Goal: Task Accomplishment & Management: Manage account settings

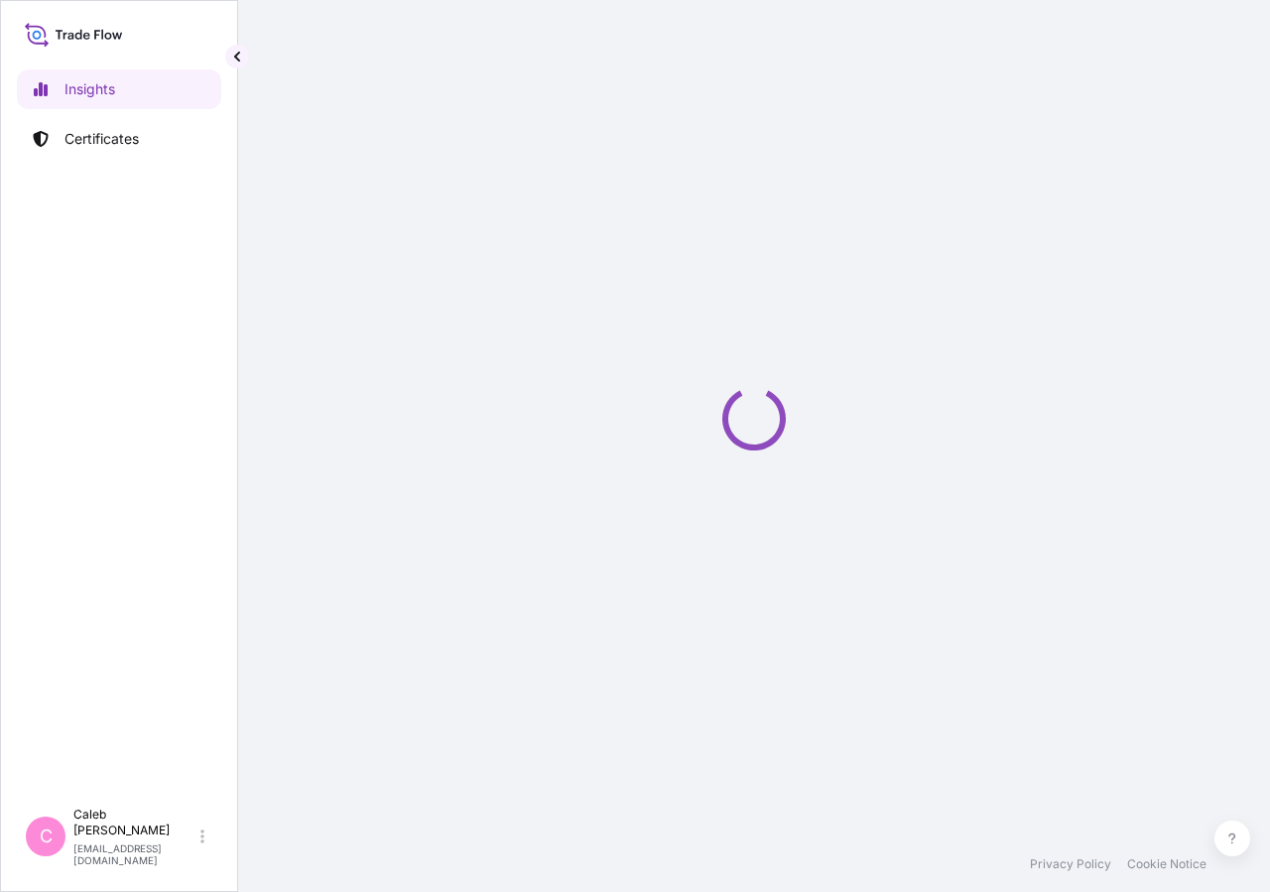
select select "2025"
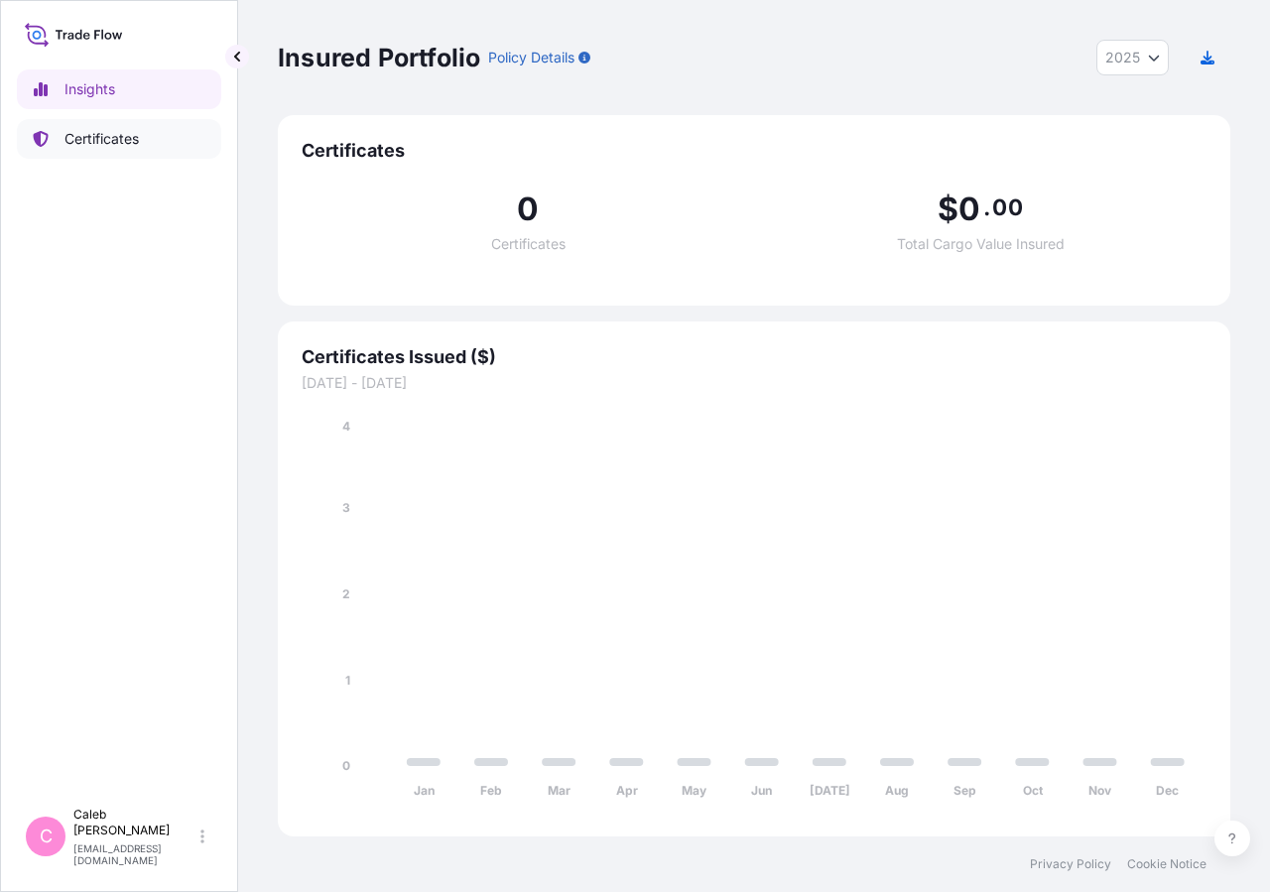
click at [152, 136] on link "Certificates" at bounding box center [119, 139] width 204 height 40
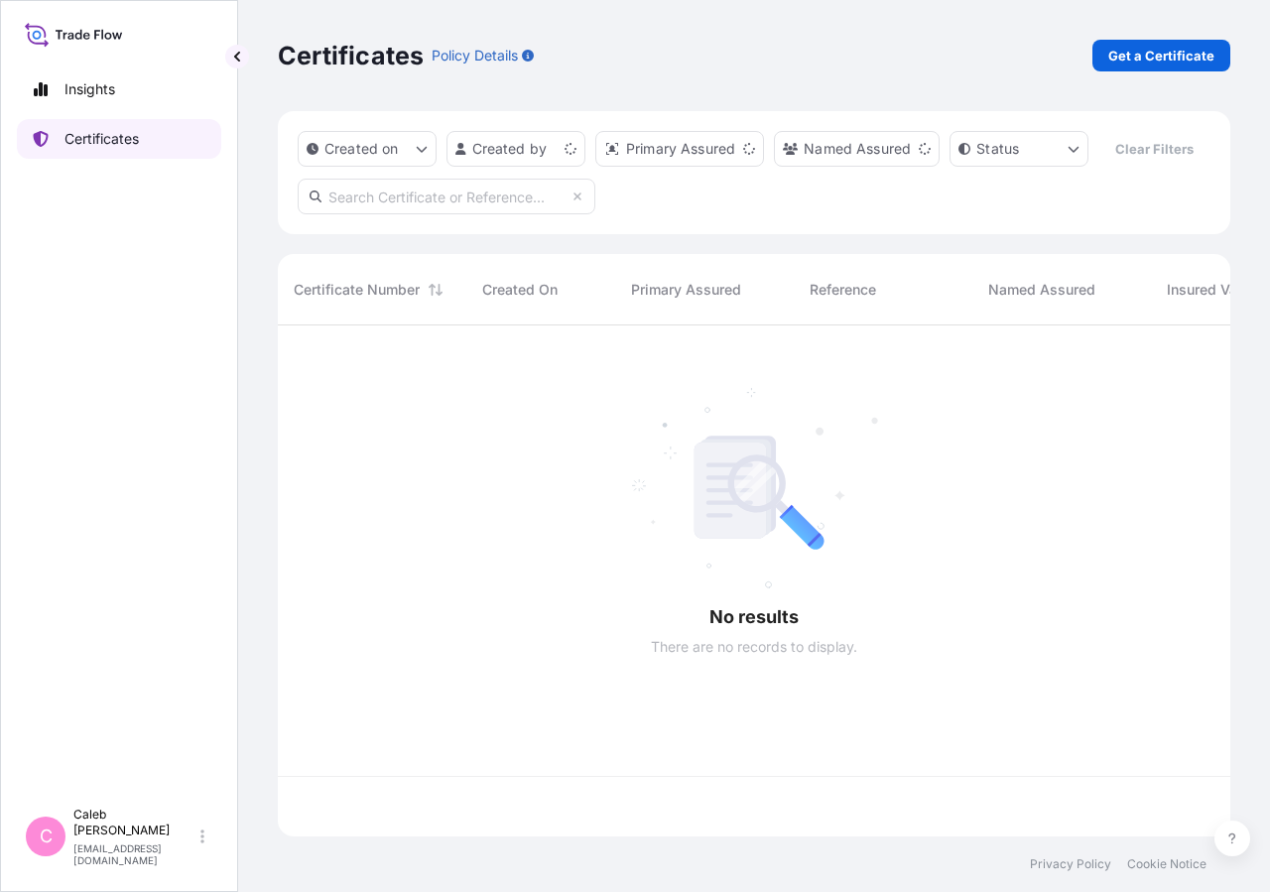
scroll to position [463, 935]
click at [386, 214] on input "text" at bounding box center [447, 197] width 298 height 36
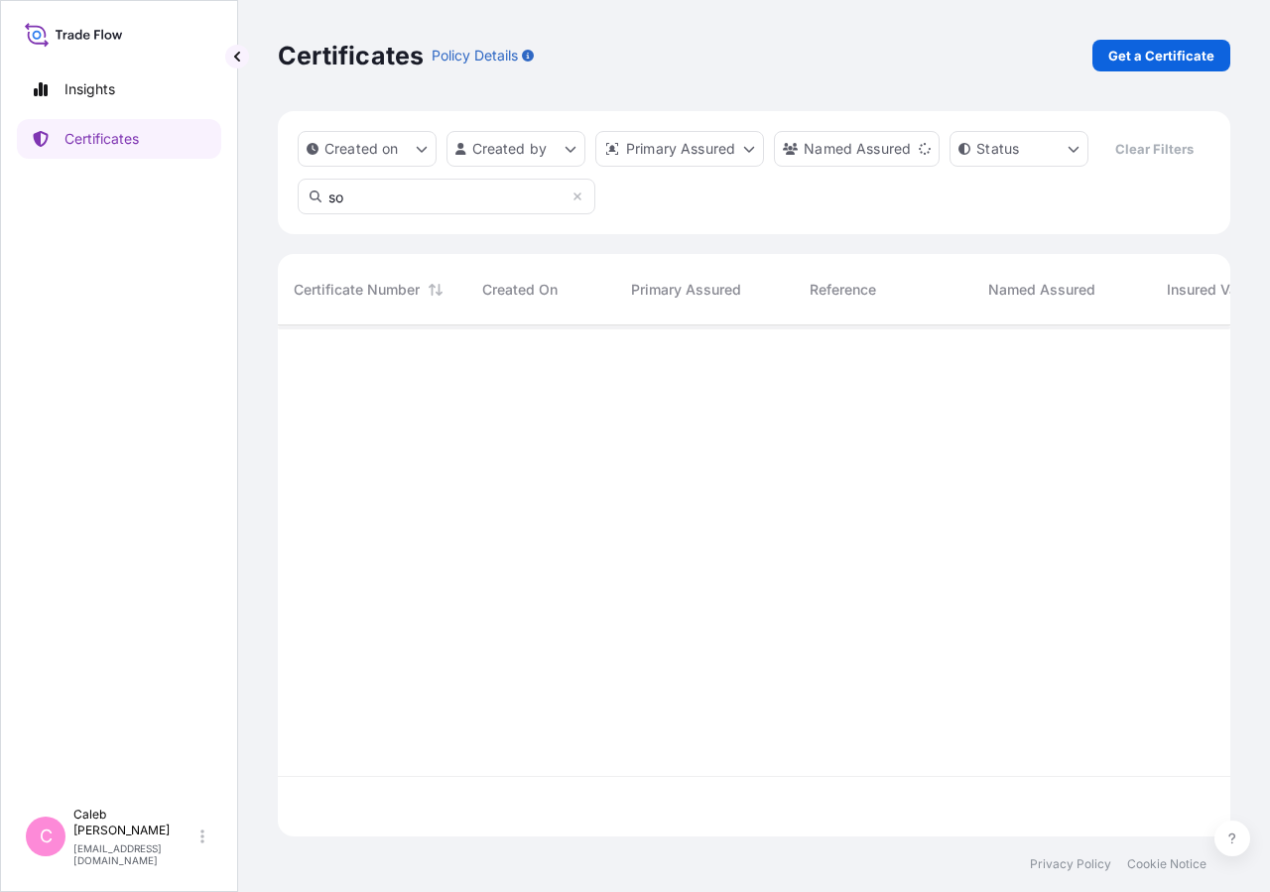
type input "s"
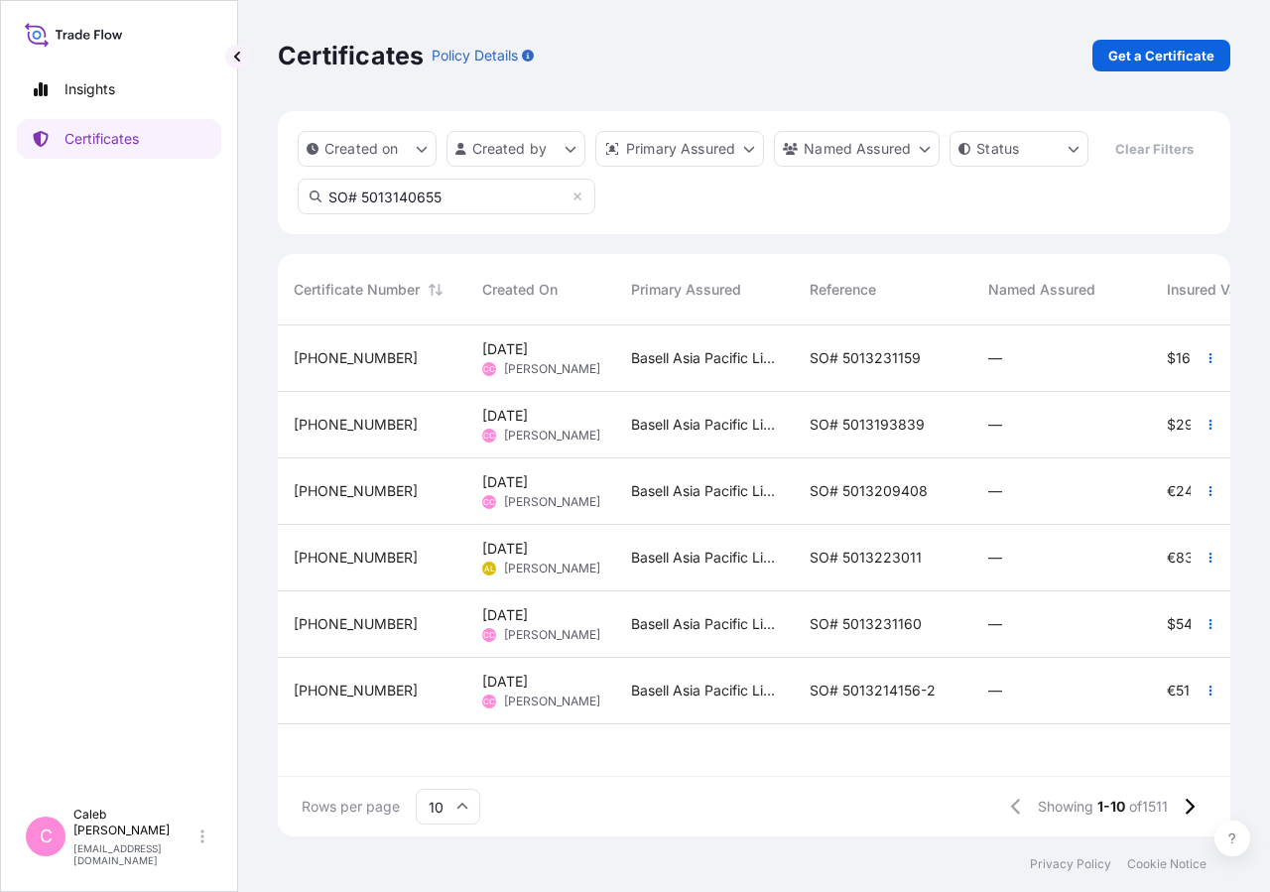
type input "SO# 5013140655"
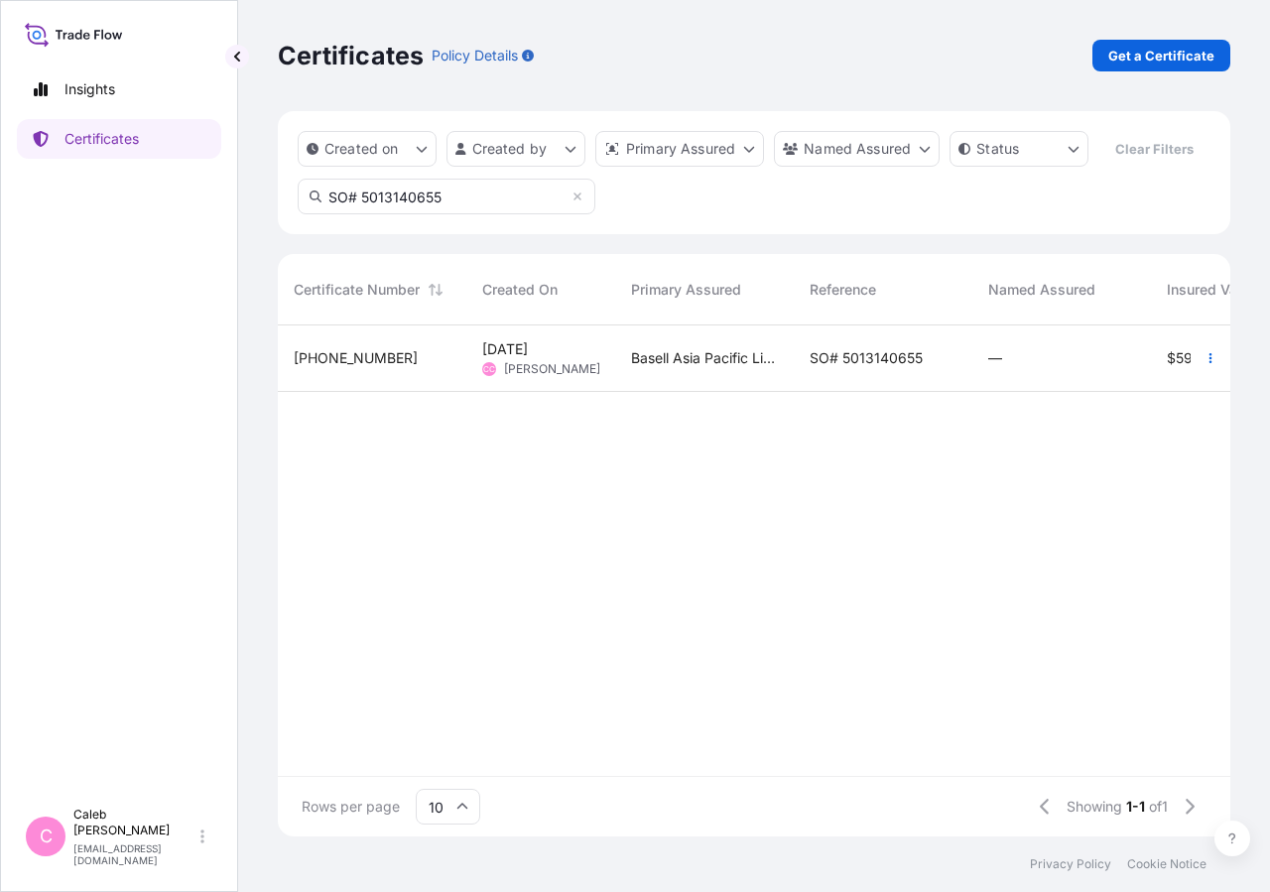
click at [861, 368] on span "SO# 5013140655" at bounding box center [865, 358] width 113 height 20
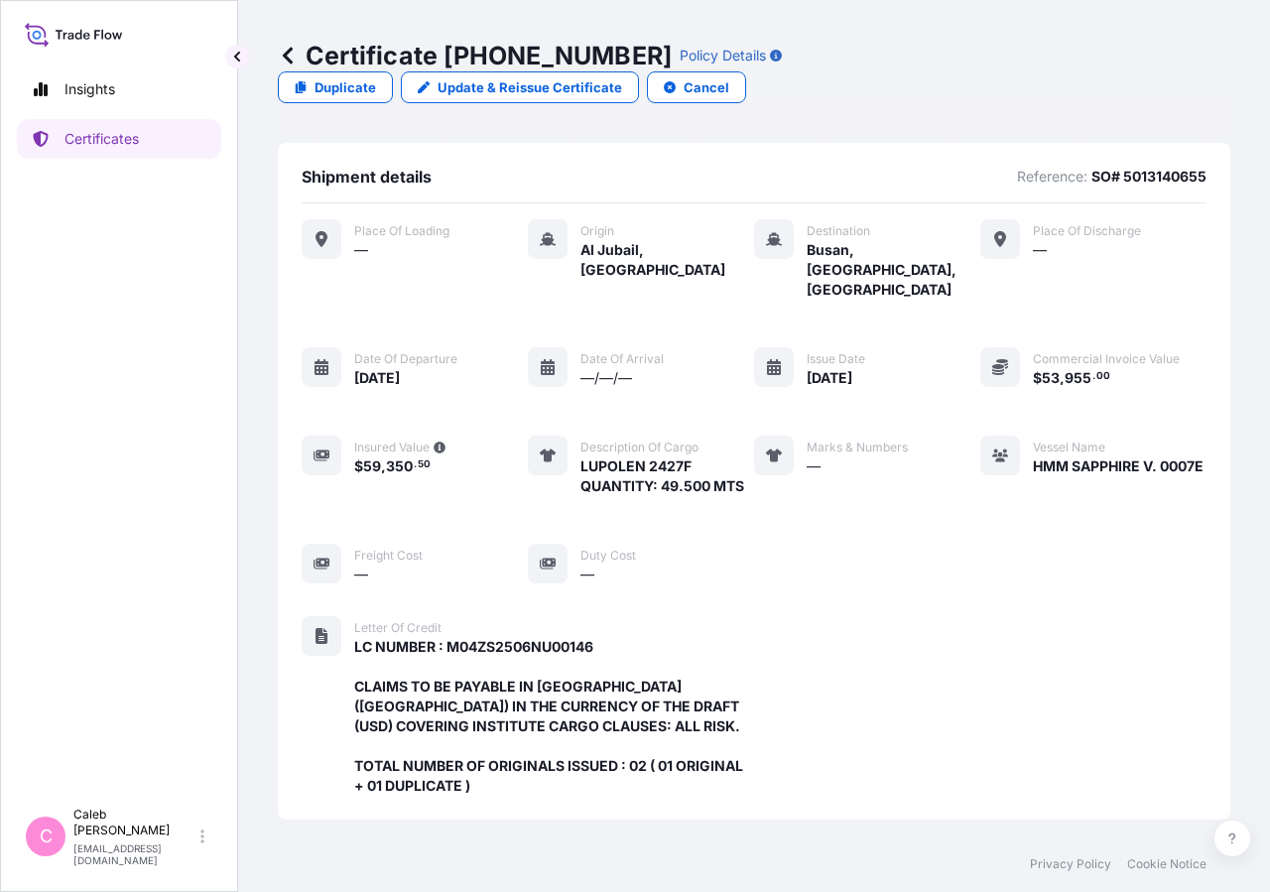
click at [639, 71] on link "Update & Reissue Certificate" at bounding box center [520, 87] width 238 height 32
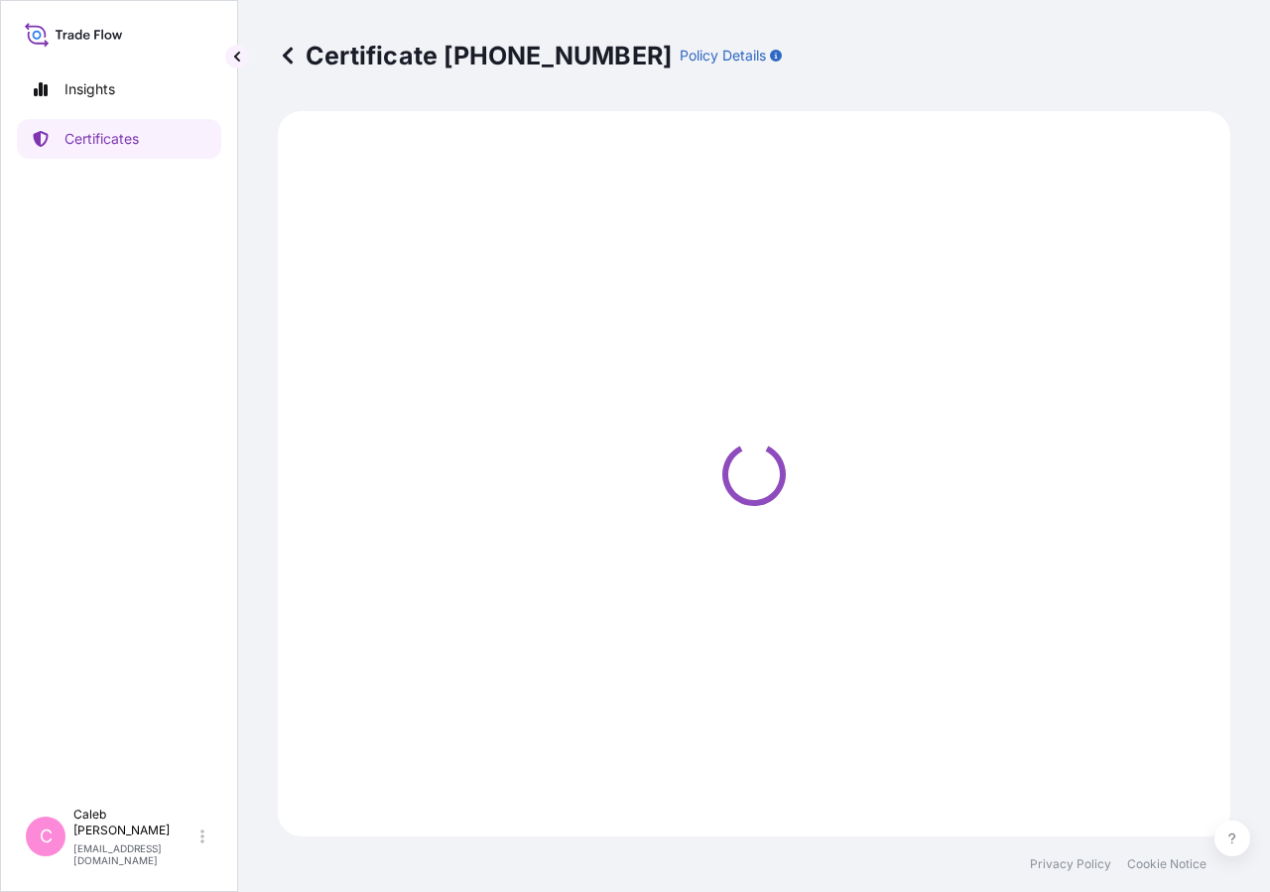
select select "Sea"
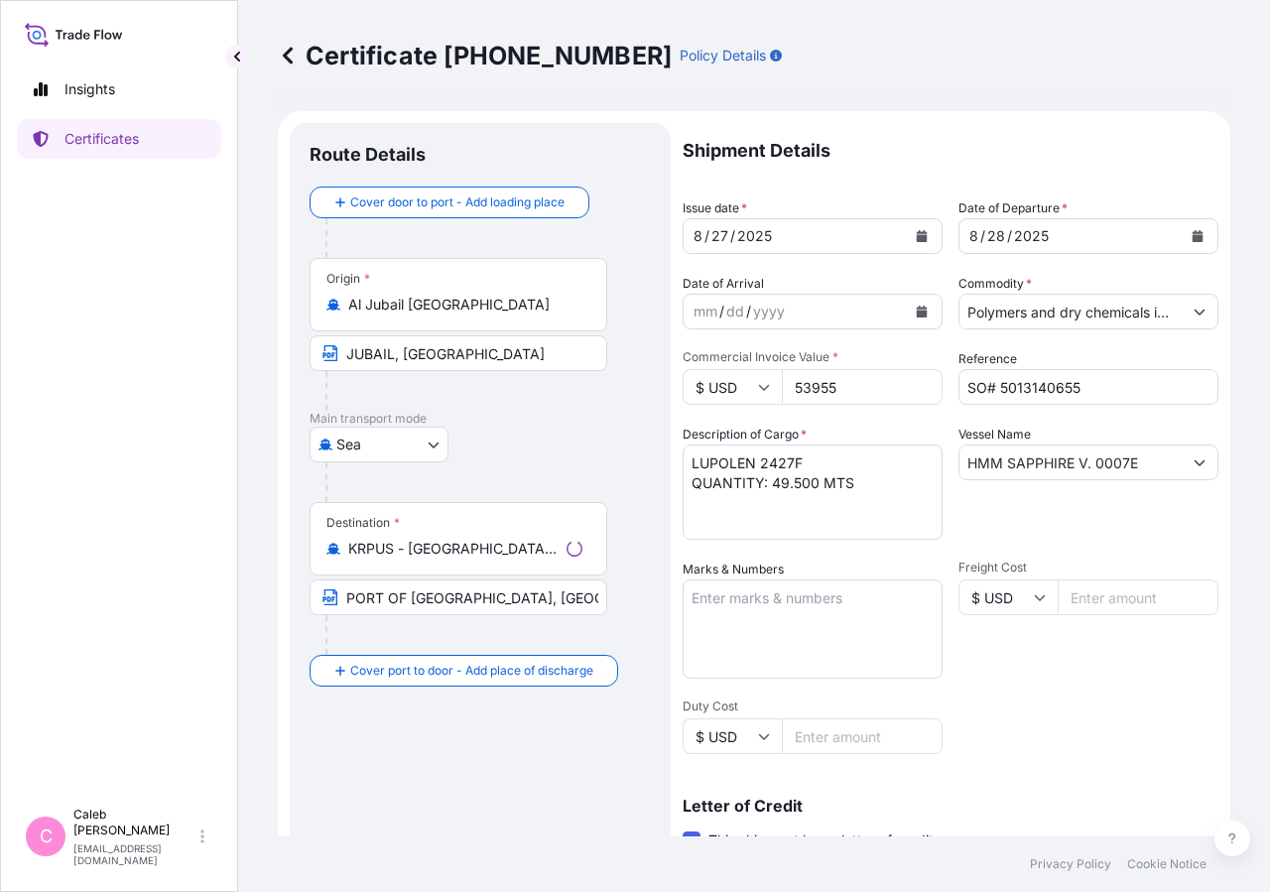
select select "32034"
click at [1192, 239] on icon "Calendar" at bounding box center [1197, 236] width 11 height 12
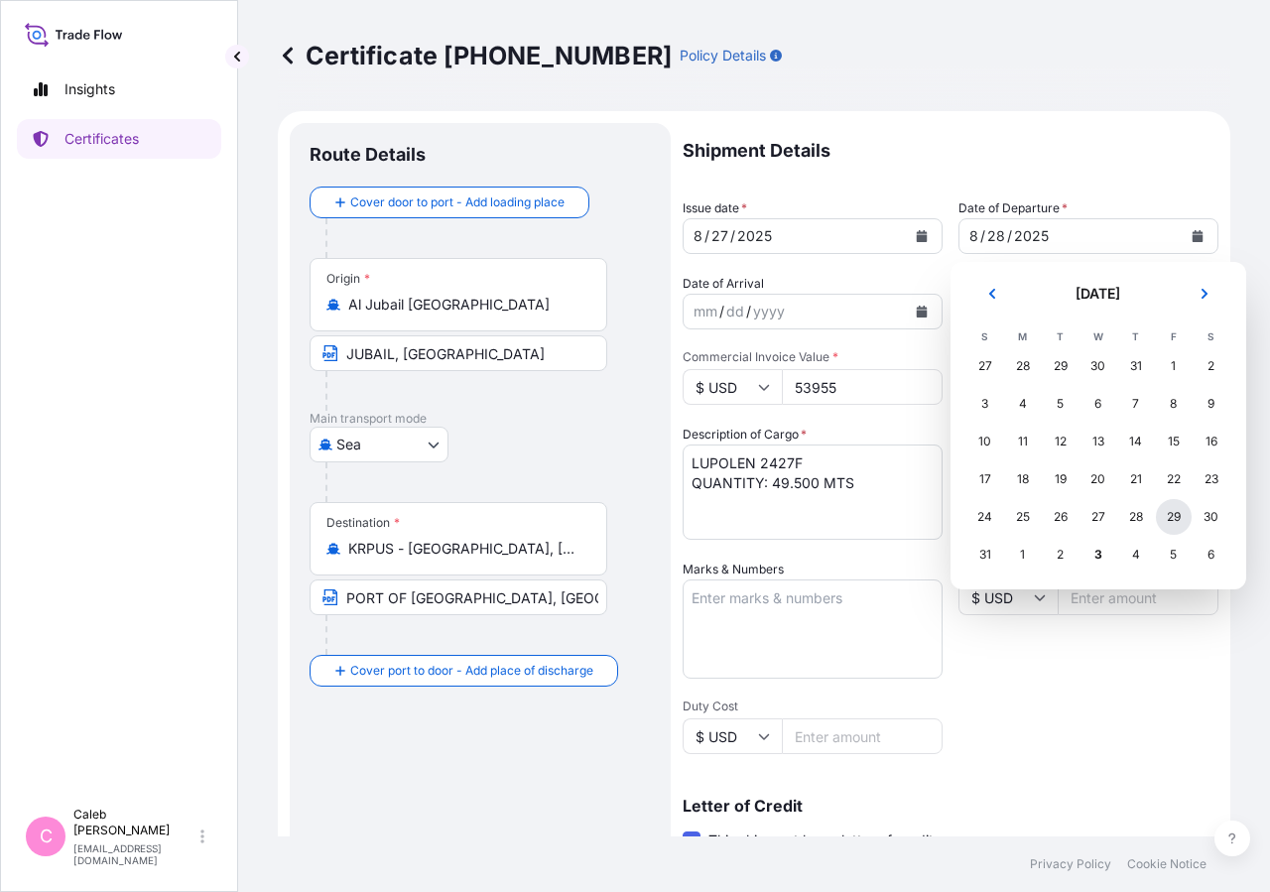
click at [1173, 520] on div "29" at bounding box center [1174, 517] width 36 height 36
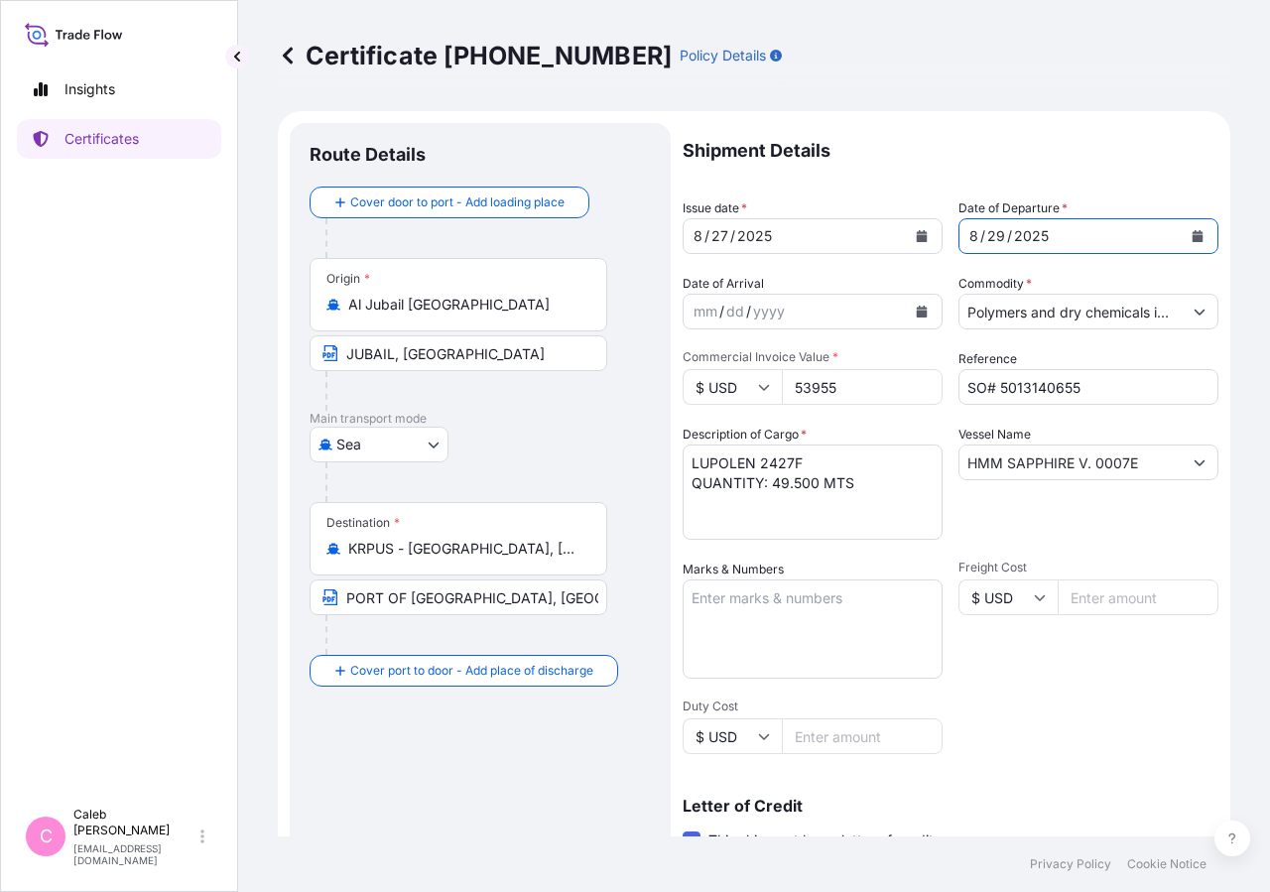
click at [917, 236] on icon "Calendar" at bounding box center [922, 236] width 11 height 12
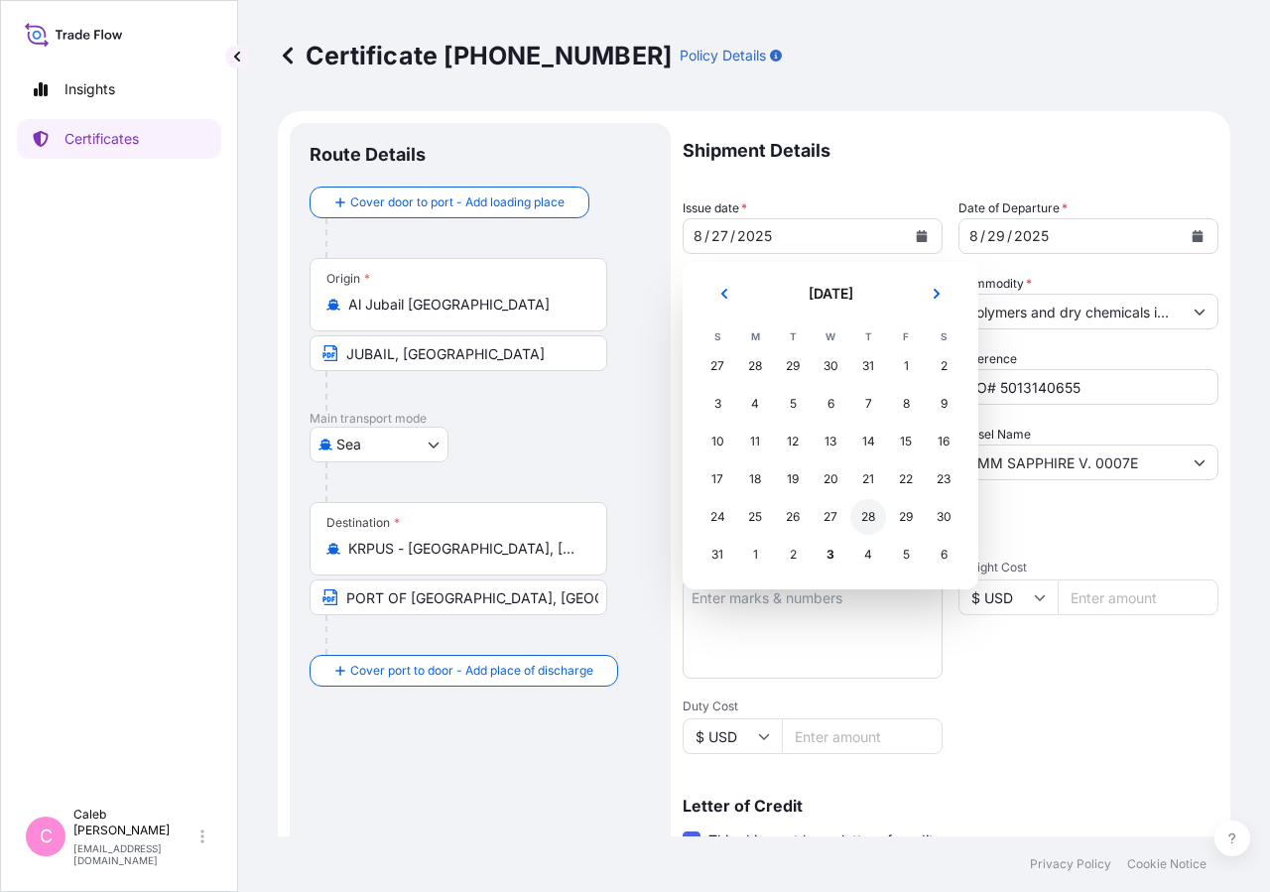
click at [868, 525] on div "28" at bounding box center [868, 517] width 36 height 36
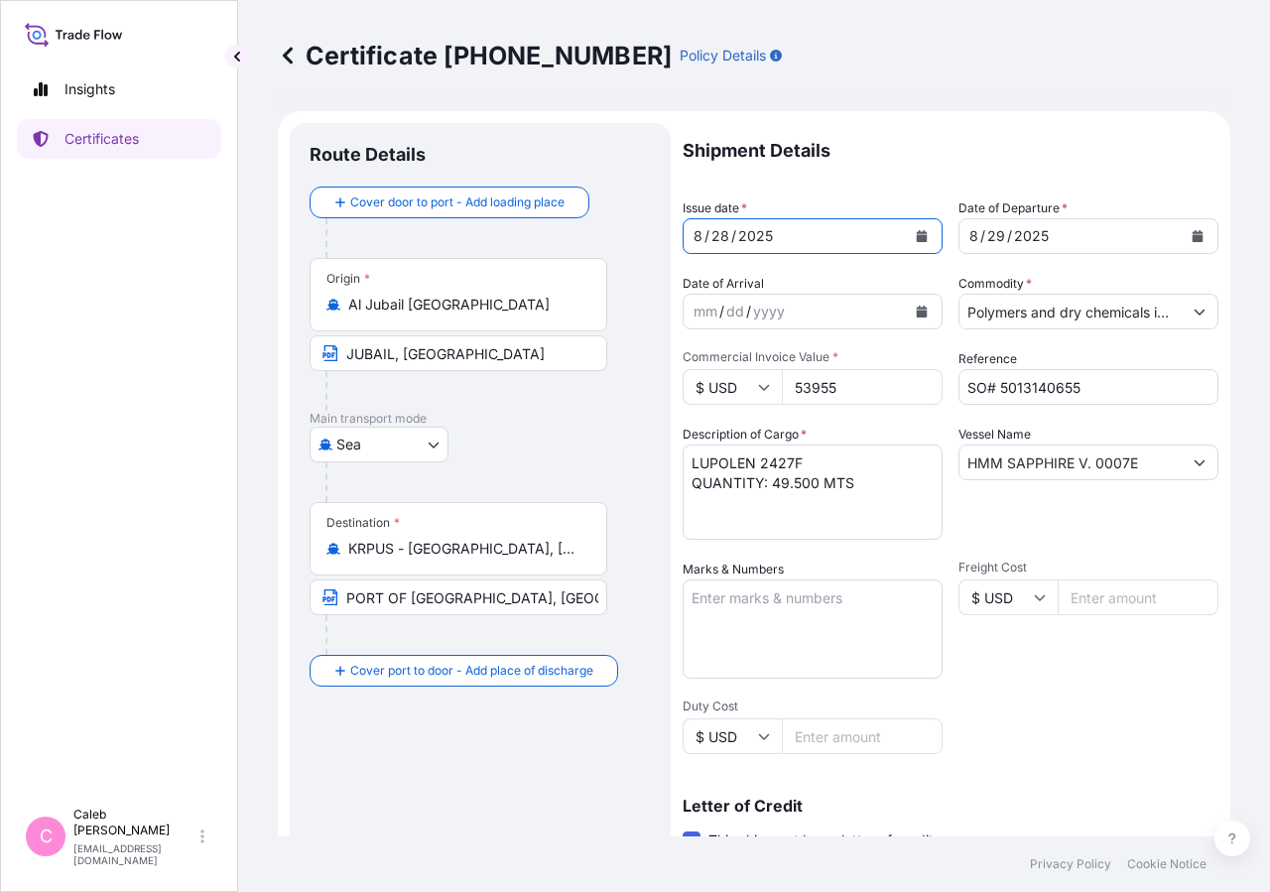
scroll to position [438, 0]
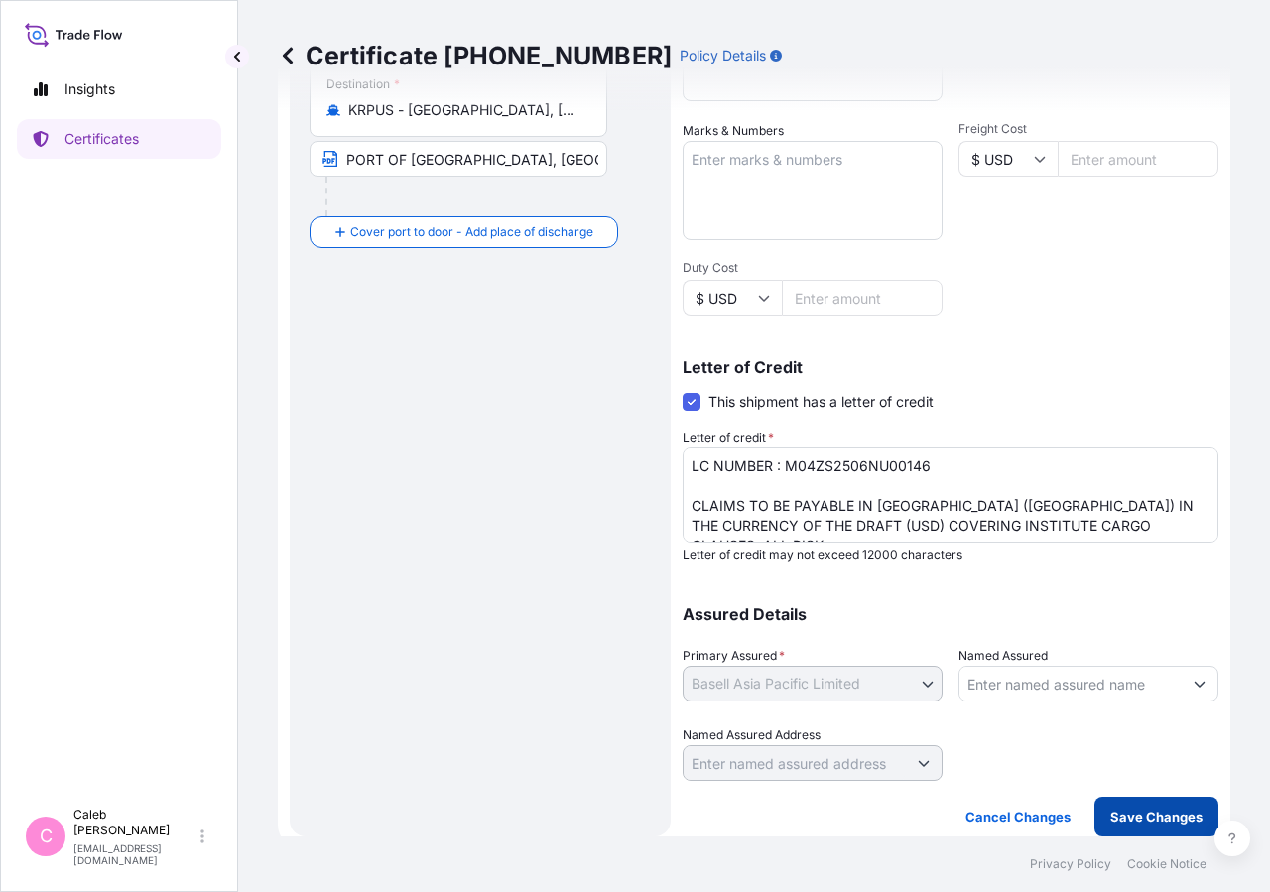
click at [1165, 815] on p "Save Changes" at bounding box center [1156, 817] width 92 height 20
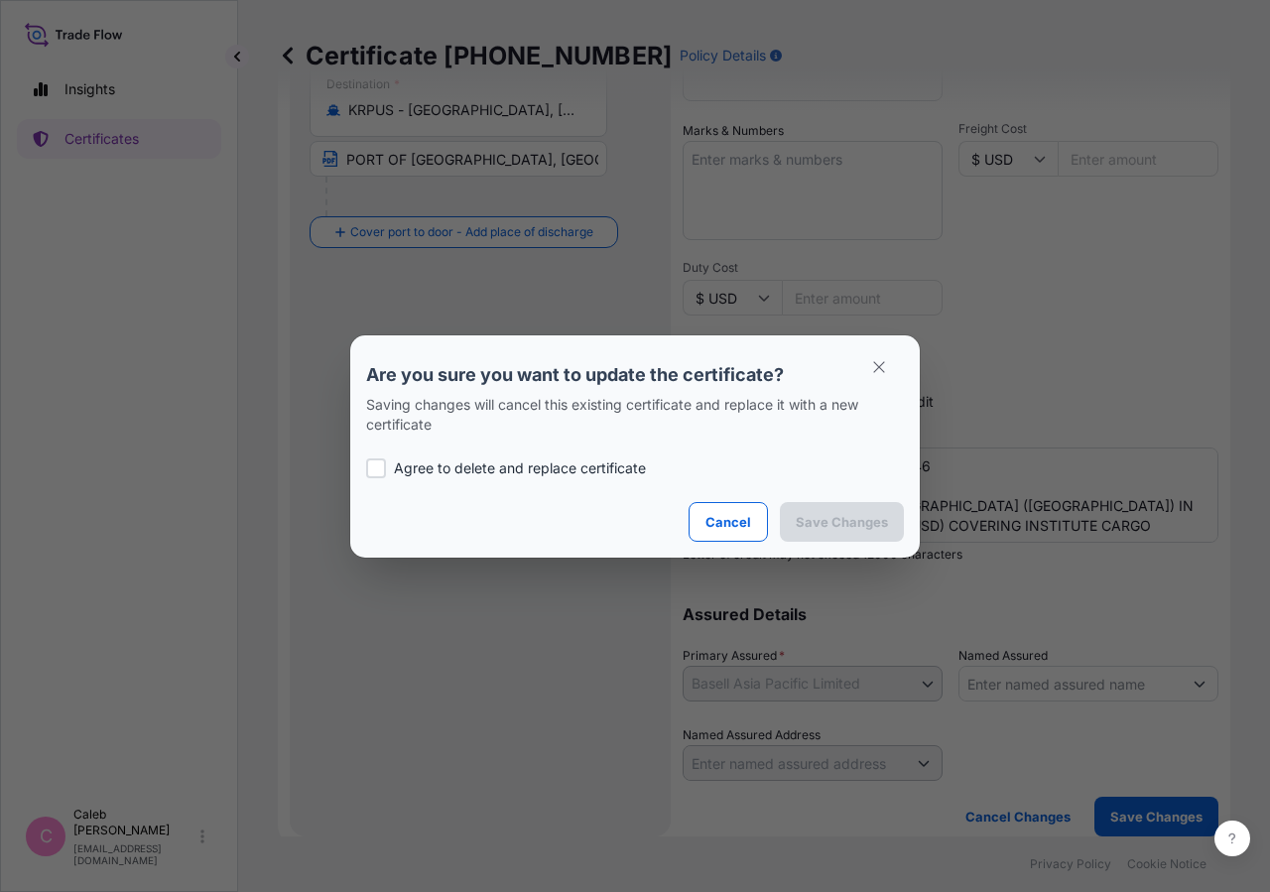
click at [369, 465] on div at bounding box center [376, 468] width 20 height 20
checkbox input "true"
click at [833, 523] on p "Save Changes" at bounding box center [842, 522] width 92 height 20
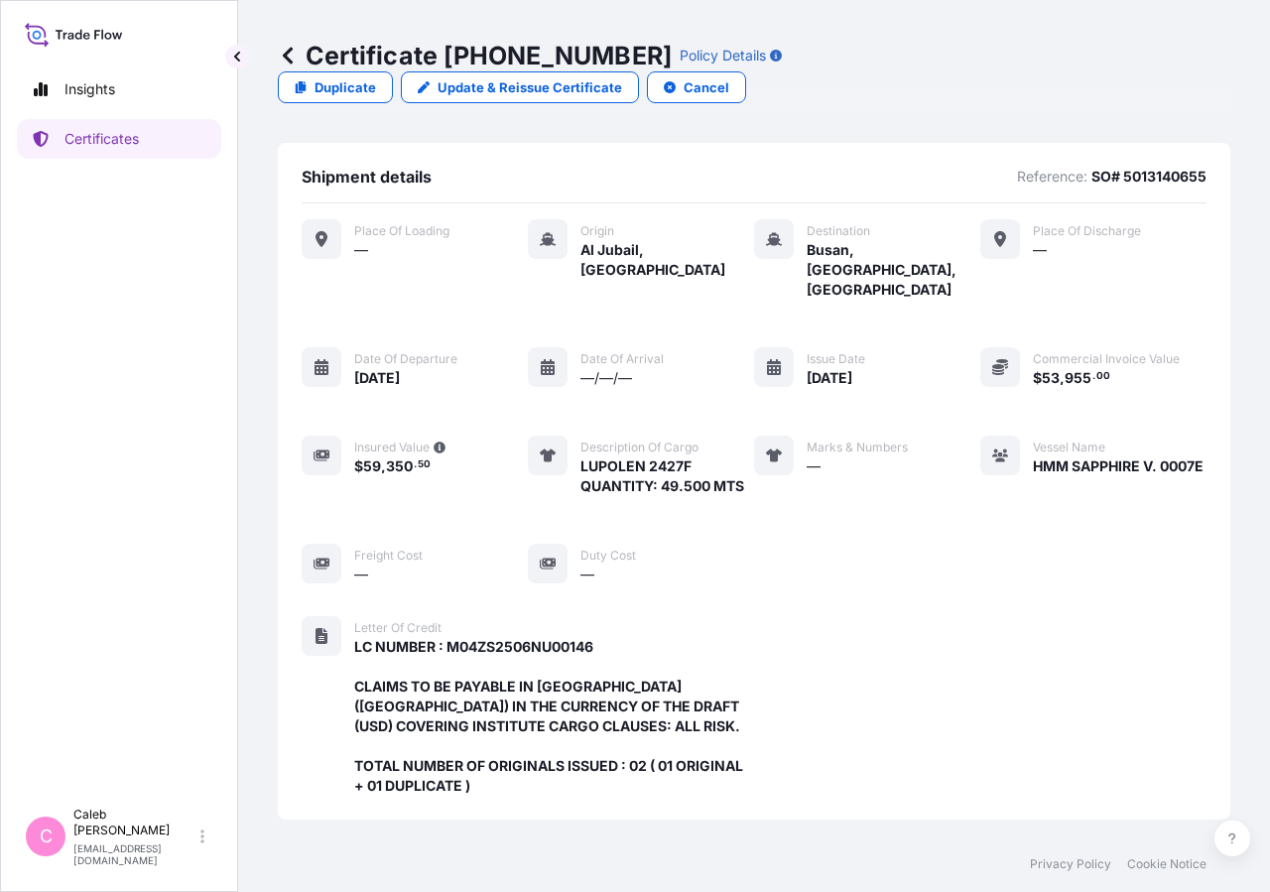
scroll to position [534, 0]
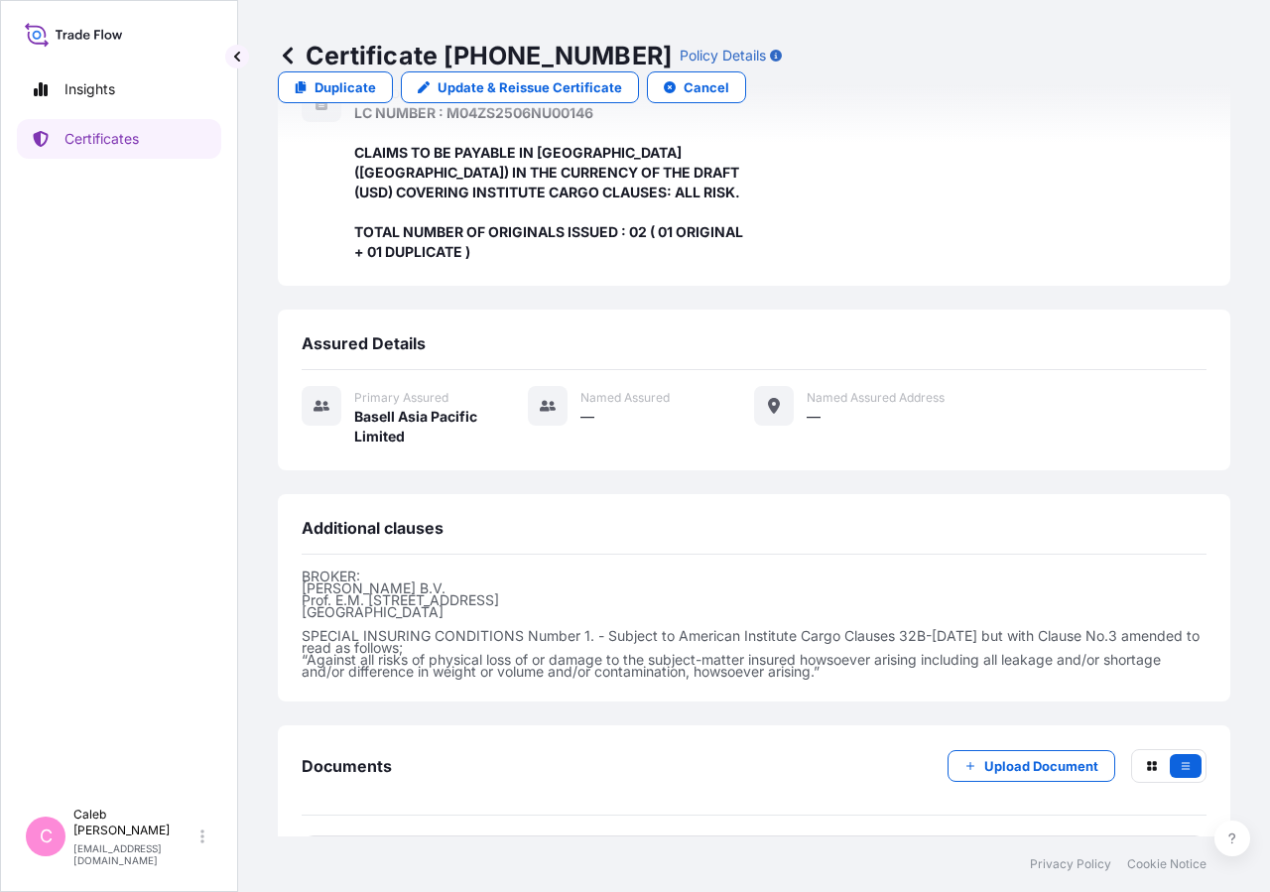
click at [381, 851] on span "Certificate" at bounding box center [389, 861] width 71 height 20
click at [371, 851] on span "Certificate" at bounding box center [389, 861] width 71 height 20
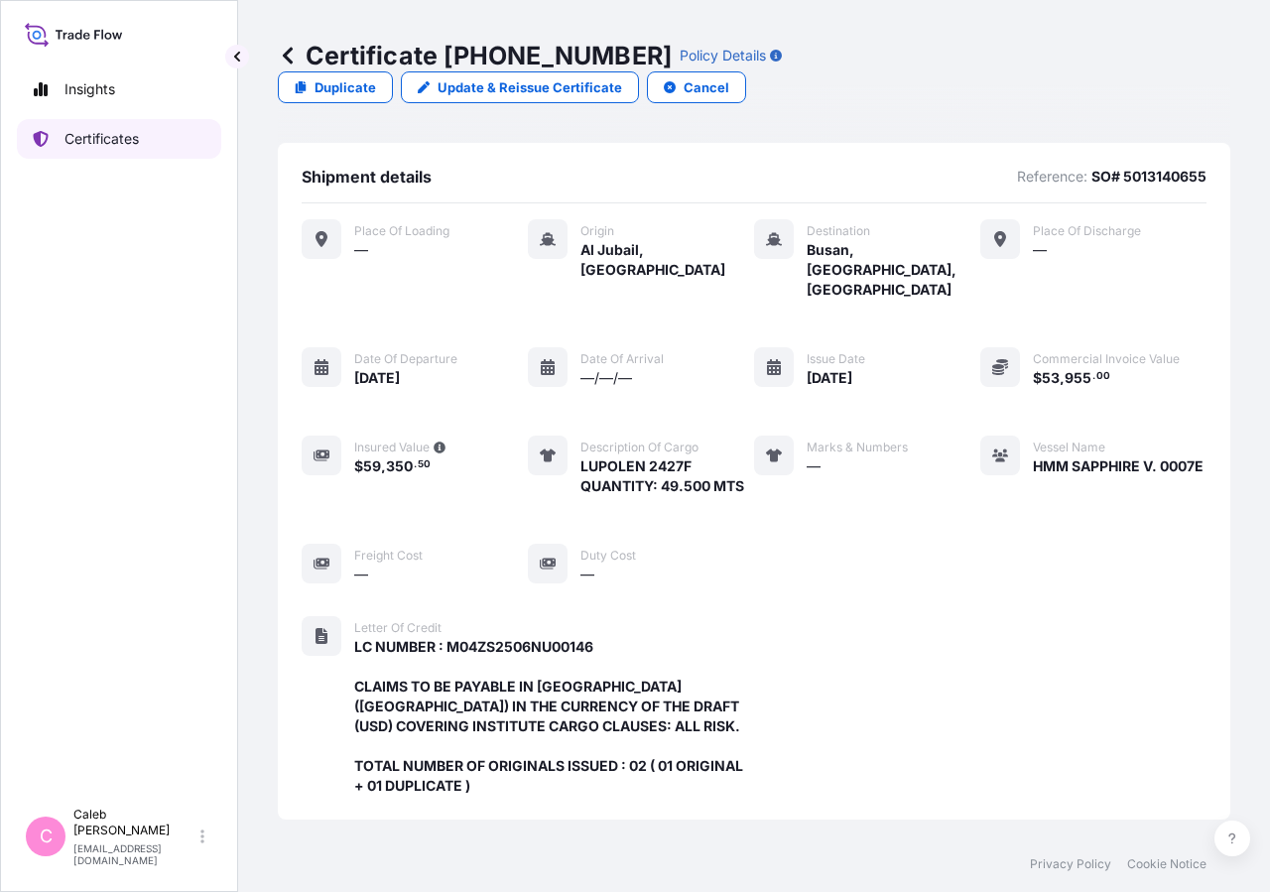
click at [190, 144] on link "Certificates" at bounding box center [119, 139] width 204 height 40
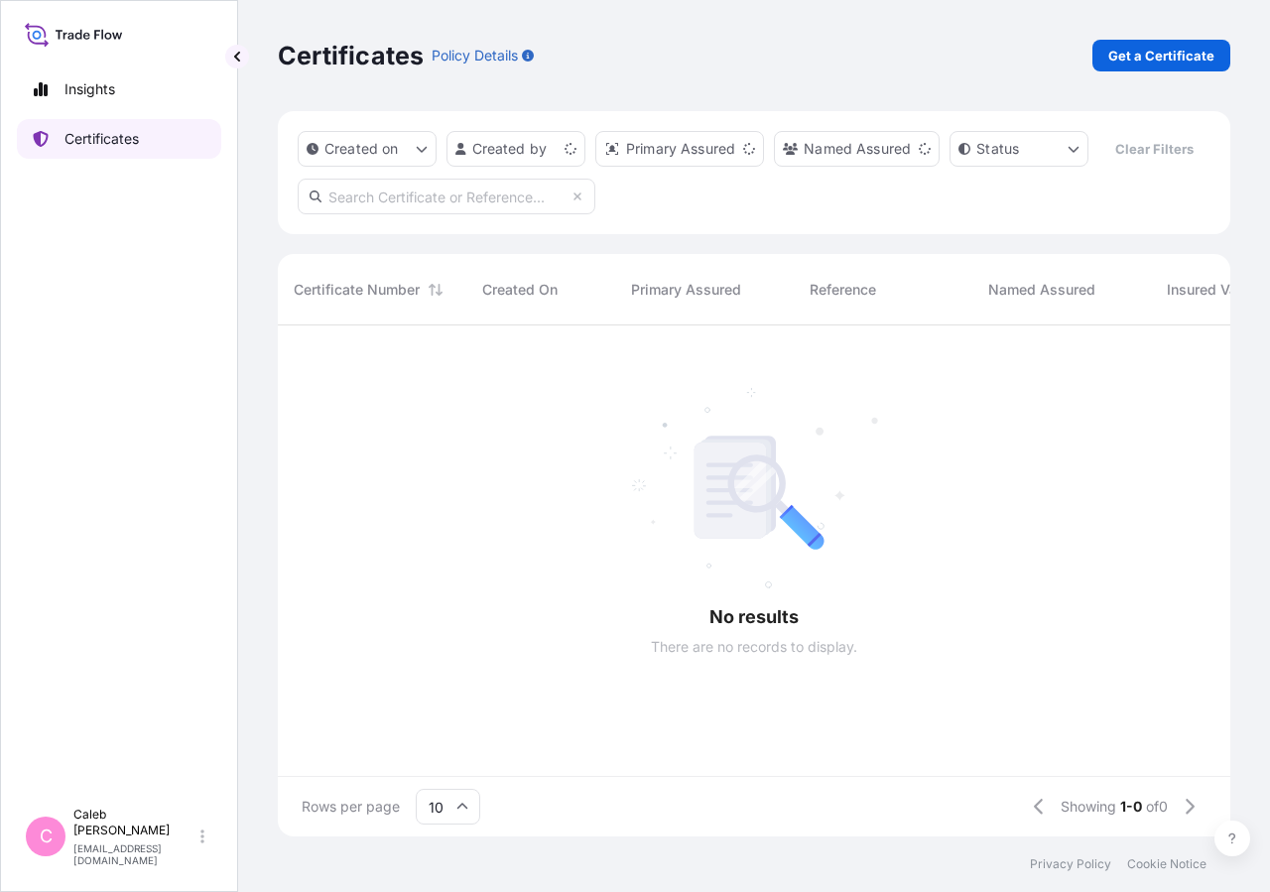
scroll to position [463, 935]
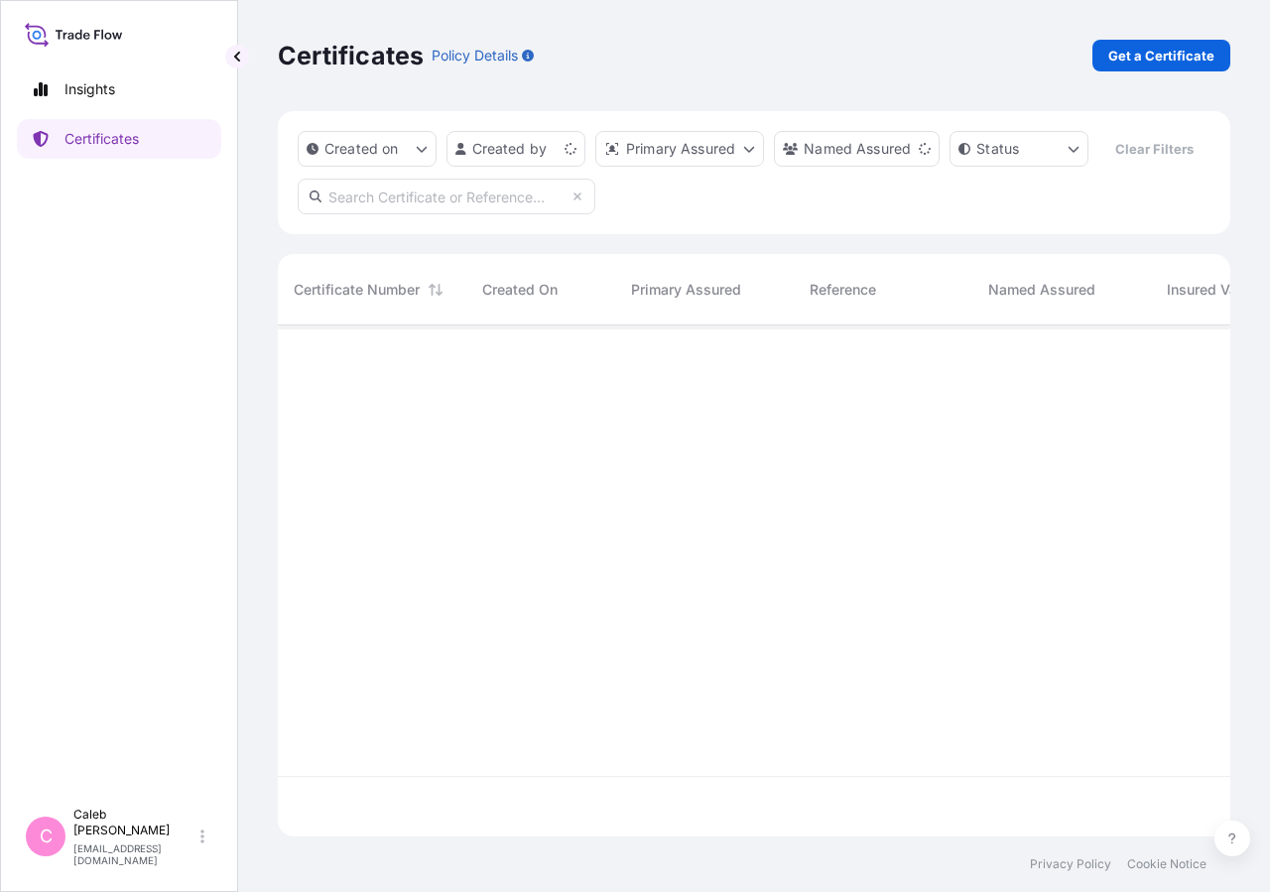
click at [490, 214] on input "text" at bounding box center [447, 197] width 298 height 36
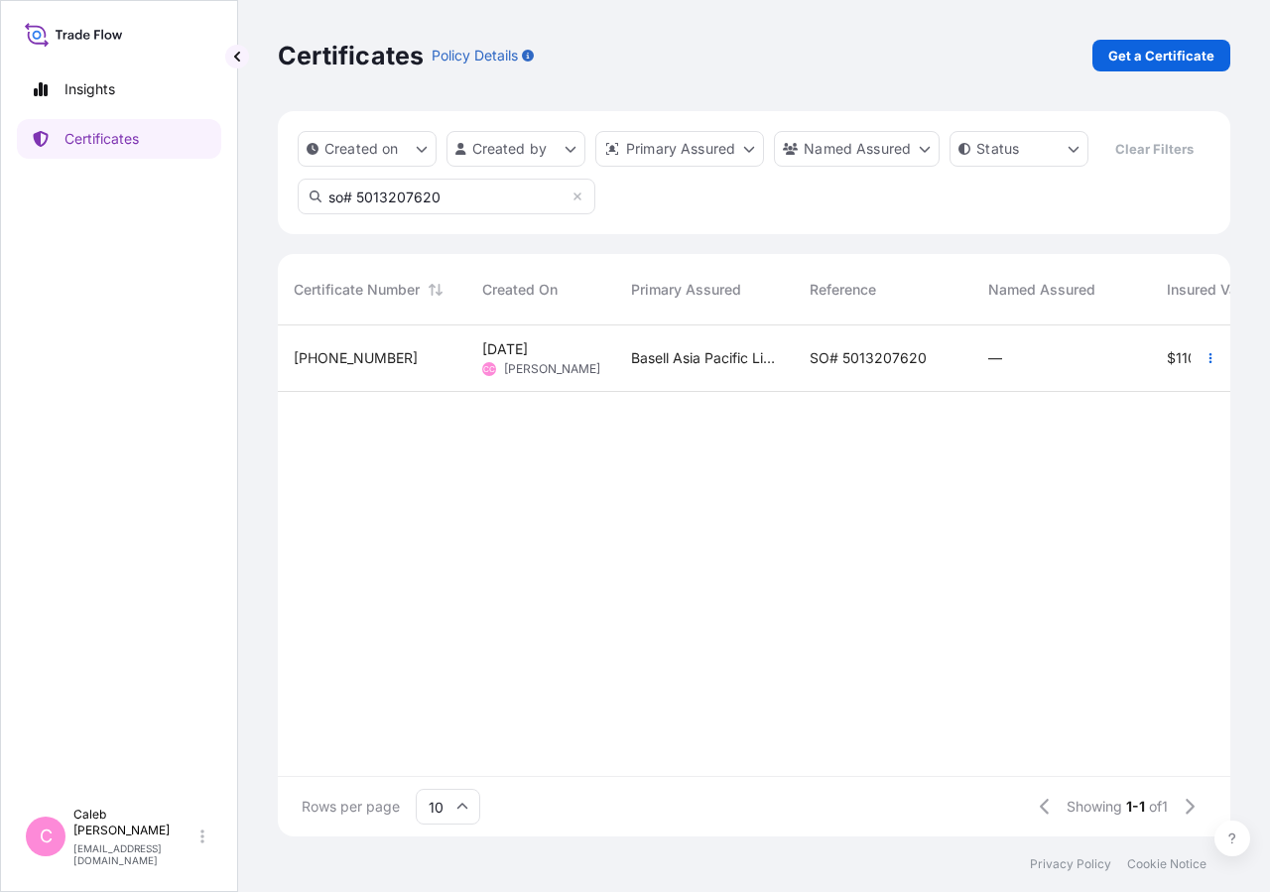
click at [427, 214] on input "so# 5013207620" at bounding box center [447, 197] width 298 height 36
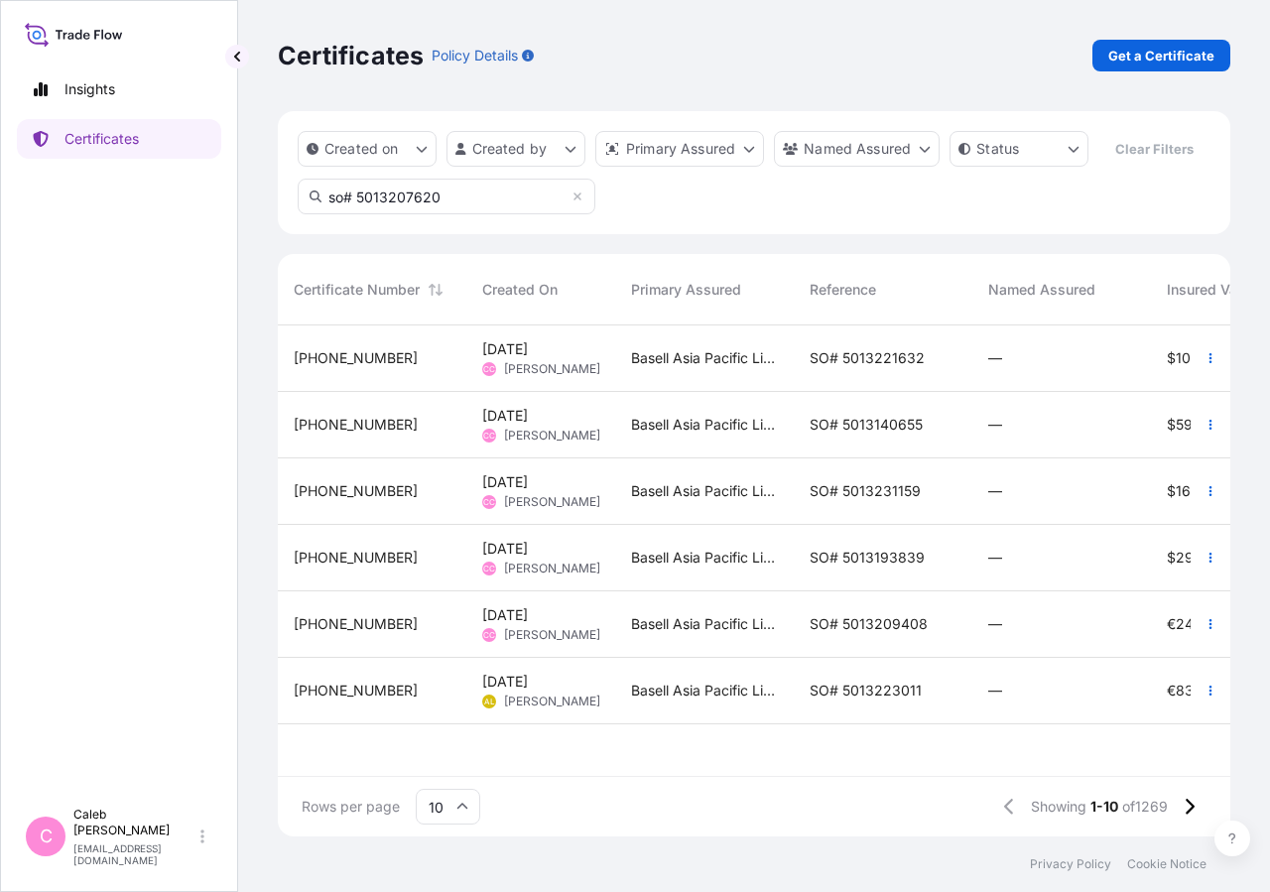
click at [463, 214] on input "so# 5013207620" at bounding box center [447, 197] width 298 height 36
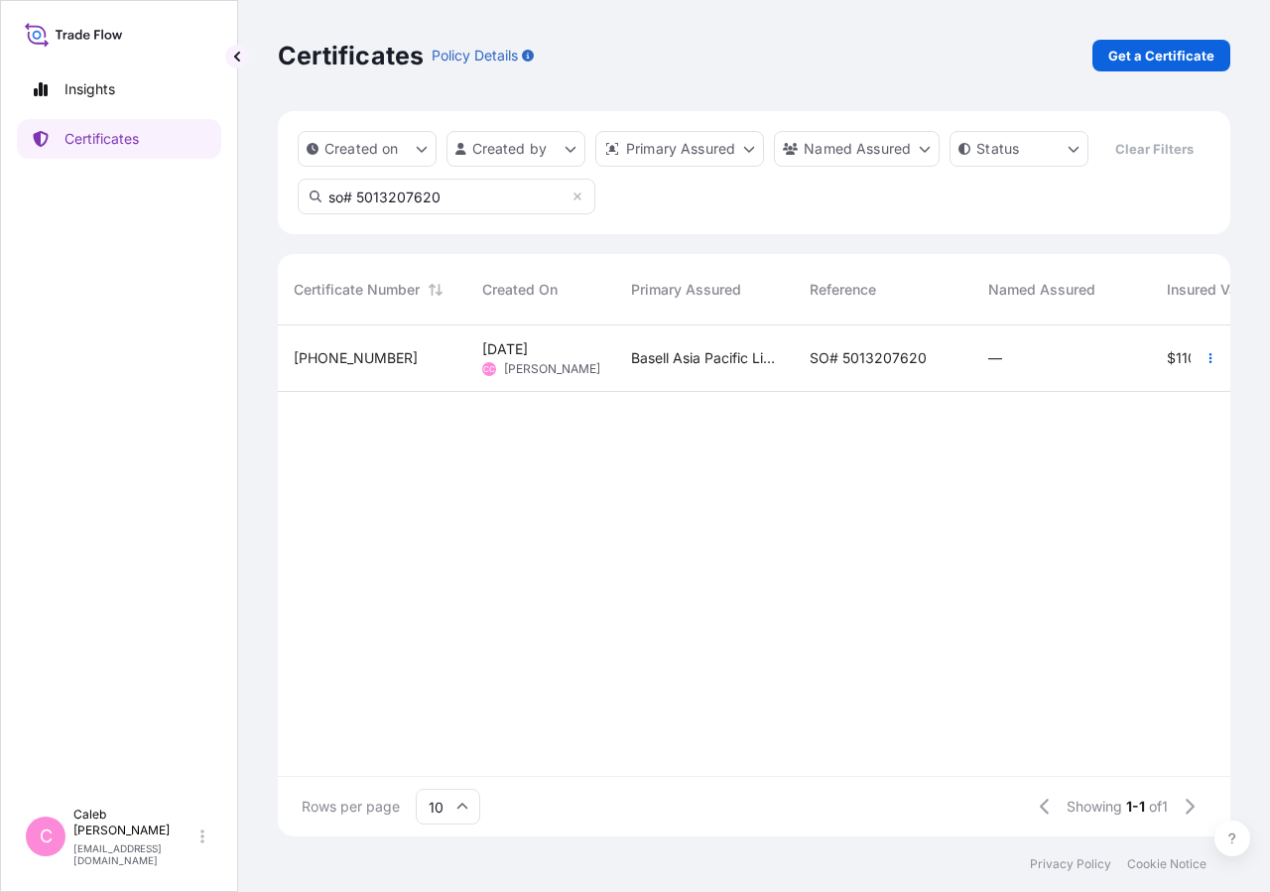
type input "so# 5013207620"
click at [872, 368] on span "SO# 5013207620" at bounding box center [867, 358] width 117 height 20
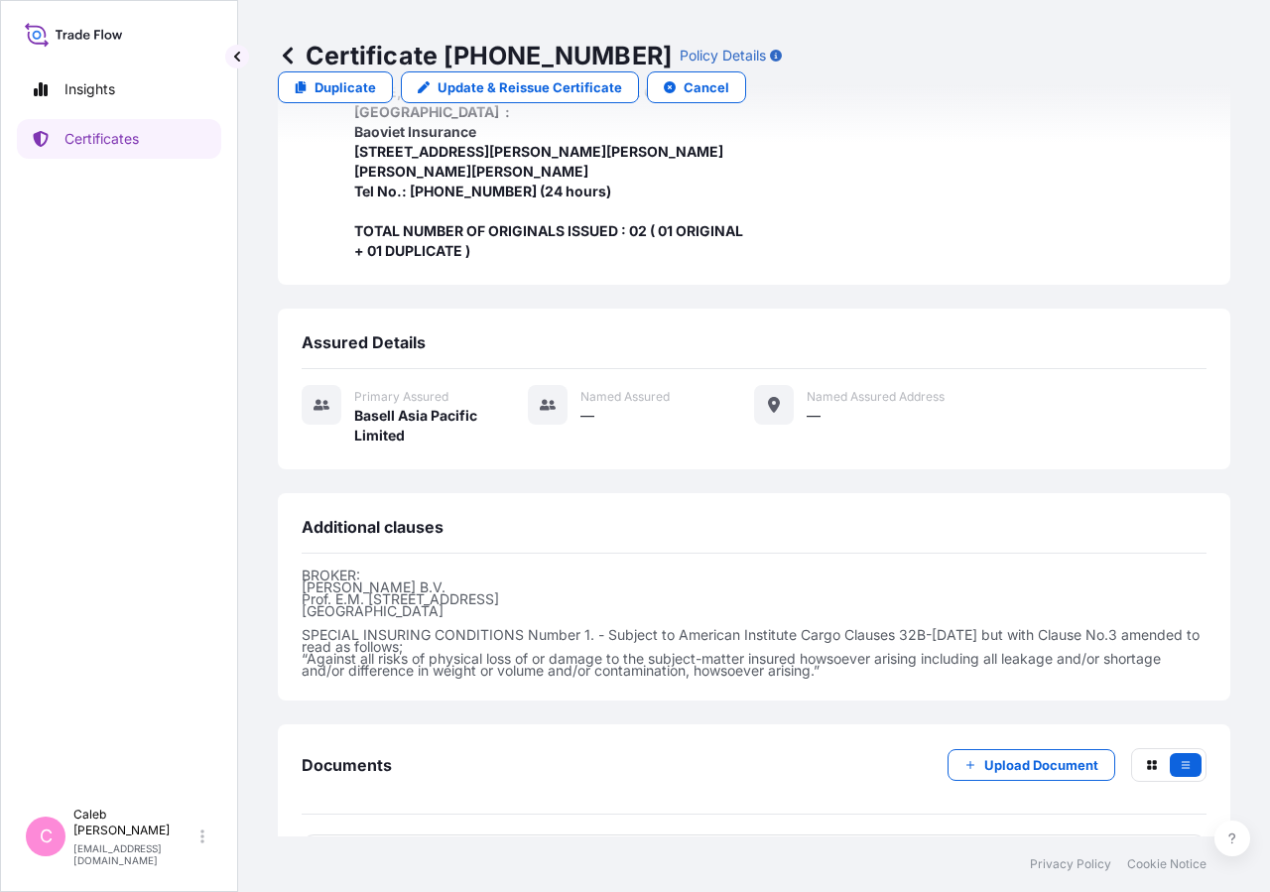
scroll to position [673, 0]
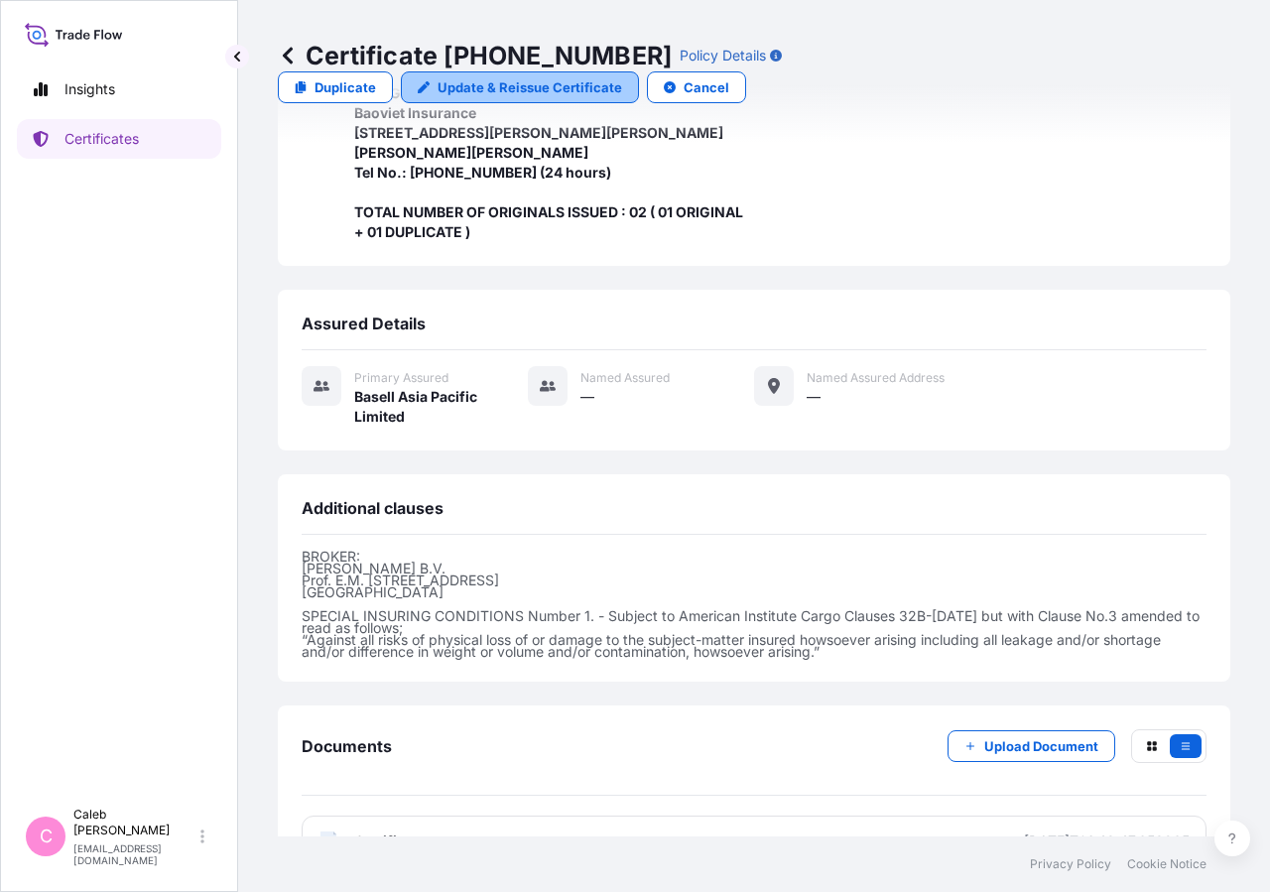
click at [639, 71] on link "Update & Reissue Certificate" at bounding box center [520, 87] width 238 height 32
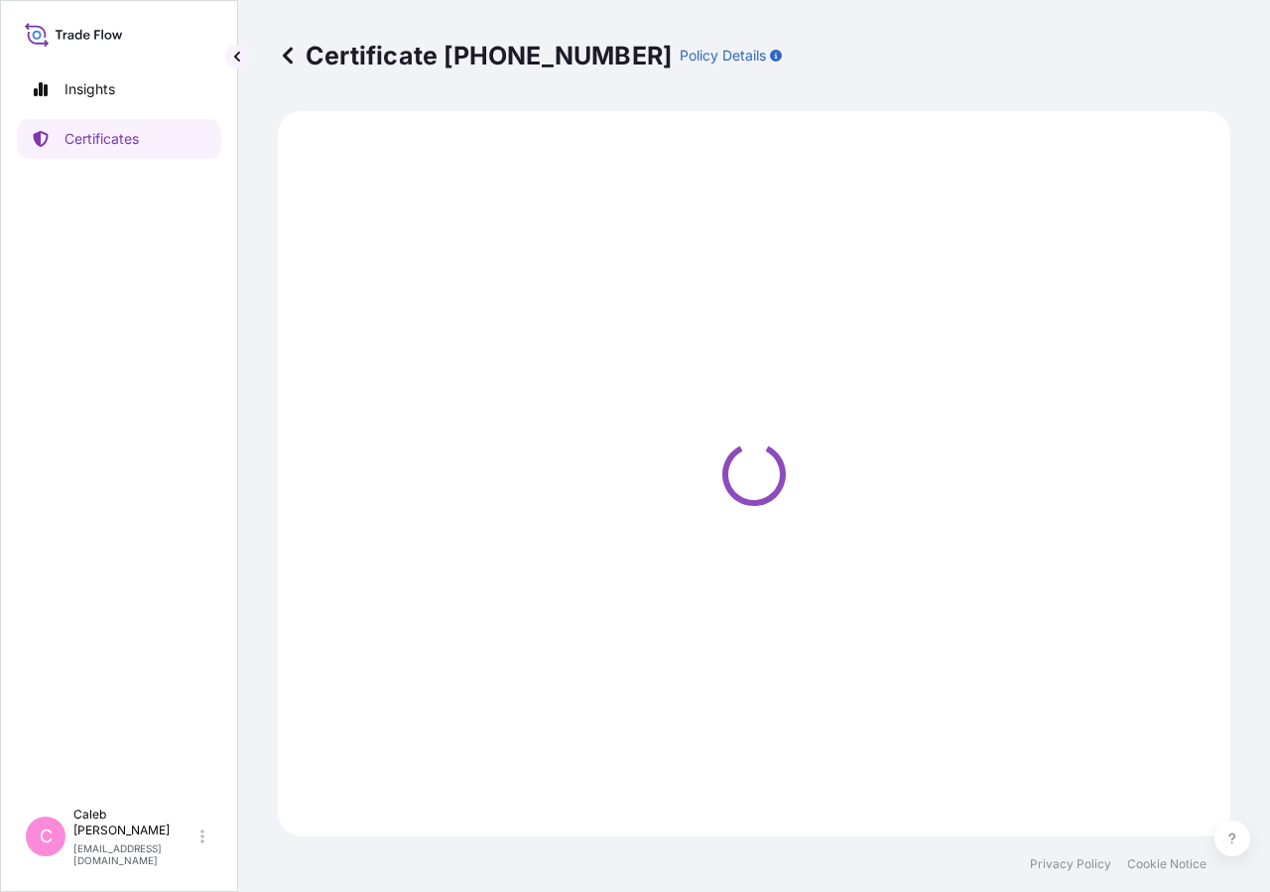
select select "Sea"
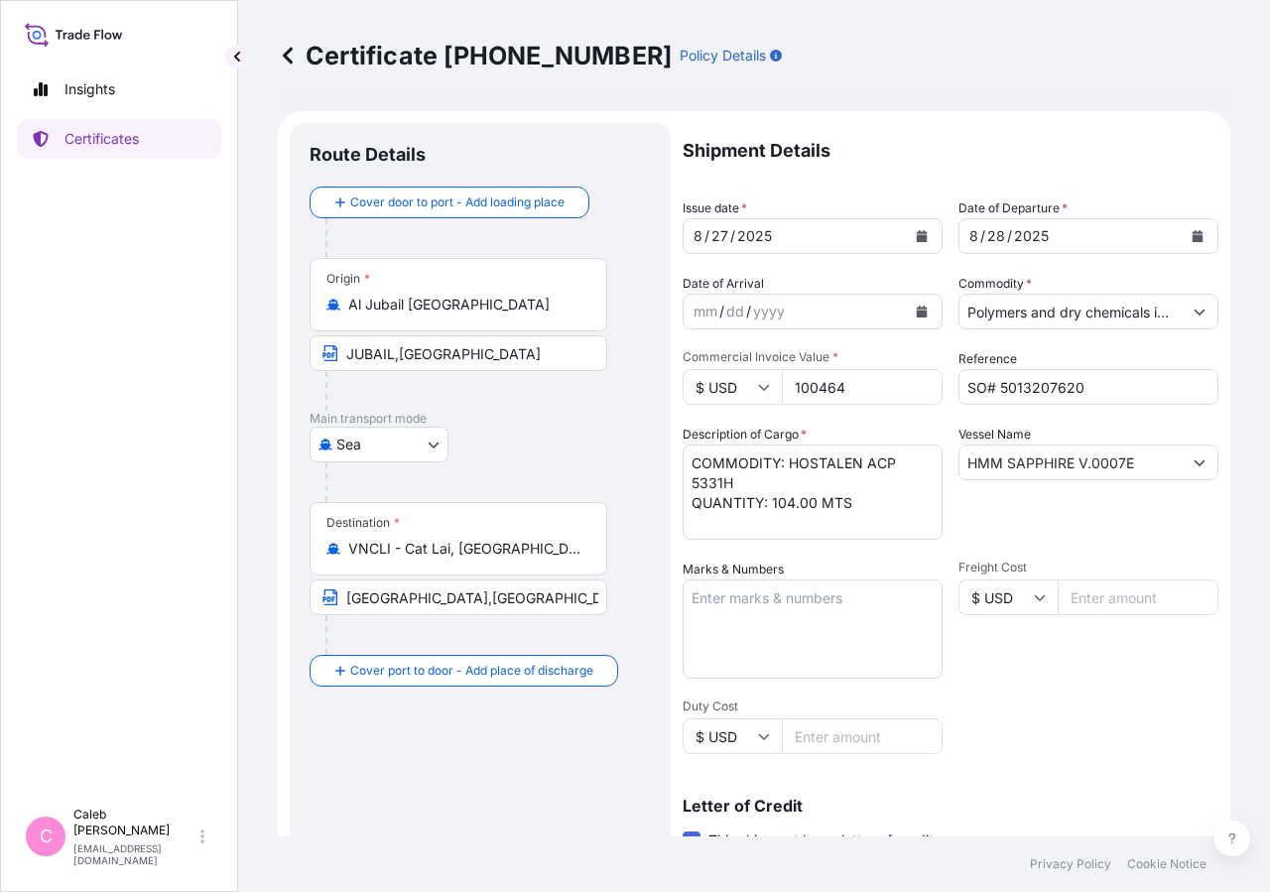
select select "32034"
click at [1192, 236] on icon "Calendar" at bounding box center [1197, 236] width 11 height 12
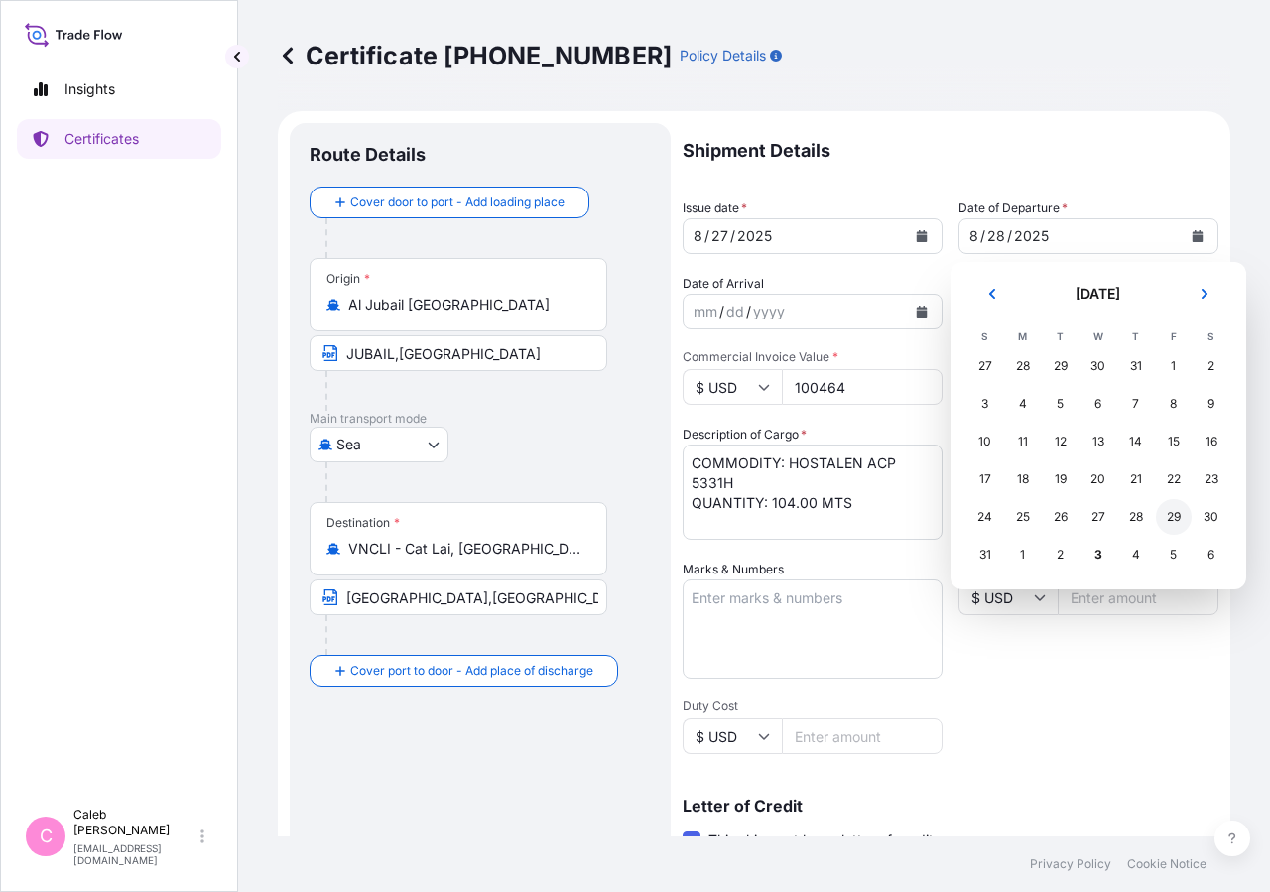
click at [1167, 511] on div "29" at bounding box center [1174, 517] width 36 height 36
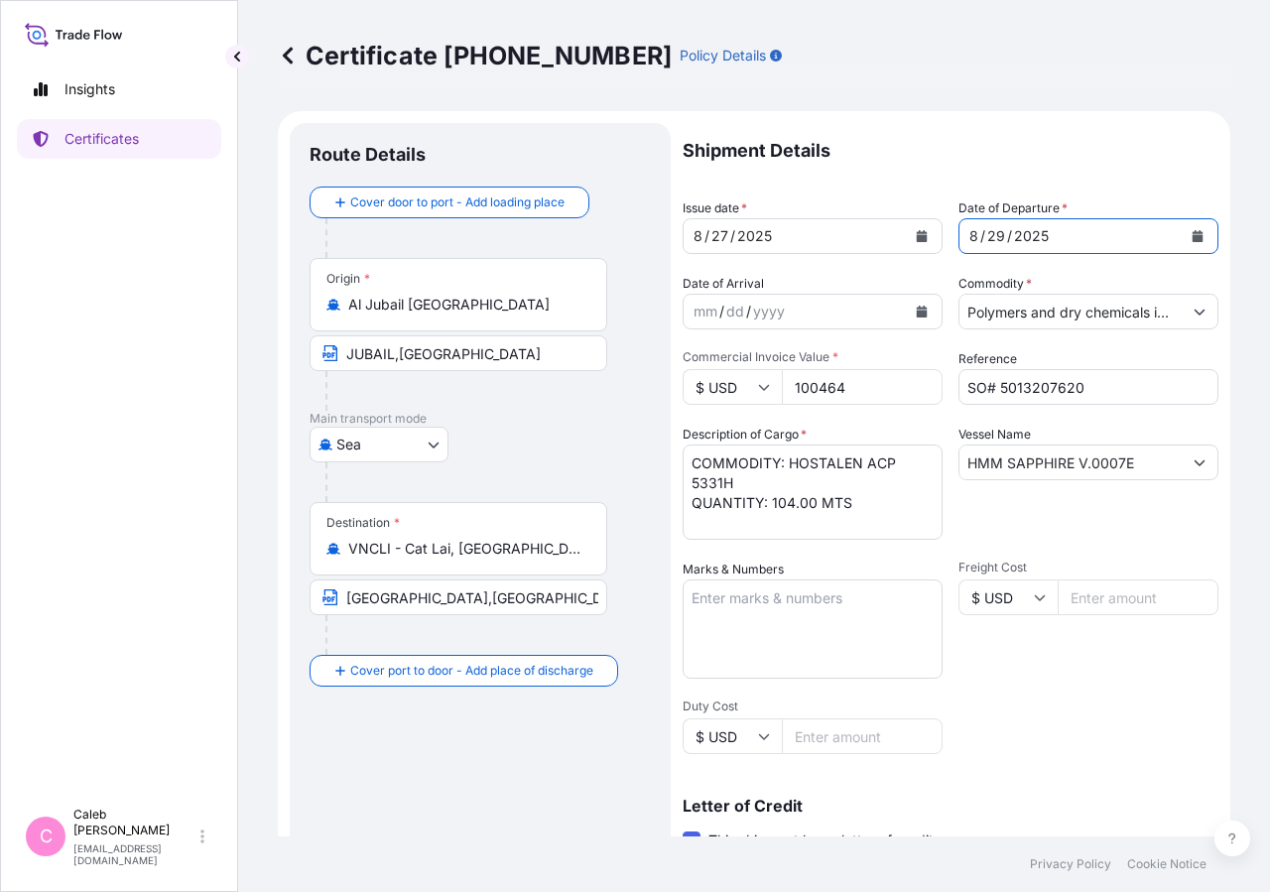
click at [907, 244] on button "Calendar" at bounding box center [922, 236] width 32 height 32
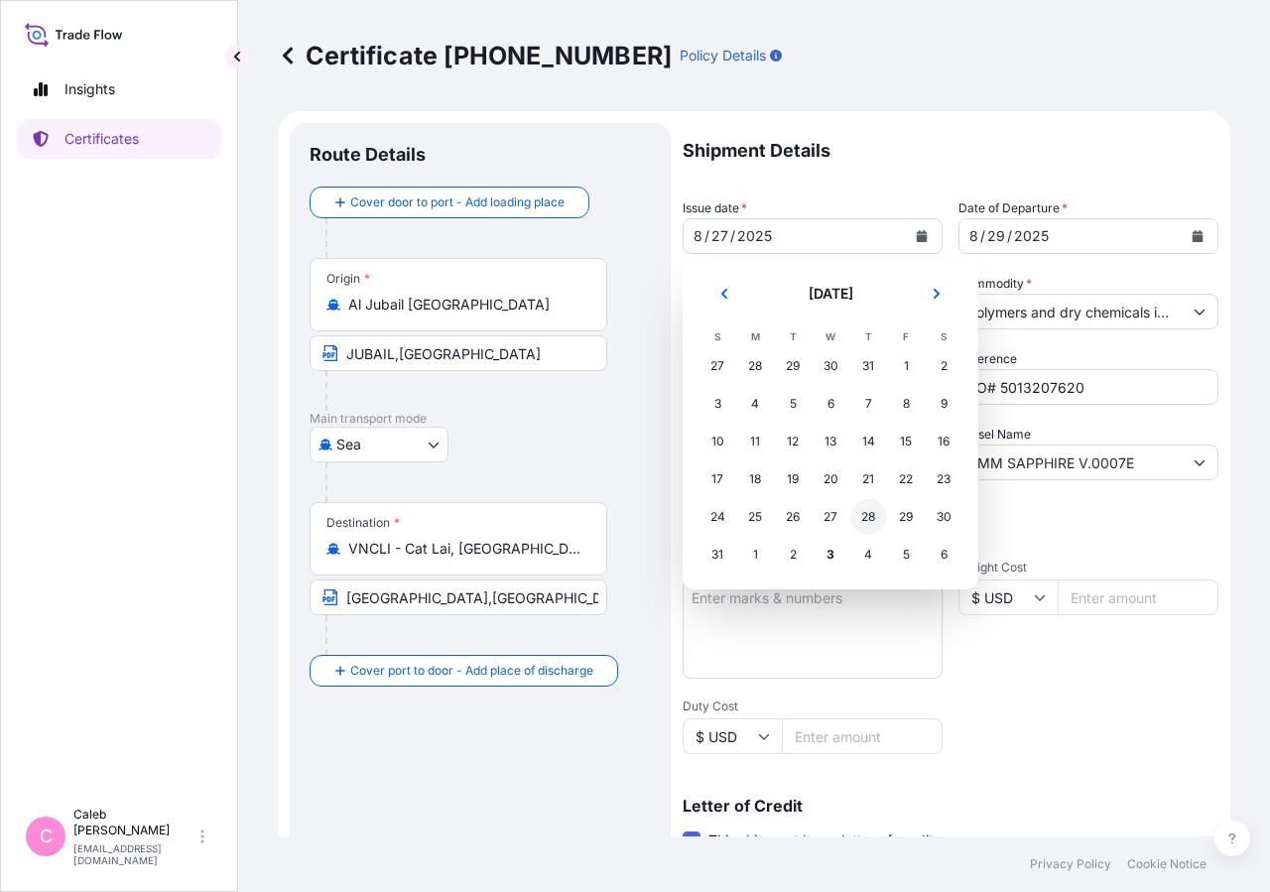
click at [866, 519] on div "28" at bounding box center [868, 517] width 36 height 36
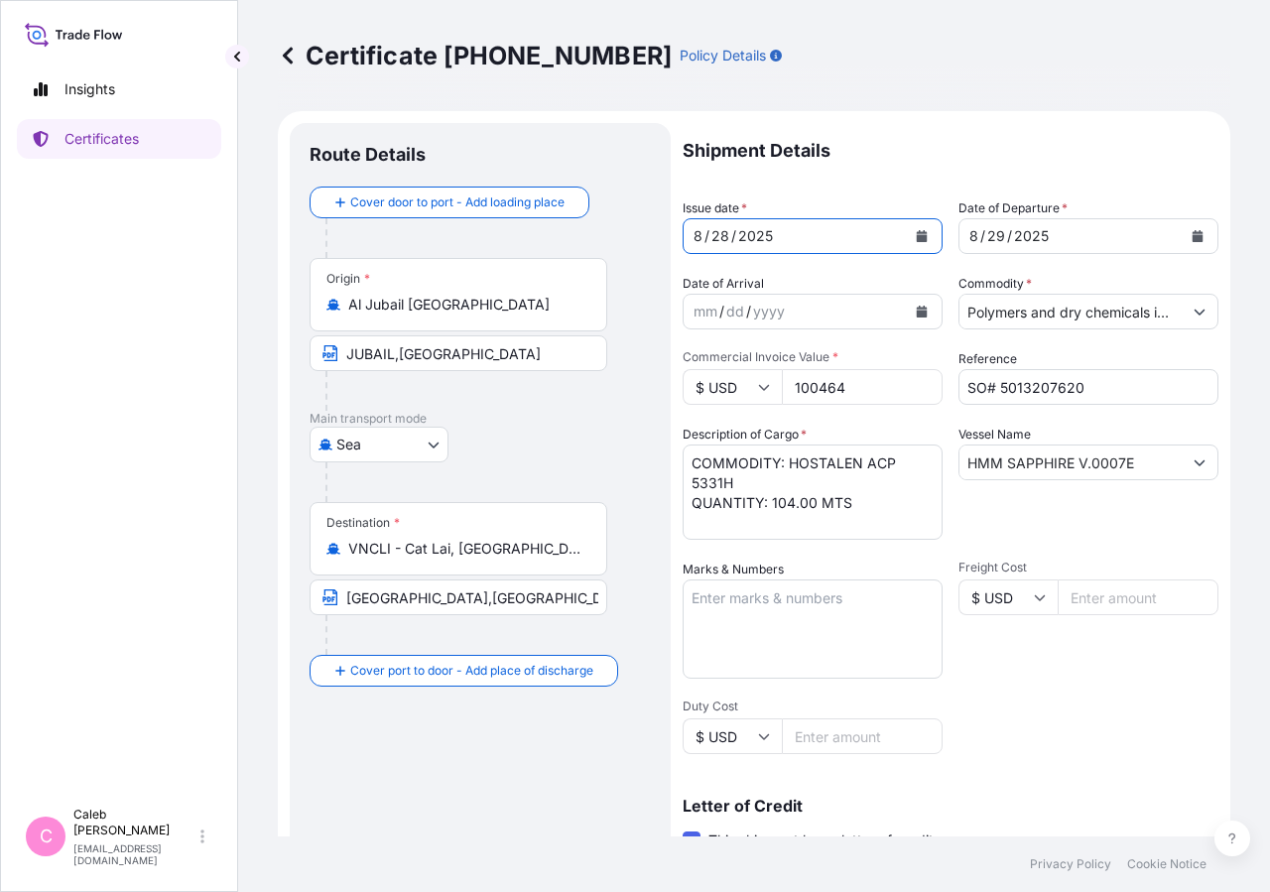
click at [1023, 161] on p "Shipment Details" at bounding box center [951, 151] width 536 height 56
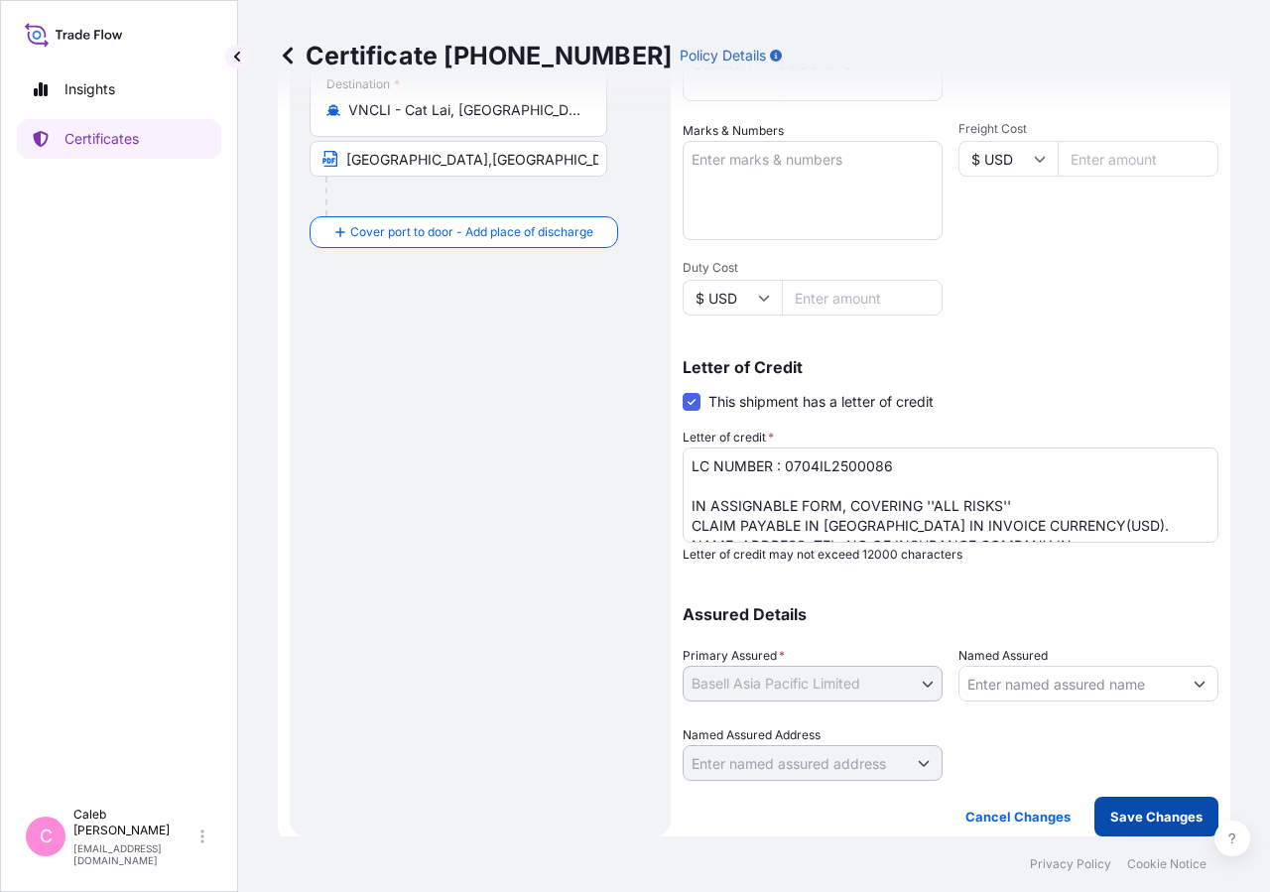
click at [1126, 813] on p "Save Changes" at bounding box center [1156, 817] width 92 height 20
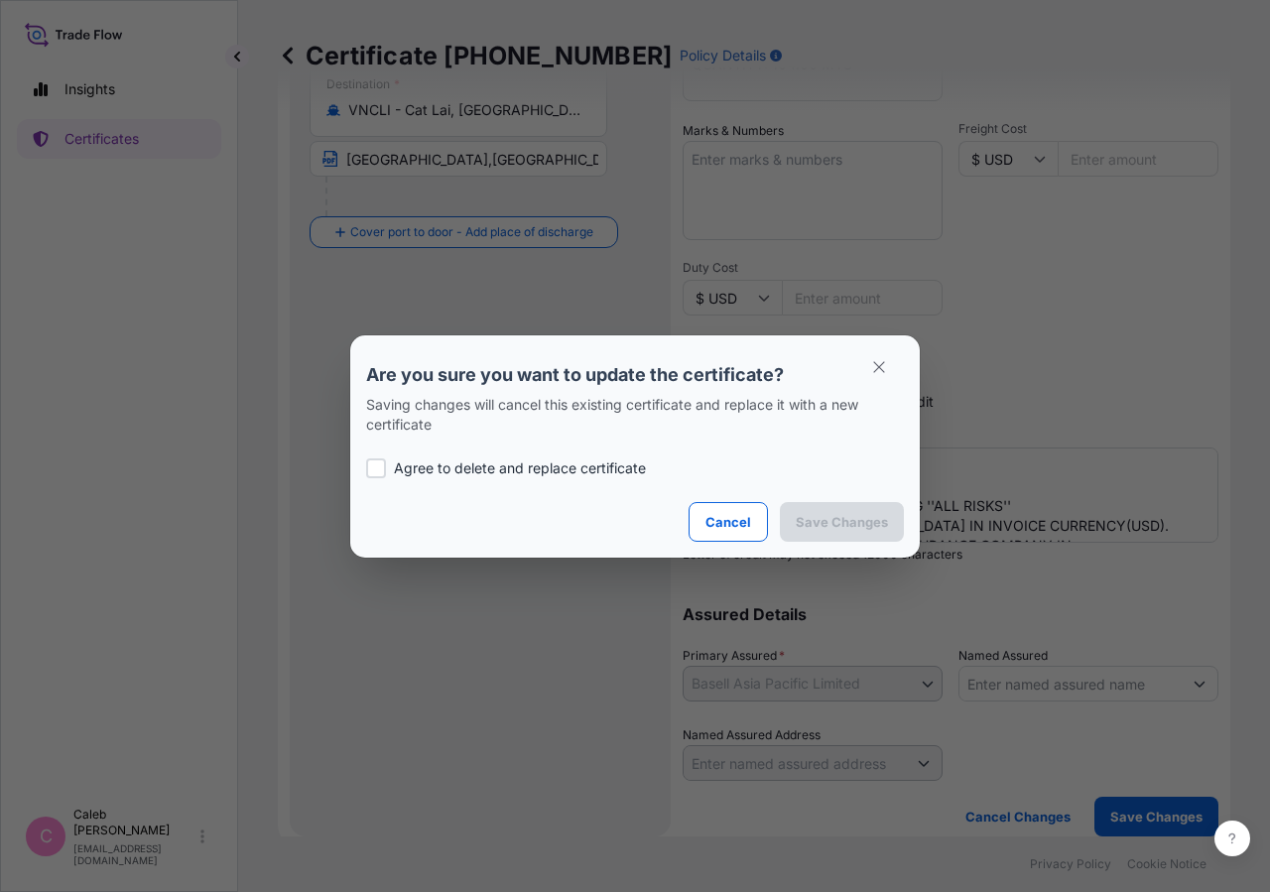
click at [437, 465] on p "Agree to delete and replace certificate" at bounding box center [520, 468] width 252 height 20
checkbox input "true"
click at [830, 524] on p "Save Changes" at bounding box center [842, 522] width 92 height 20
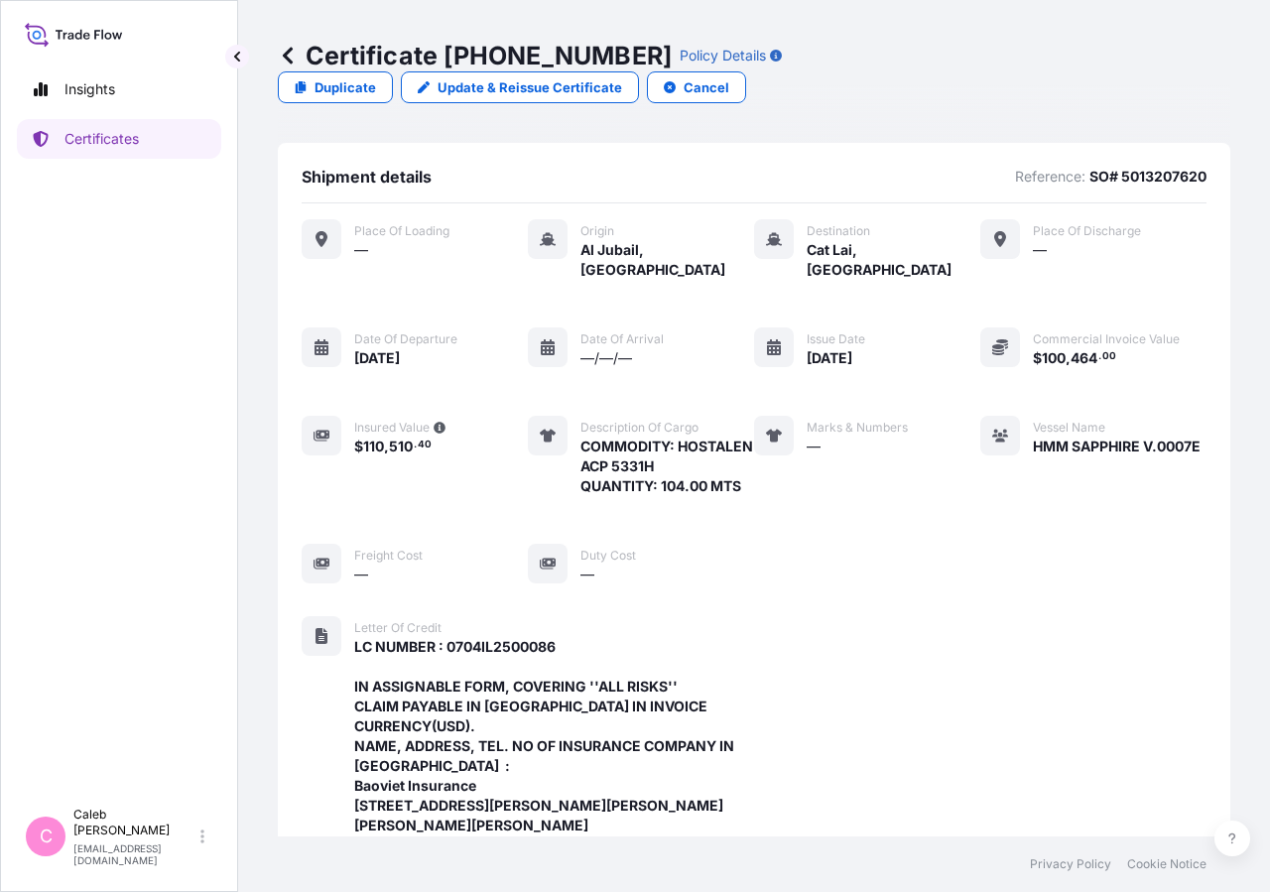
scroll to position [673, 0]
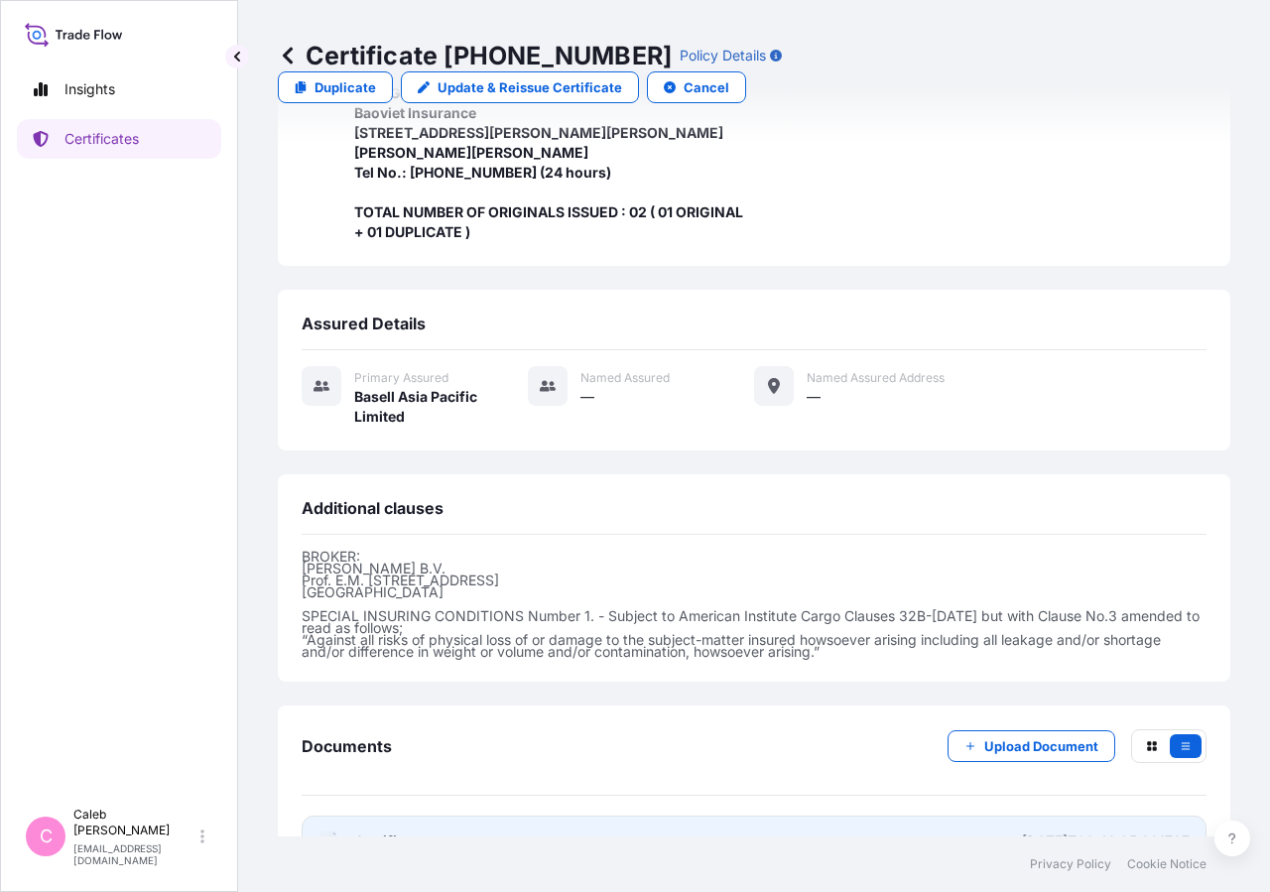
click at [411, 815] on link "PDF Certificate [DATE]T03:43:25.381737" at bounding box center [754, 841] width 905 height 52
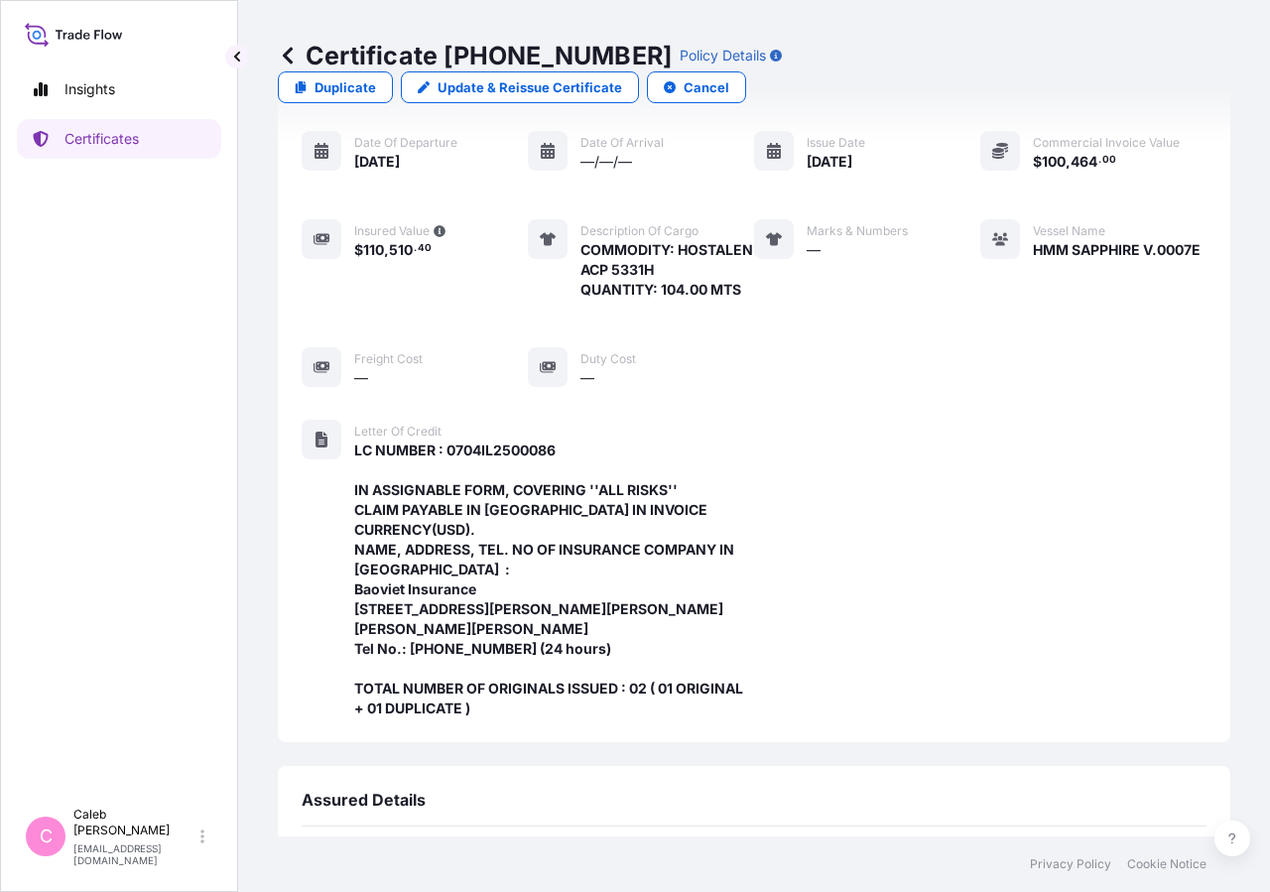
scroll to position [0, 0]
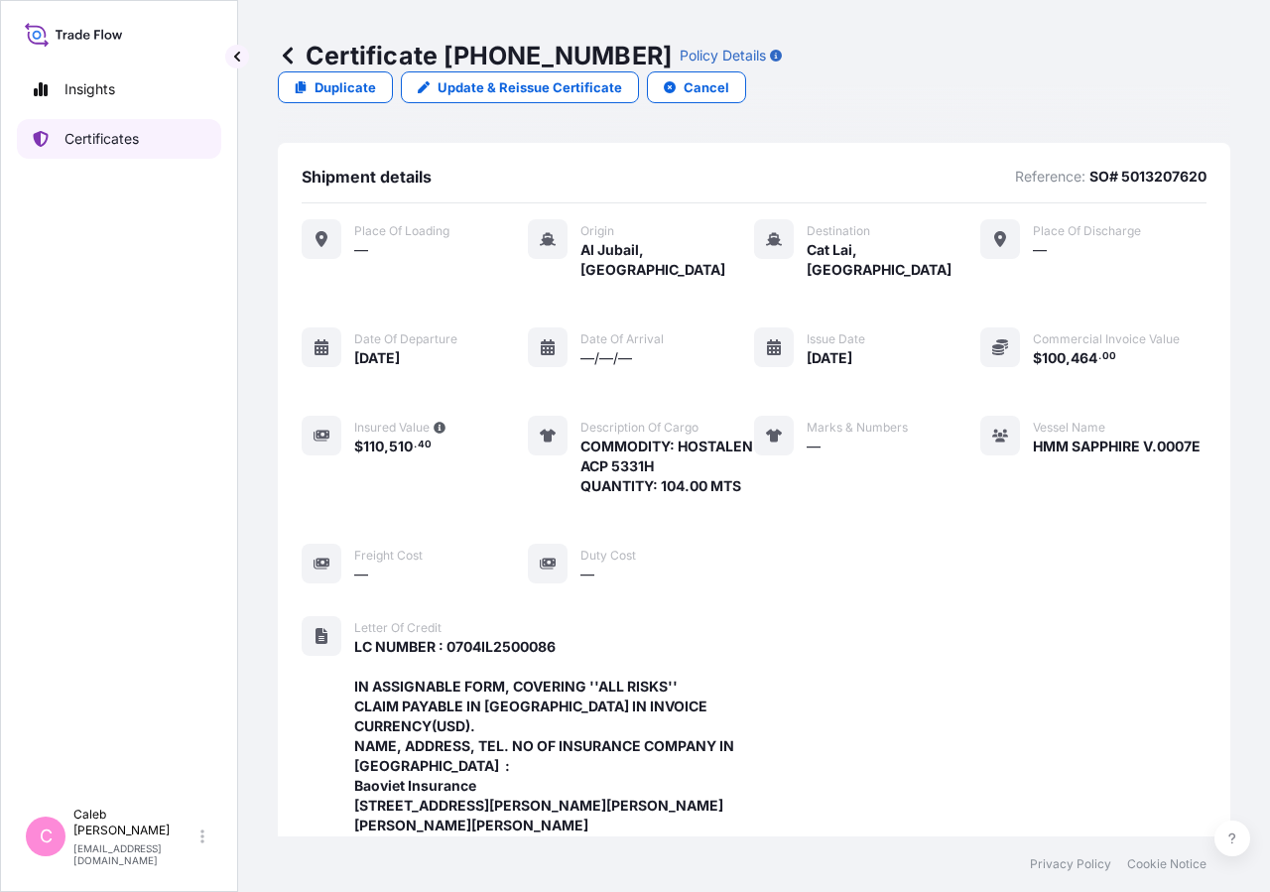
click at [181, 151] on link "Certificates" at bounding box center [119, 139] width 204 height 40
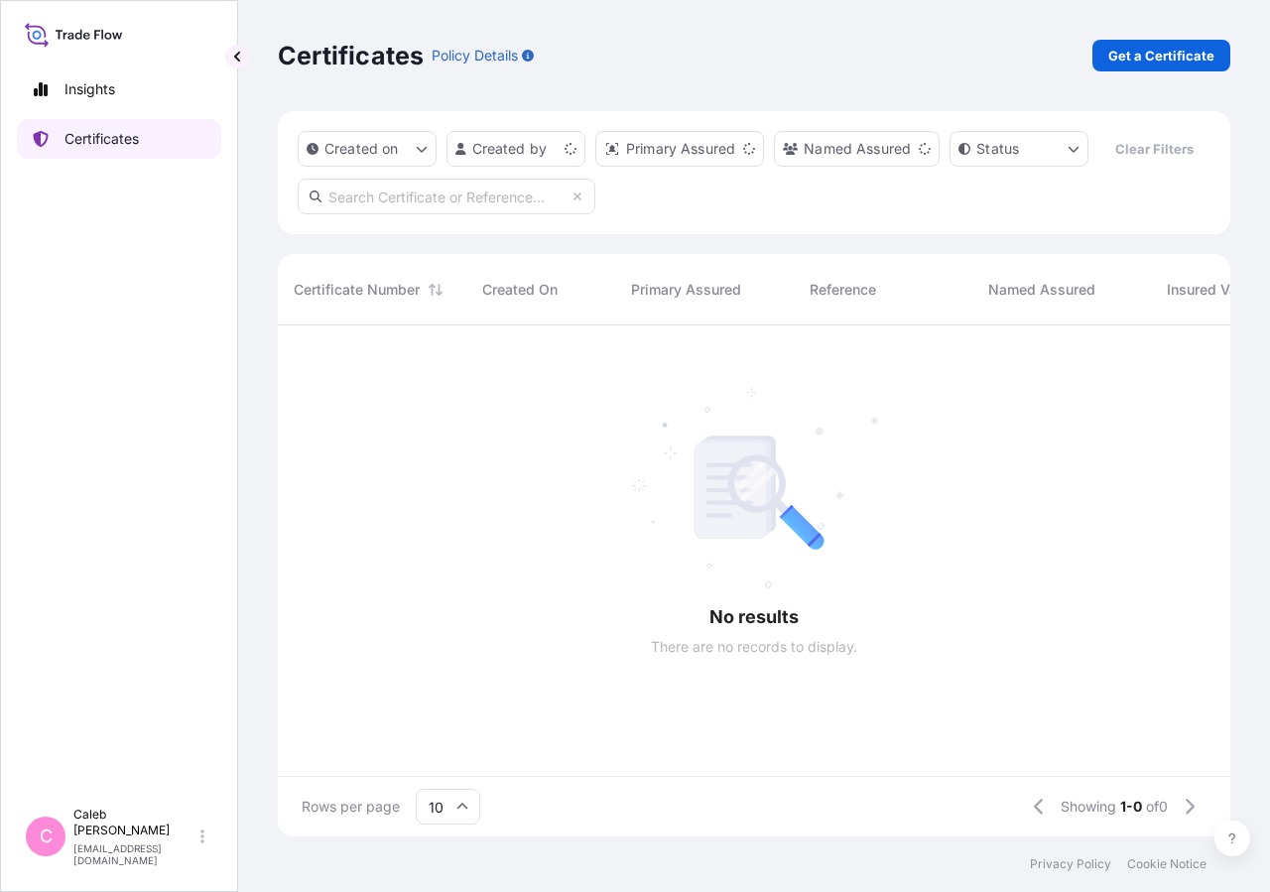
scroll to position [463, 935]
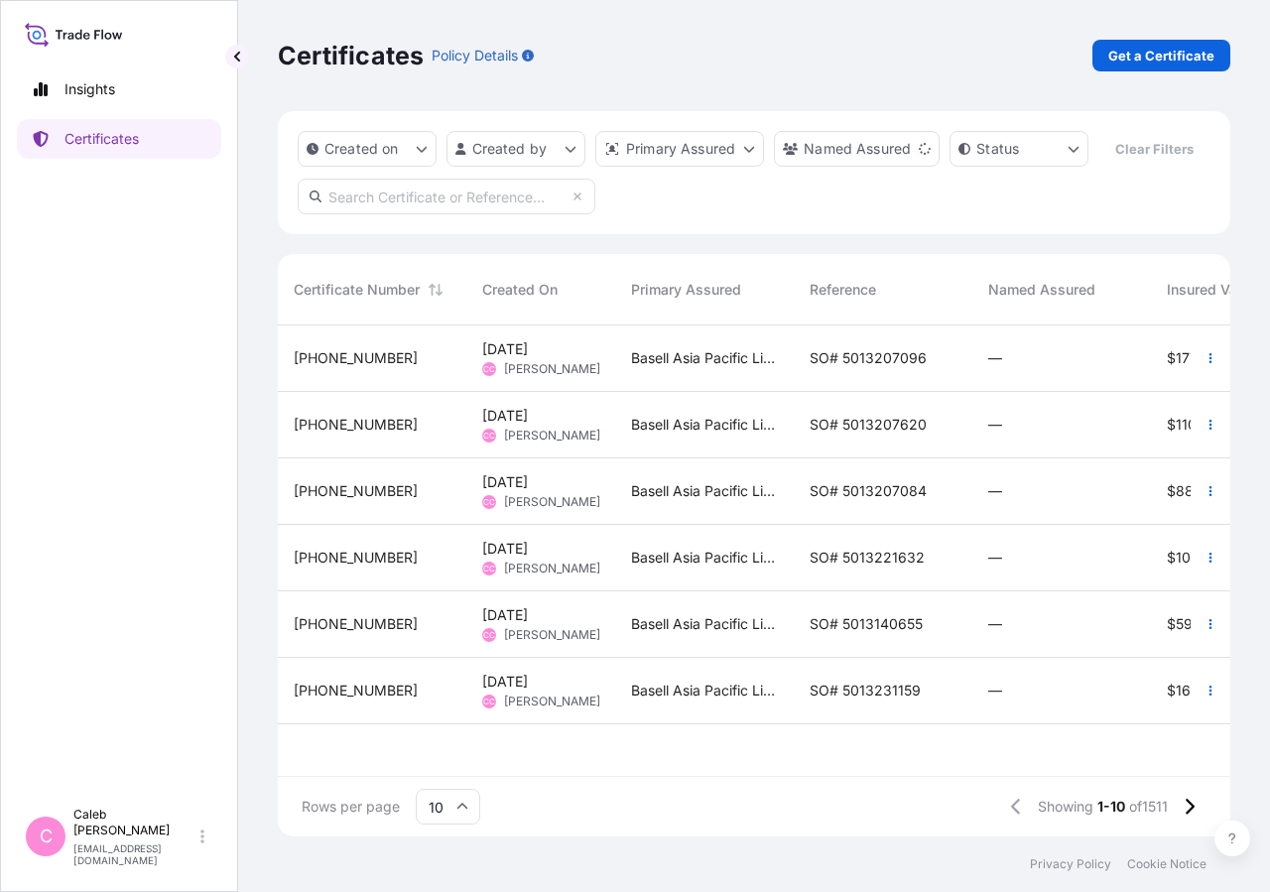
click at [354, 214] on input "text" at bounding box center [447, 197] width 298 height 36
click at [381, 214] on input "text" at bounding box center [447, 197] width 298 height 36
click at [411, 214] on input "so# 5013221631" at bounding box center [447, 197] width 298 height 36
click at [731, 225] on div "Created on Created by Primary Assured Named Assured Status Clear Filters so# 50…" at bounding box center [754, 172] width 952 height 123
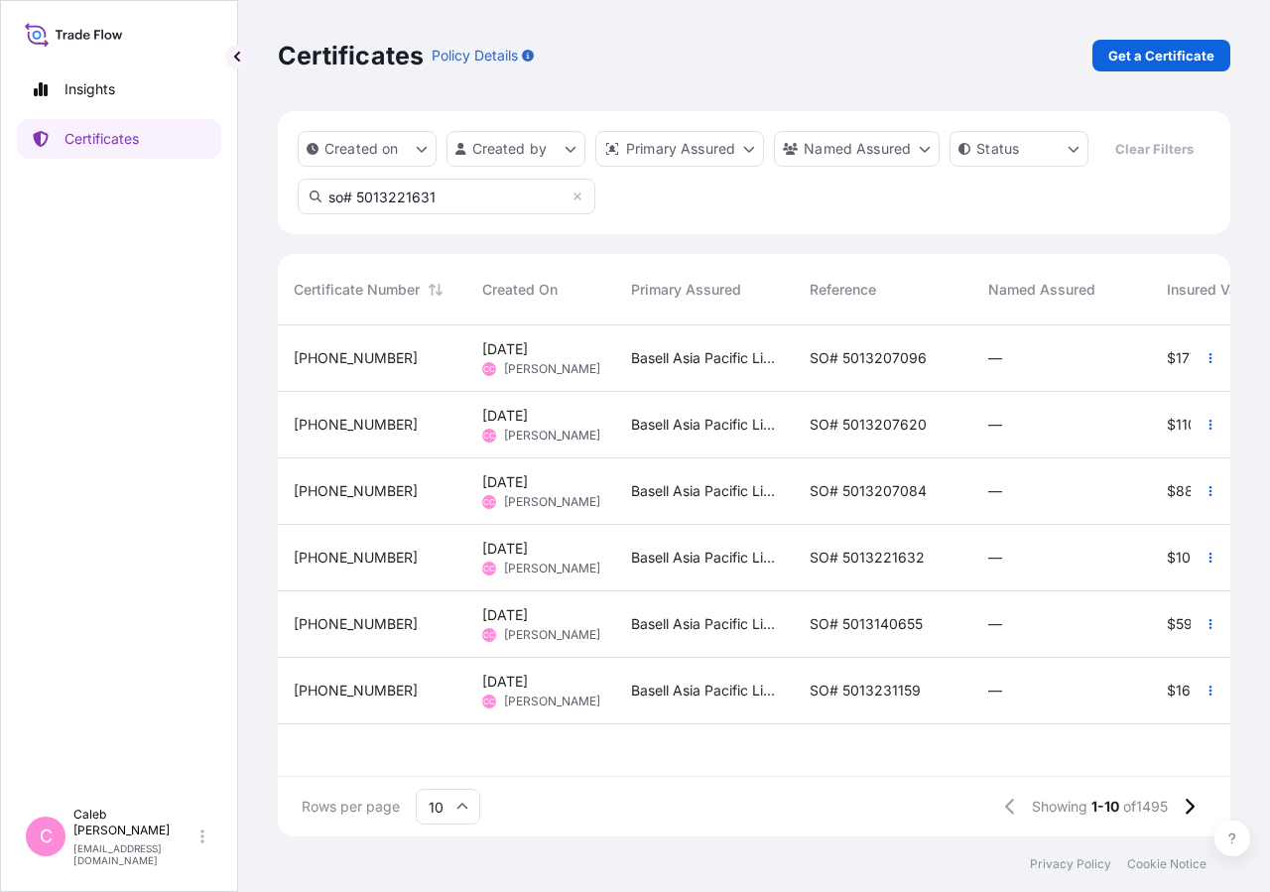
click at [503, 214] on input "so# 5013221631" at bounding box center [447, 197] width 298 height 36
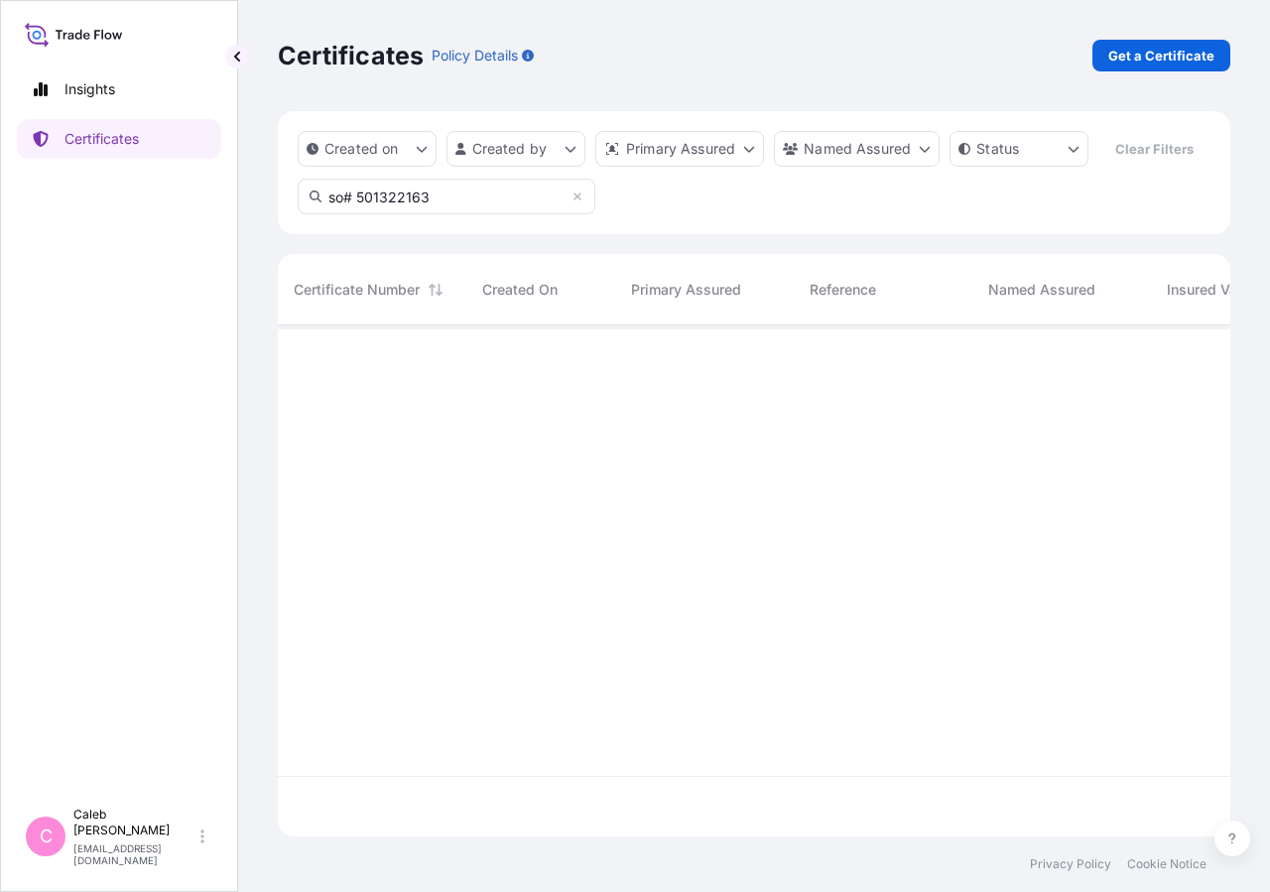
type input "so# 5013221631"
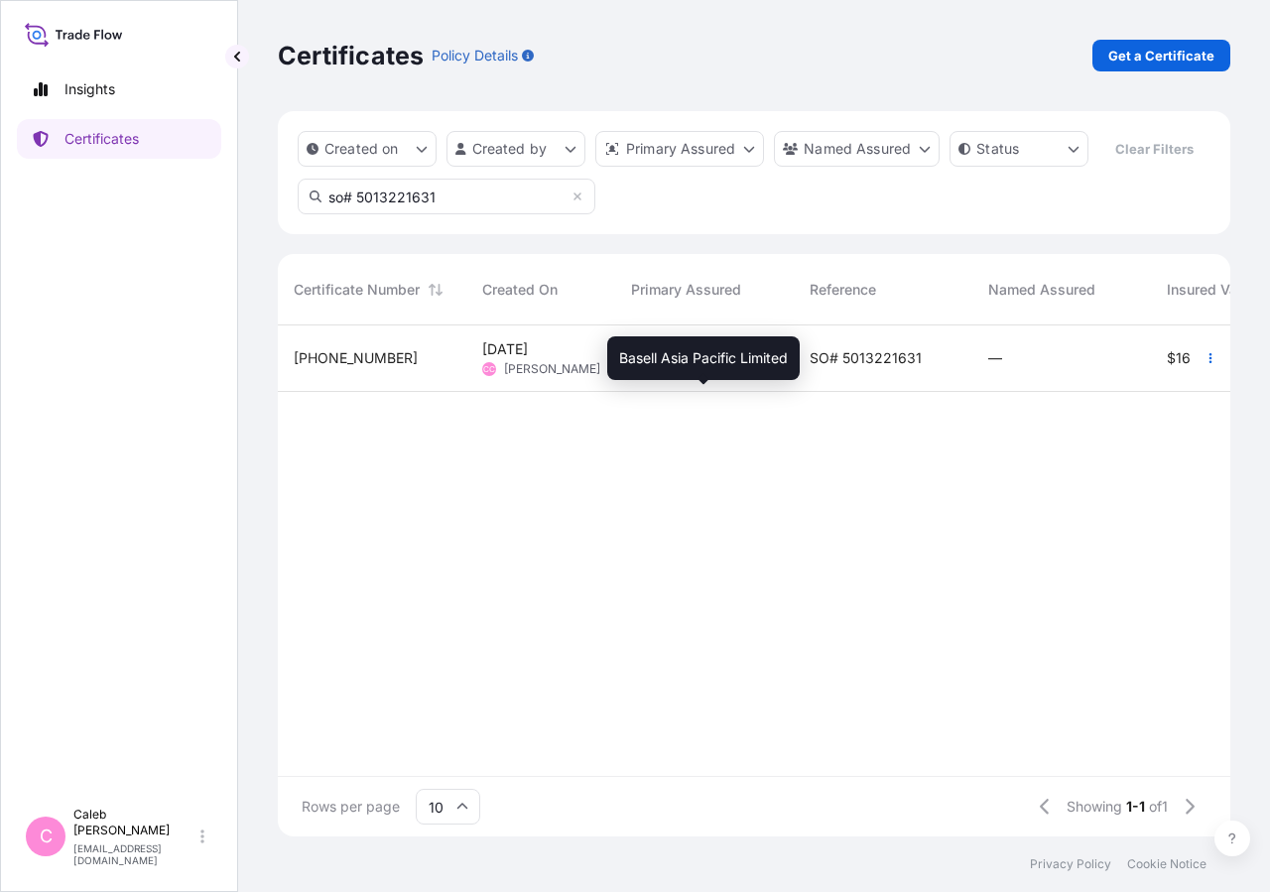
click at [754, 368] on span "Basell Asia Pacific Limited" at bounding box center [704, 358] width 147 height 20
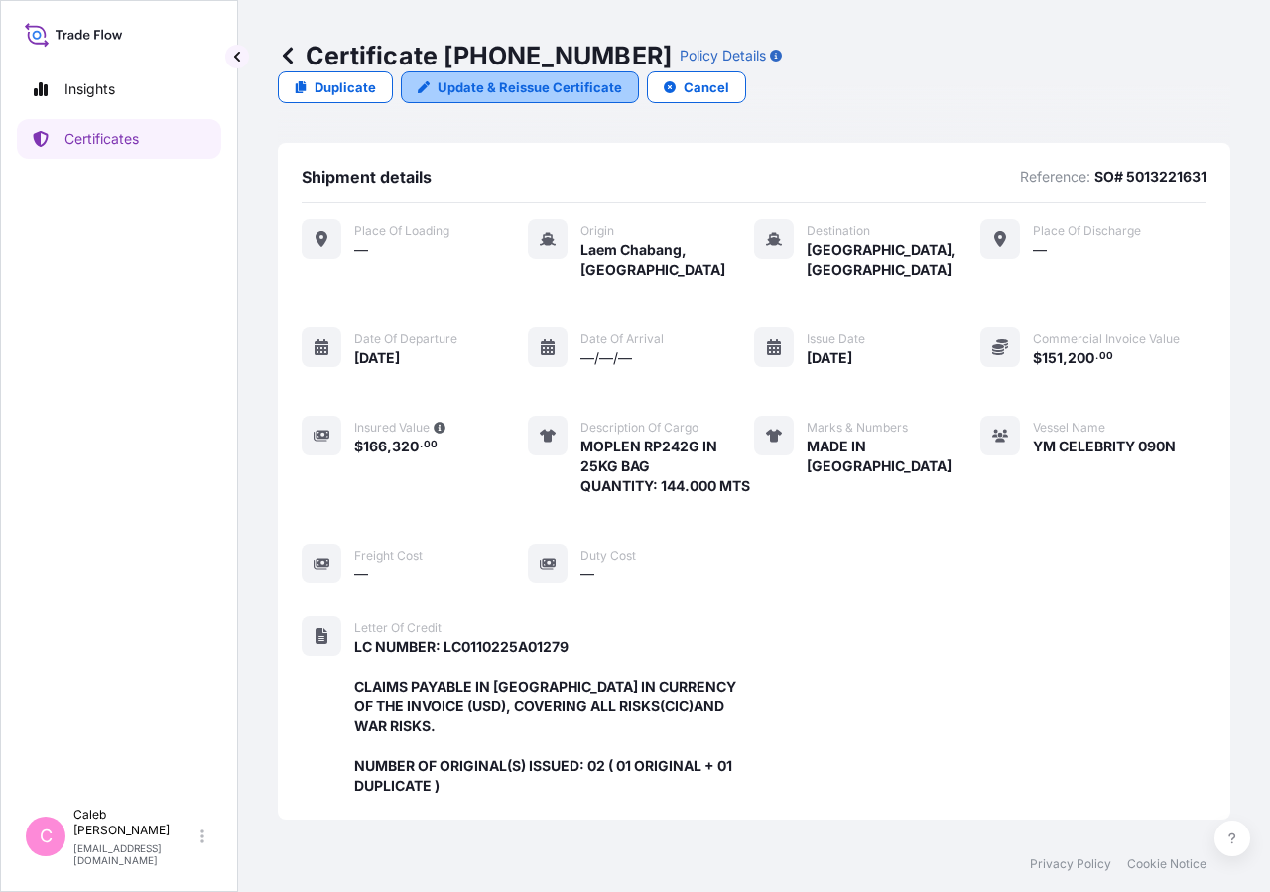
click at [622, 77] on p "Update & Reissue Certificate" at bounding box center [529, 87] width 185 height 20
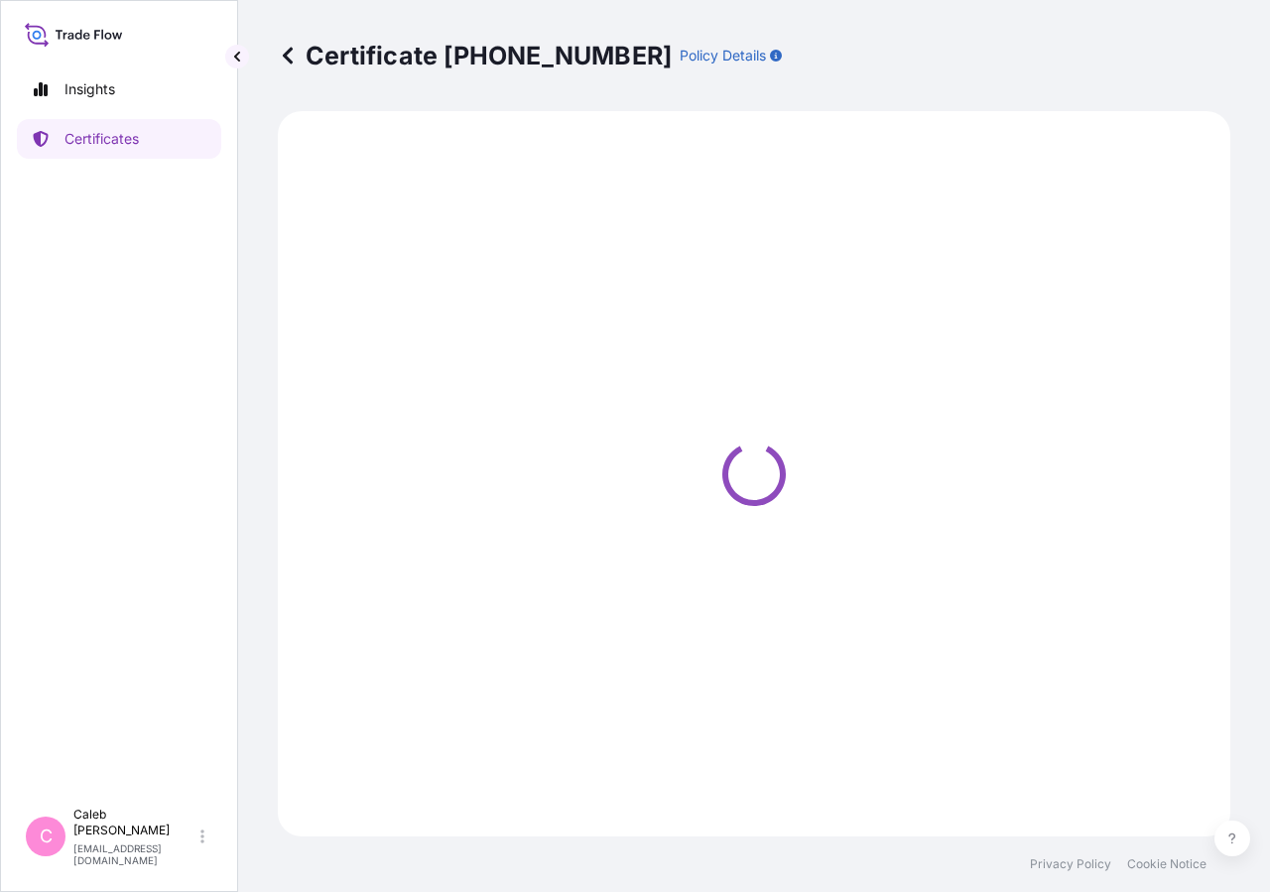
select select "Sea"
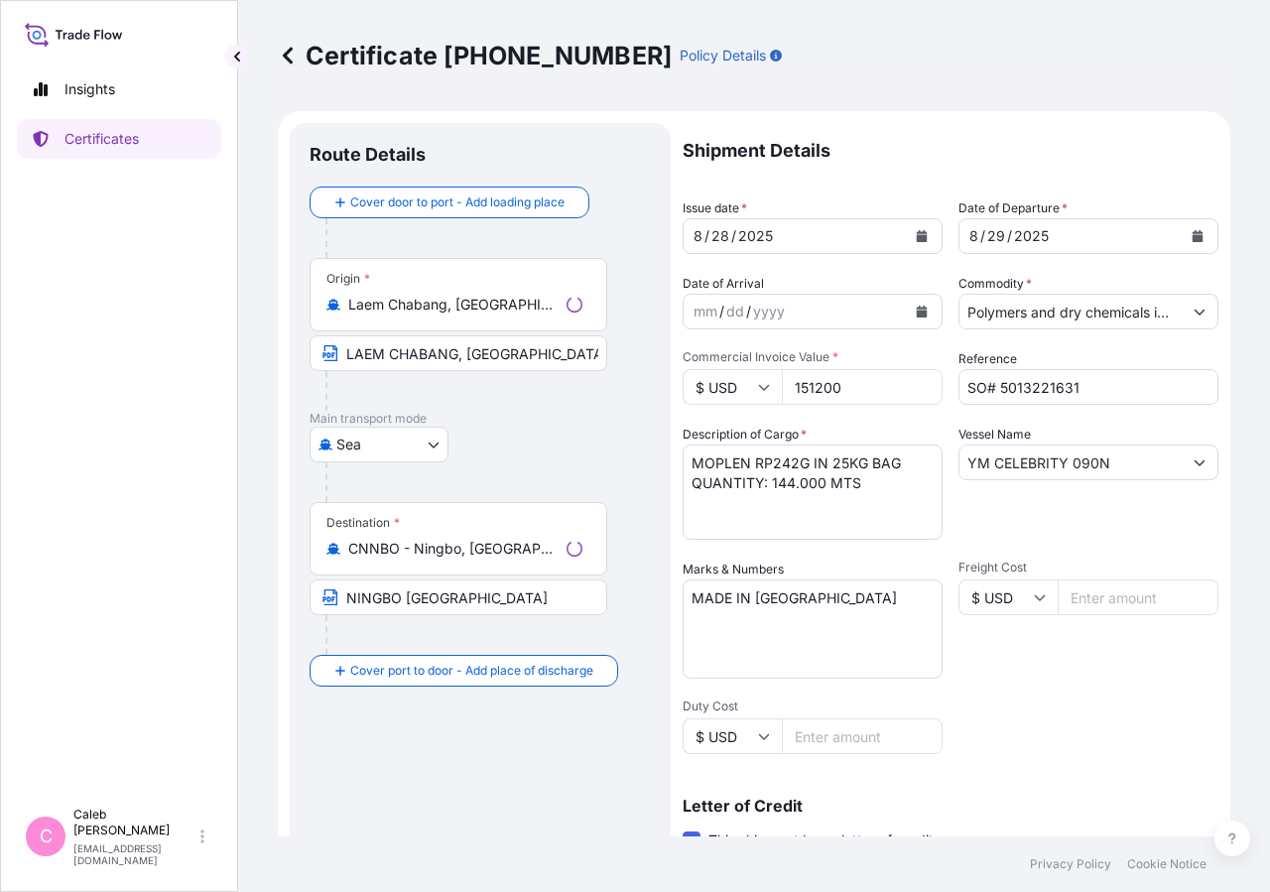
select select "32034"
click at [1192, 238] on icon "Calendar" at bounding box center [1197, 236] width 11 height 12
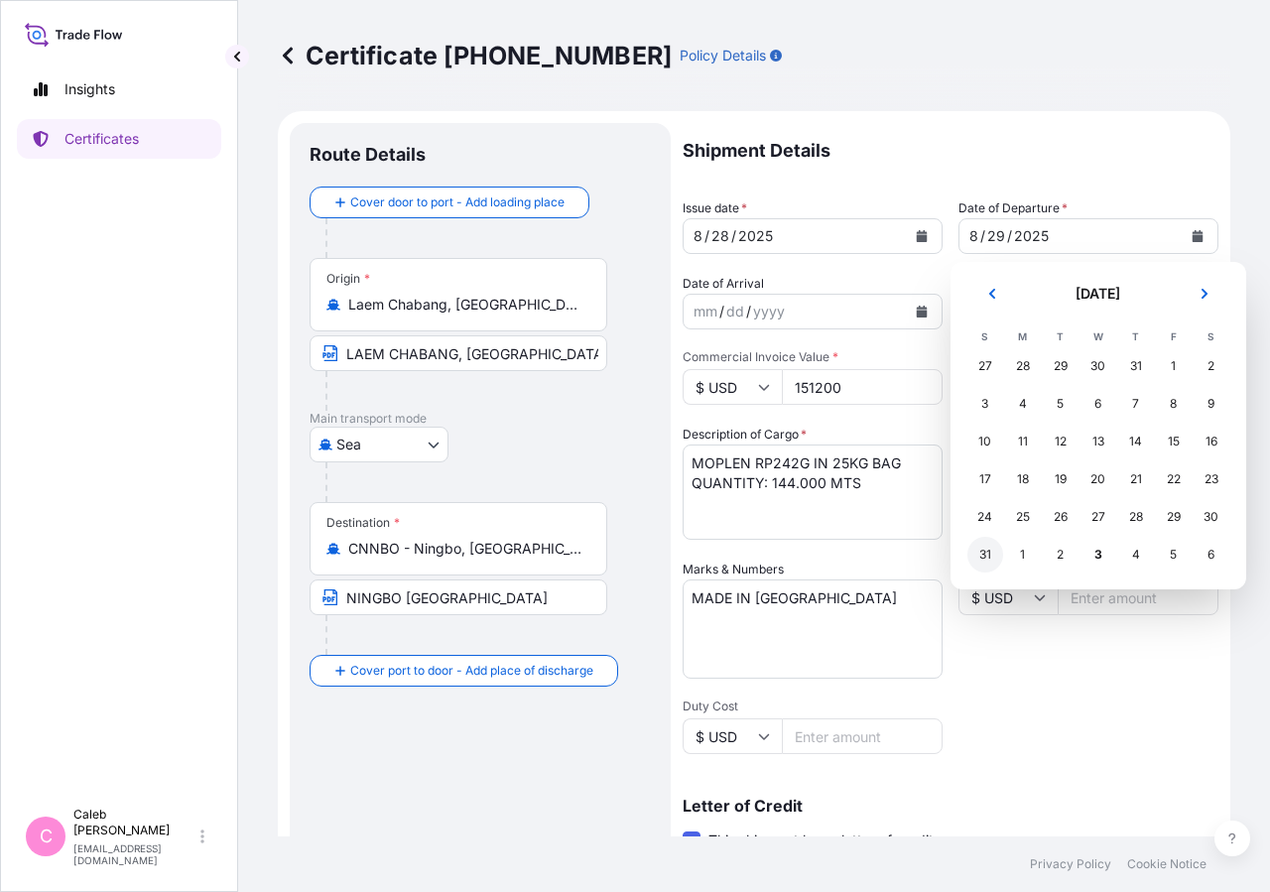
click at [983, 554] on div "31" at bounding box center [985, 555] width 36 height 36
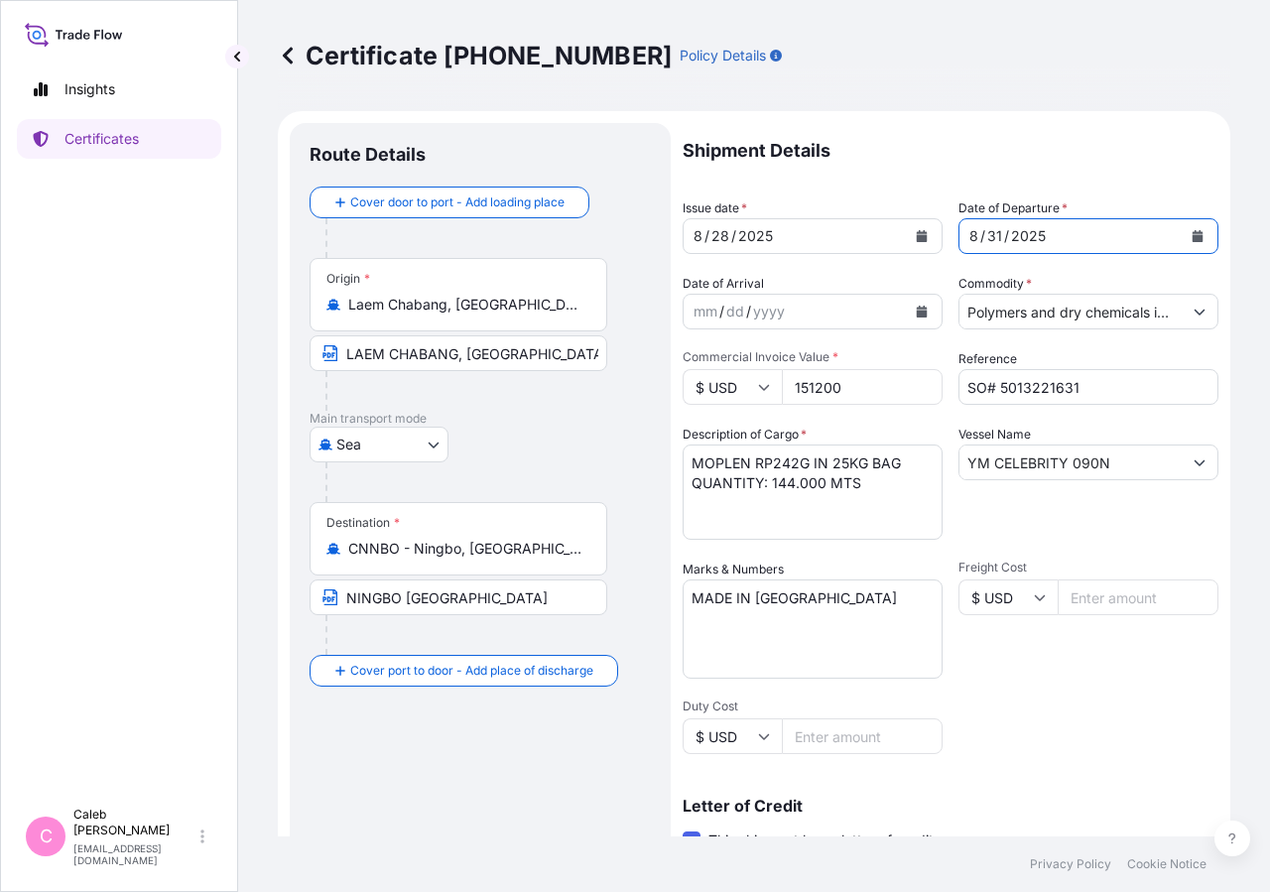
click at [917, 240] on icon "Calendar" at bounding box center [922, 236] width 11 height 12
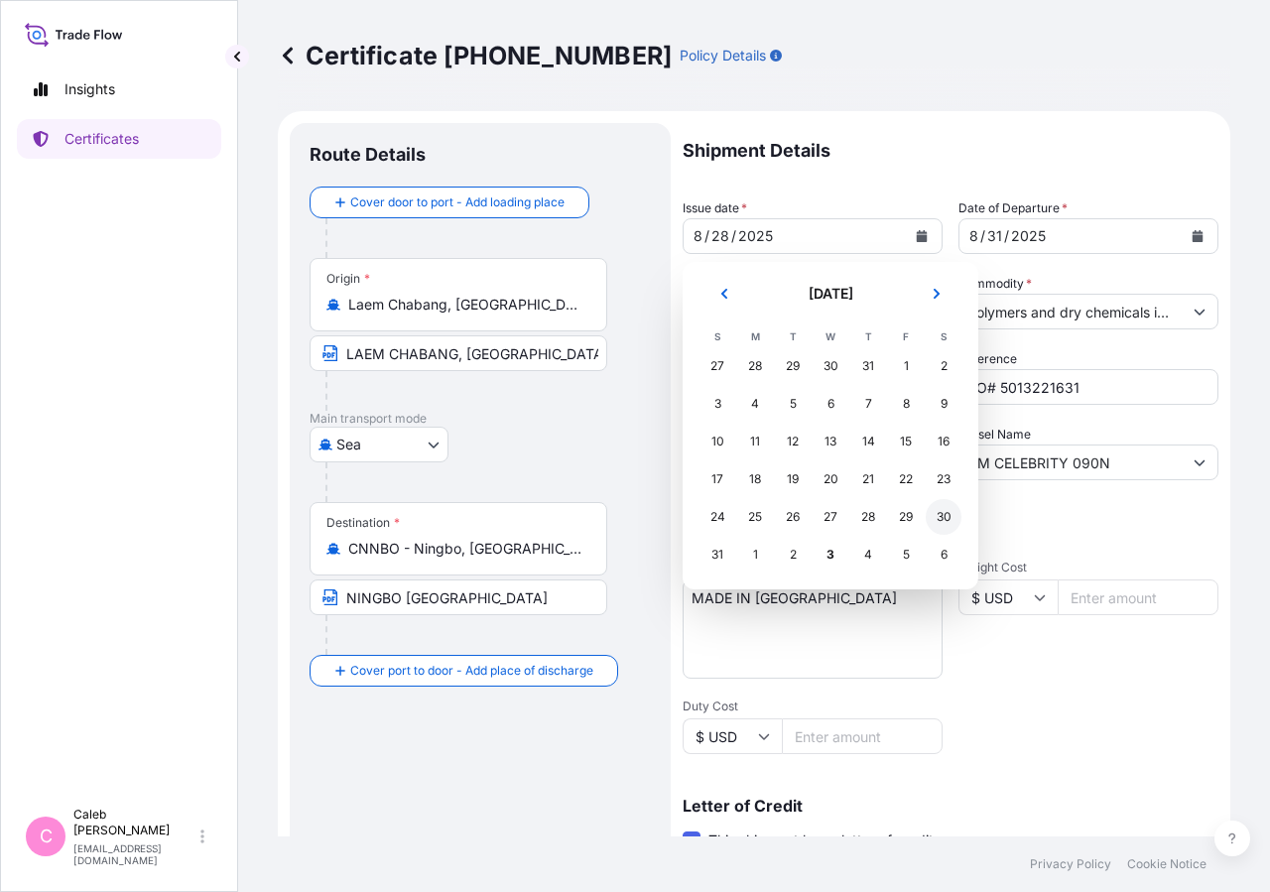
click at [941, 517] on div "30" at bounding box center [944, 517] width 36 height 36
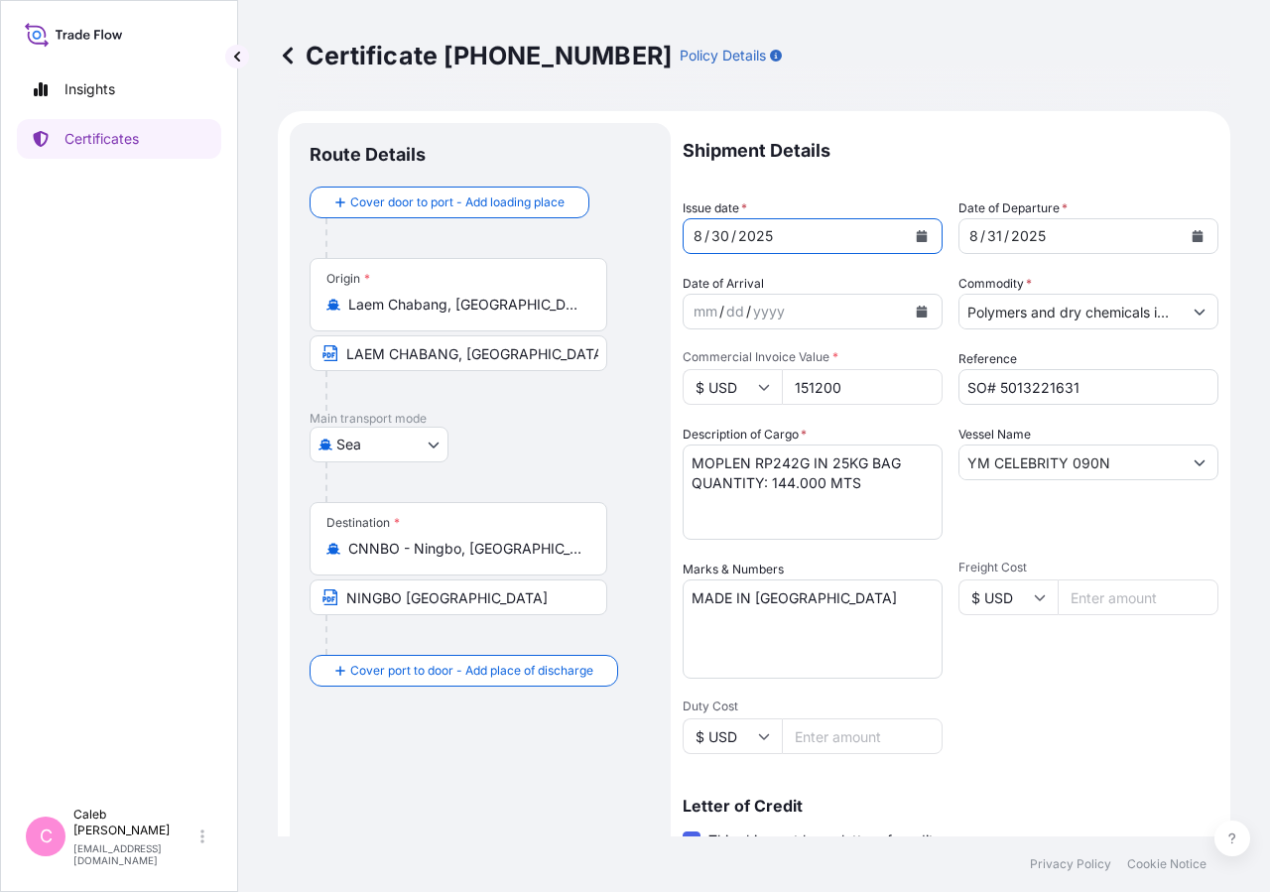
scroll to position [438, 0]
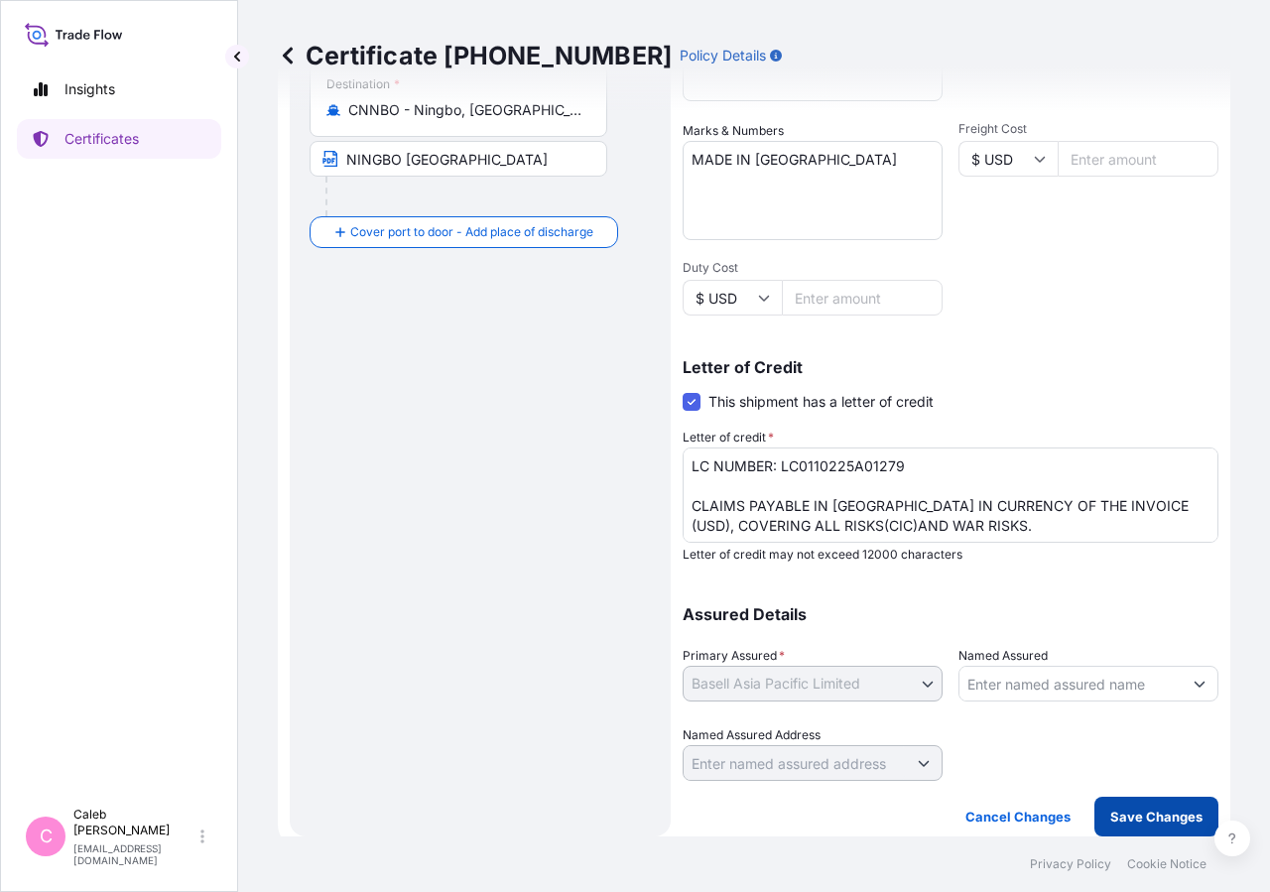
click at [1171, 807] on button "Save Changes" at bounding box center [1156, 817] width 124 height 40
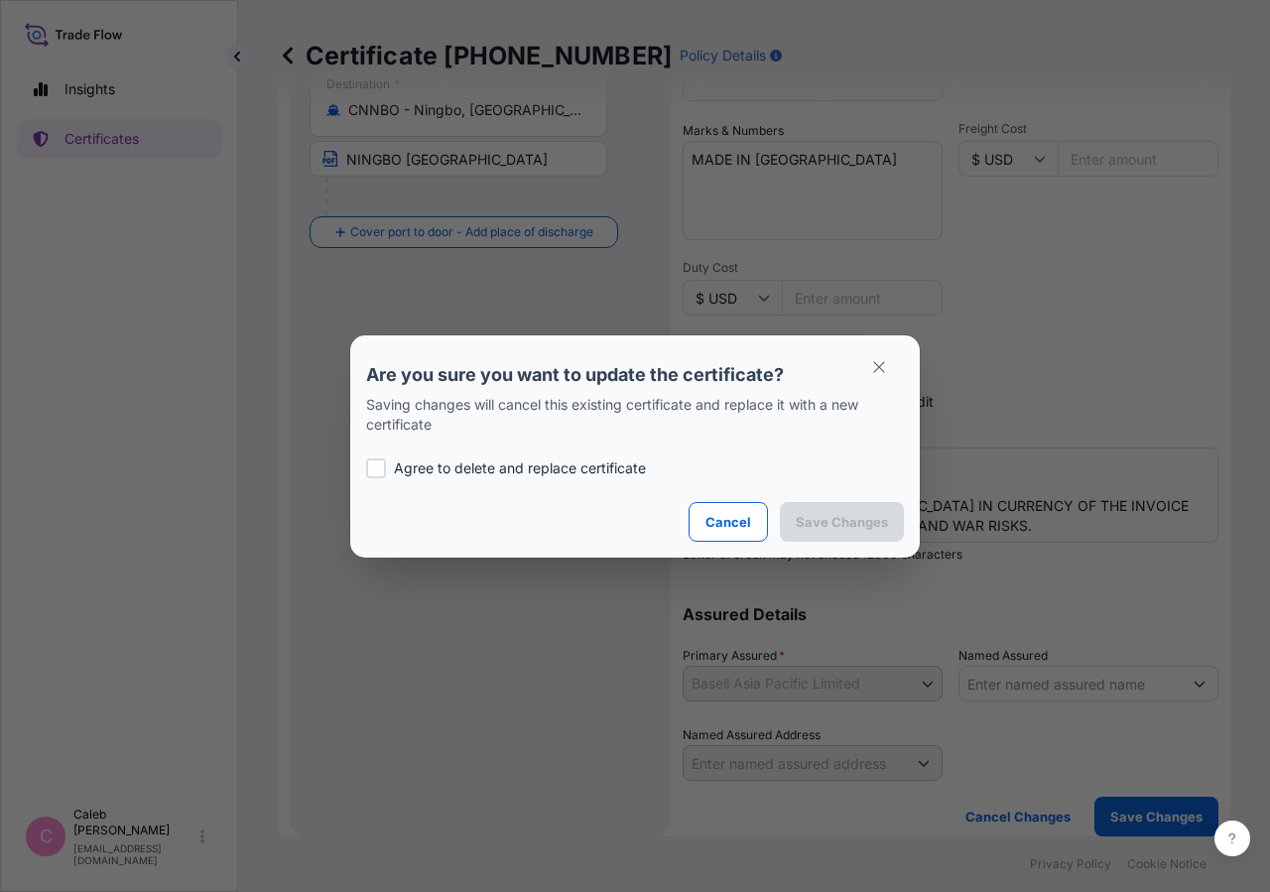
click at [410, 470] on p "Agree to delete and replace certificate" at bounding box center [520, 468] width 252 height 20
checkbox input "true"
click at [797, 516] on button "Save Changes" at bounding box center [842, 522] width 124 height 40
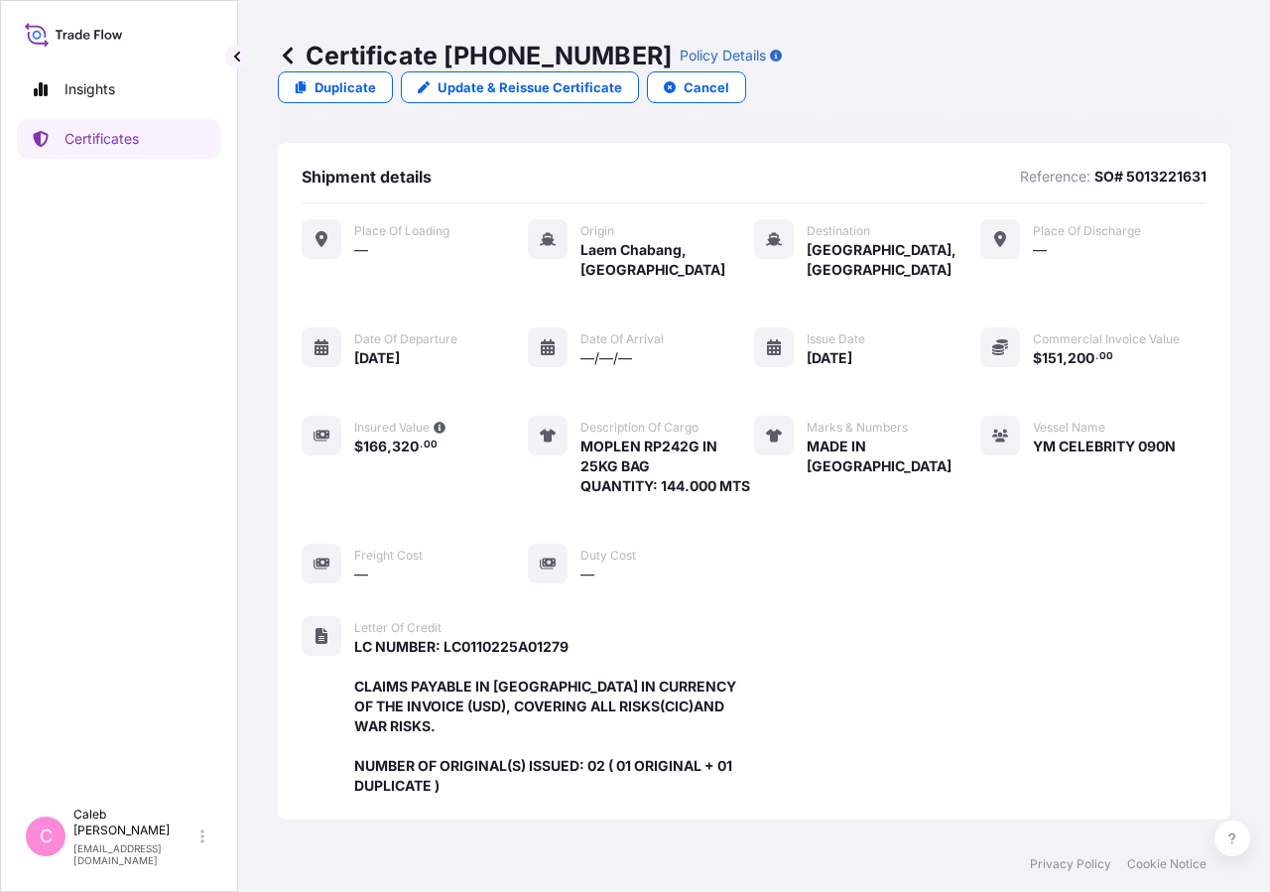
scroll to position [573, 0]
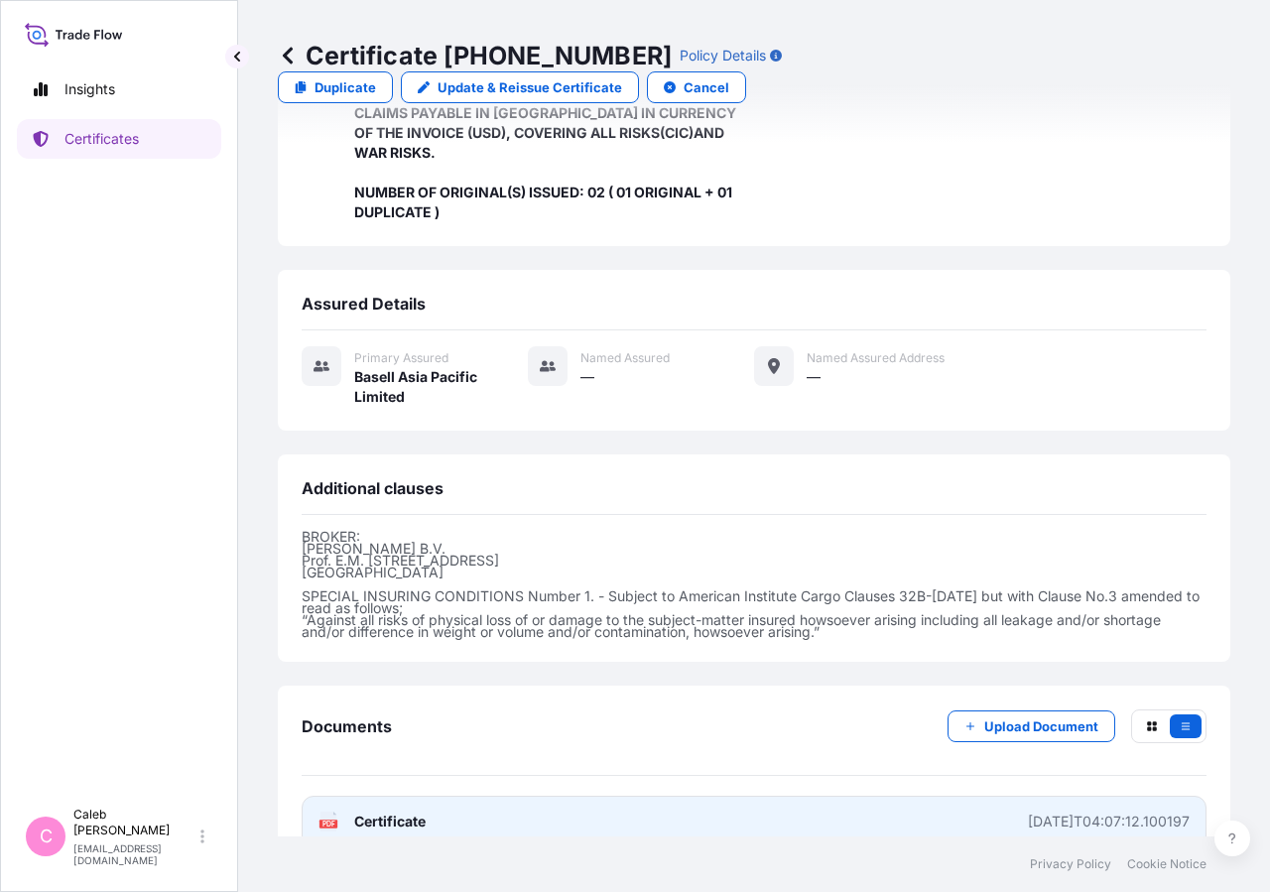
click at [365, 811] on span "Certificate" at bounding box center [389, 821] width 71 height 20
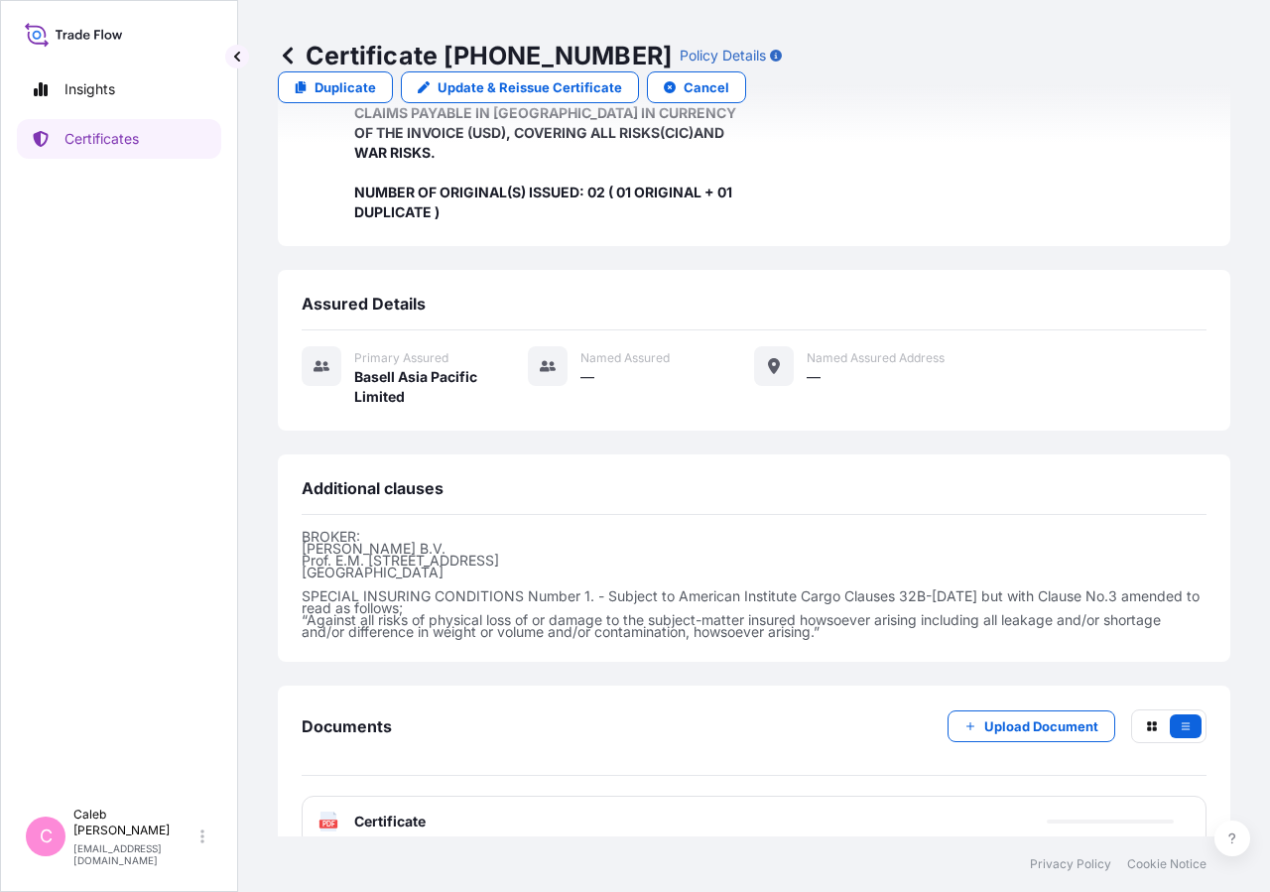
scroll to position [0, 0]
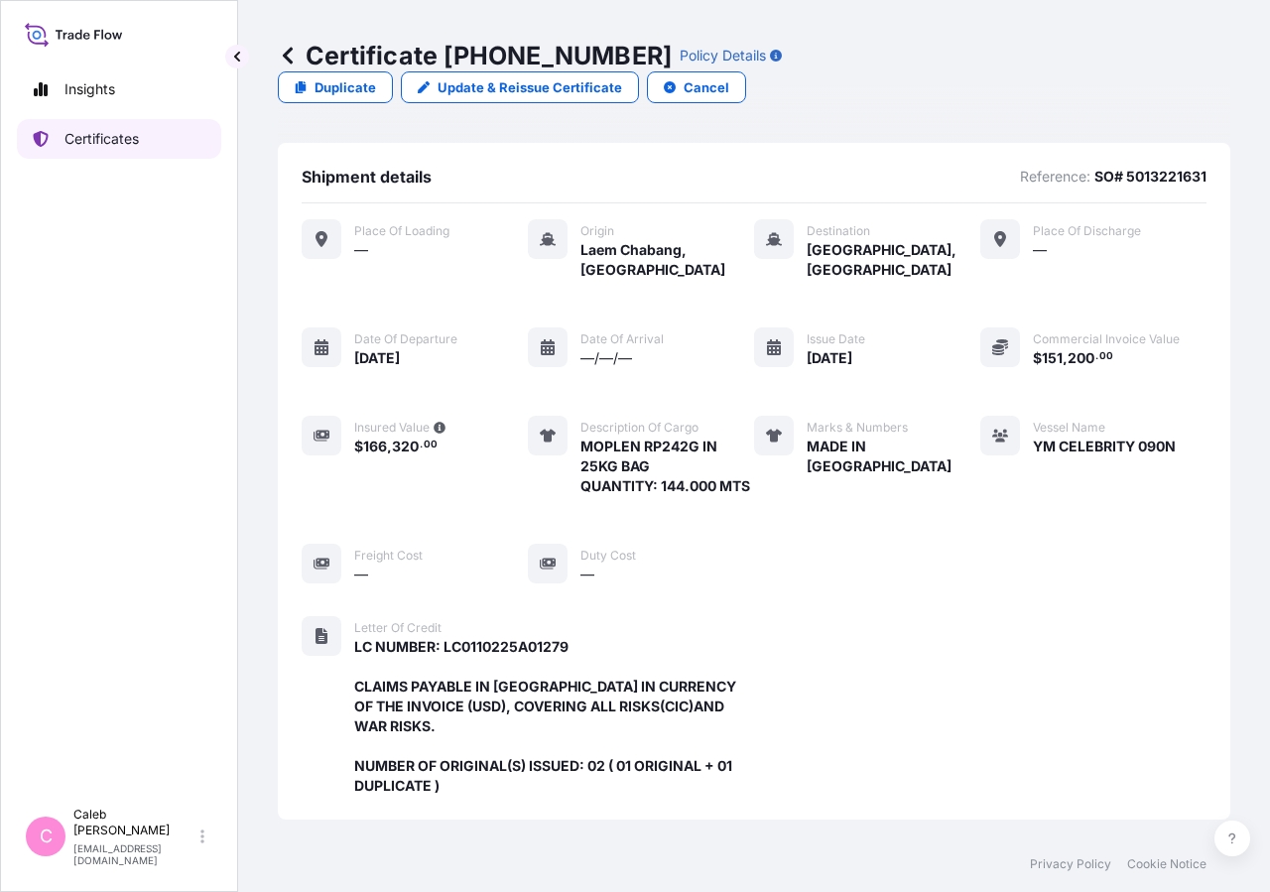
click at [181, 146] on link "Certificates" at bounding box center [119, 139] width 204 height 40
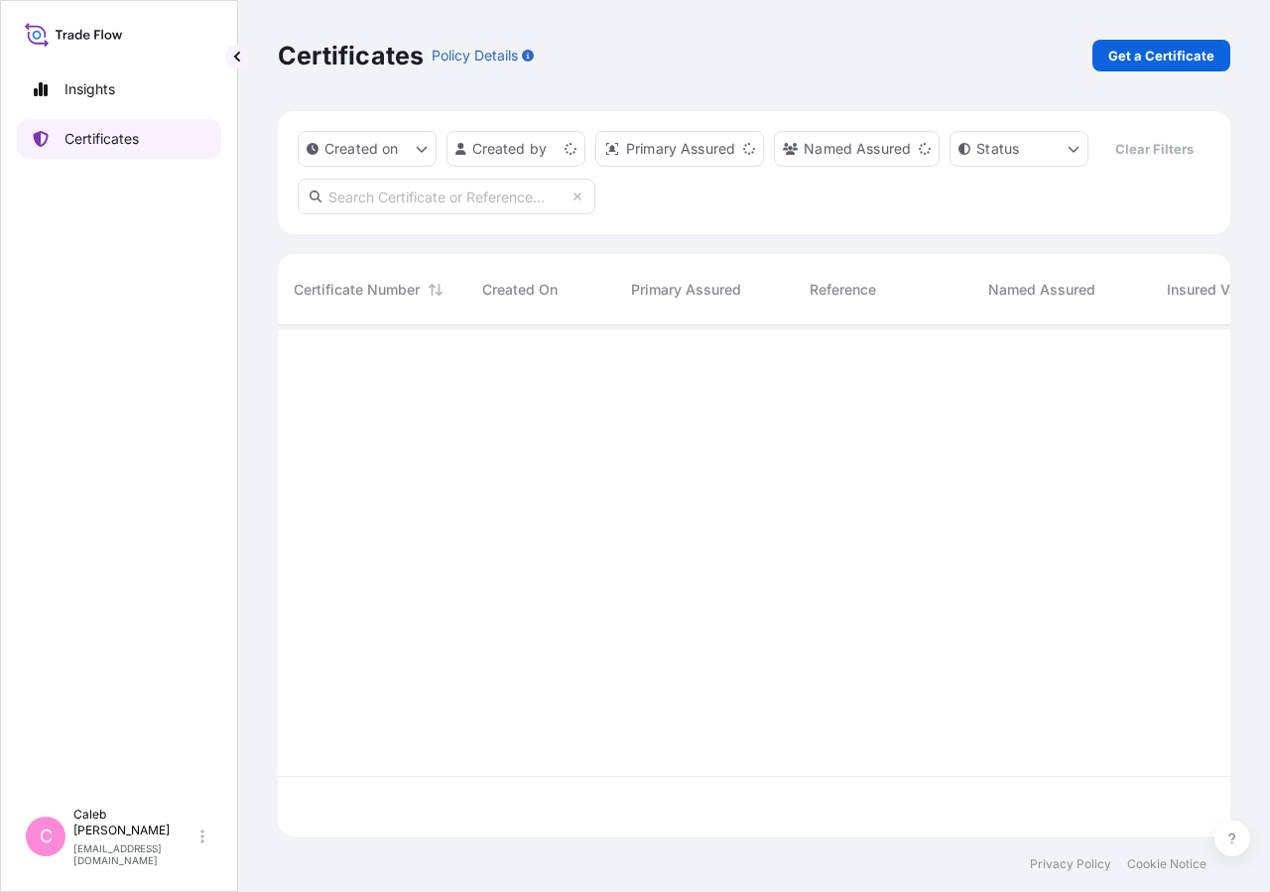
scroll to position [463, 935]
click at [435, 214] on input "text" at bounding box center [447, 197] width 298 height 36
type input "s"
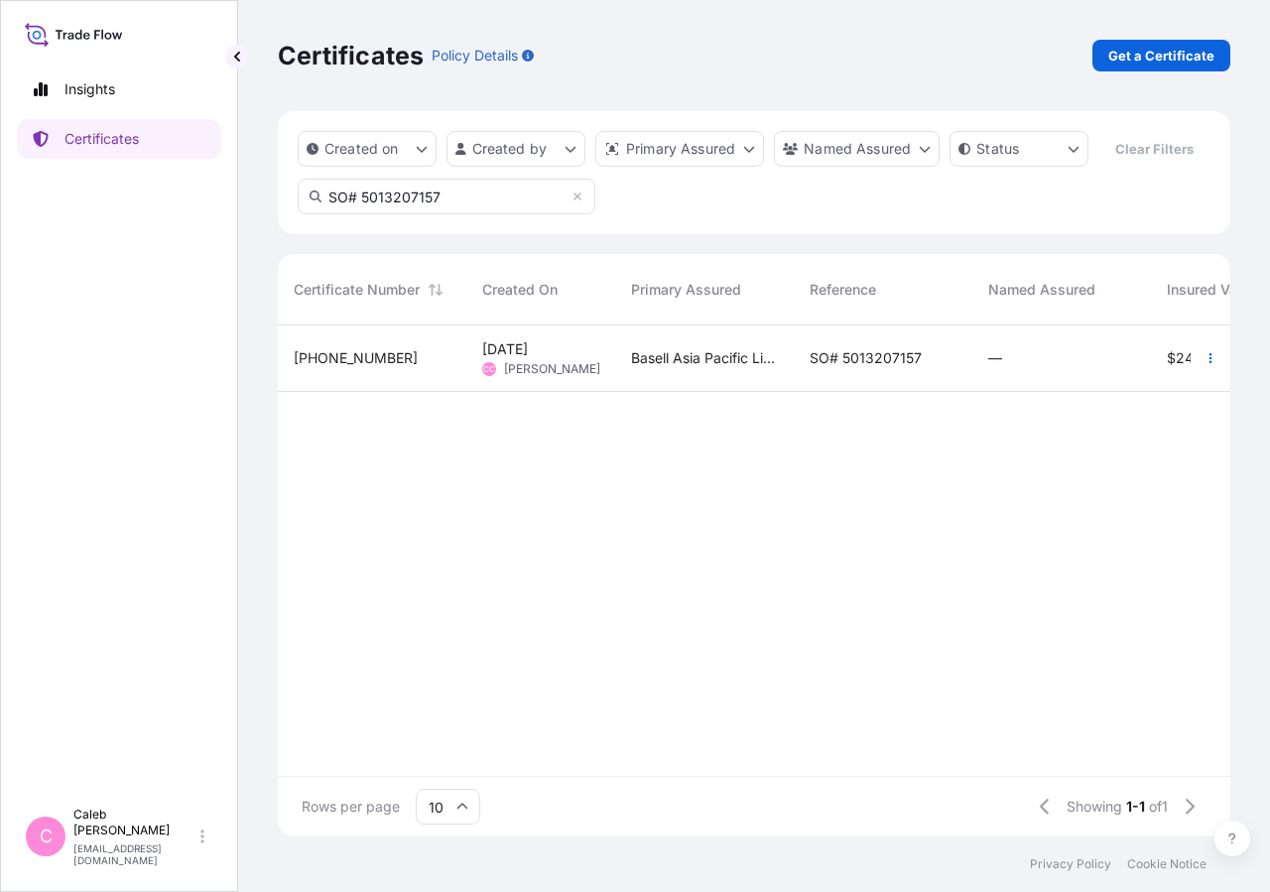
type input "SO# 5013207157"
click at [827, 368] on span "SO# 5013207157" at bounding box center [865, 358] width 112 height 20
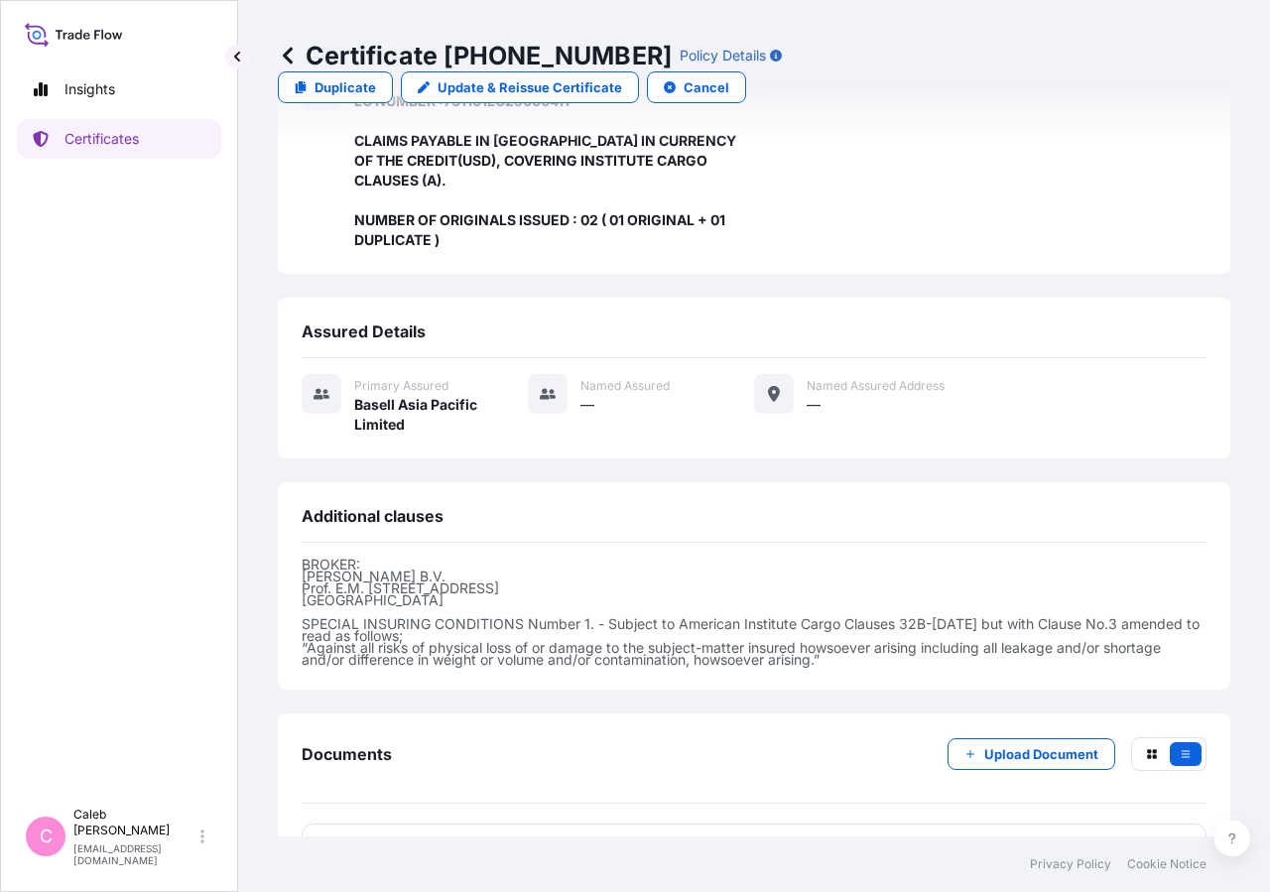
scroll to position [554, 0]
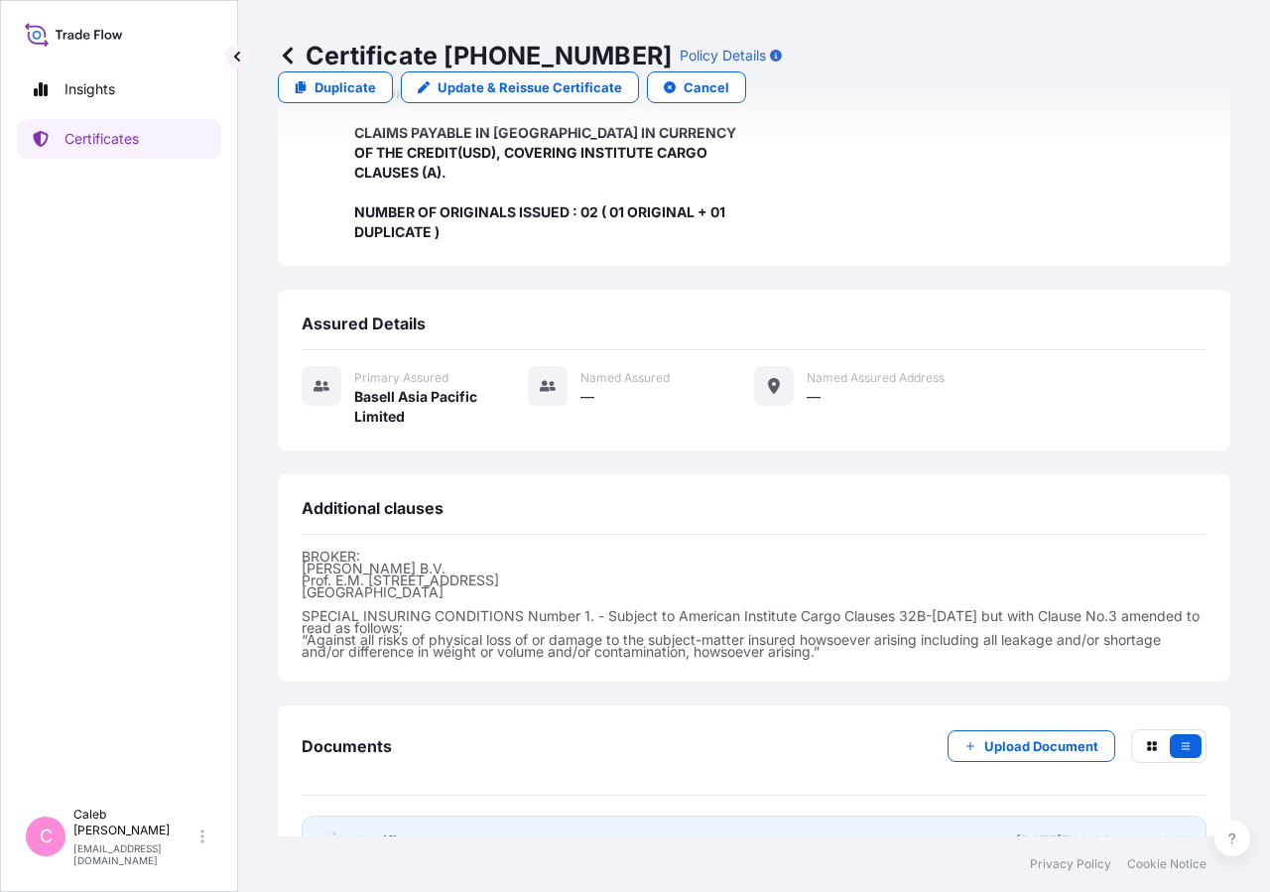
click at [406, 831] on span "Certificate" at bounding box center [389, 841] width 71 height 20
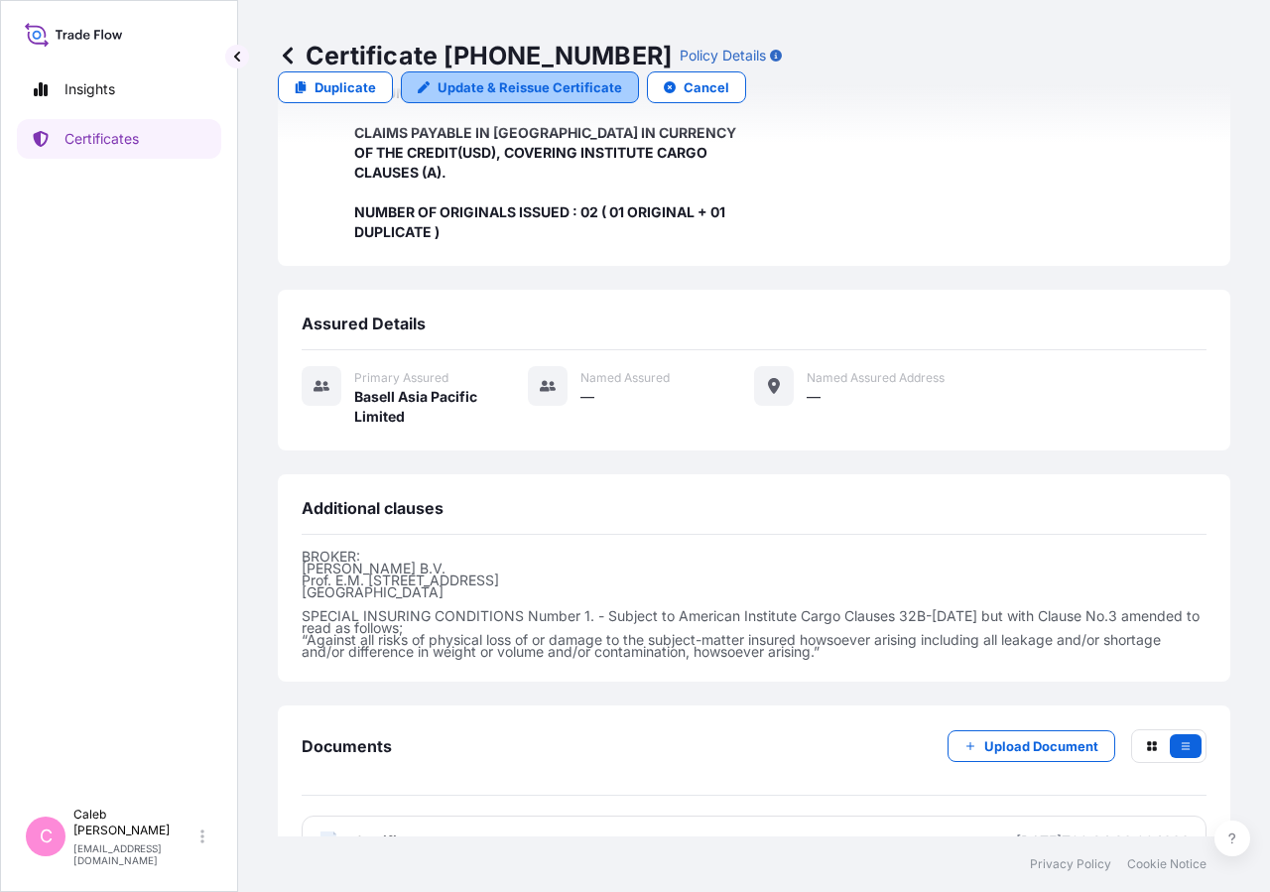
click at [639, 71] on link "Update & Reissue Certificate" at bounding box center [520, 87] width 238 height 32
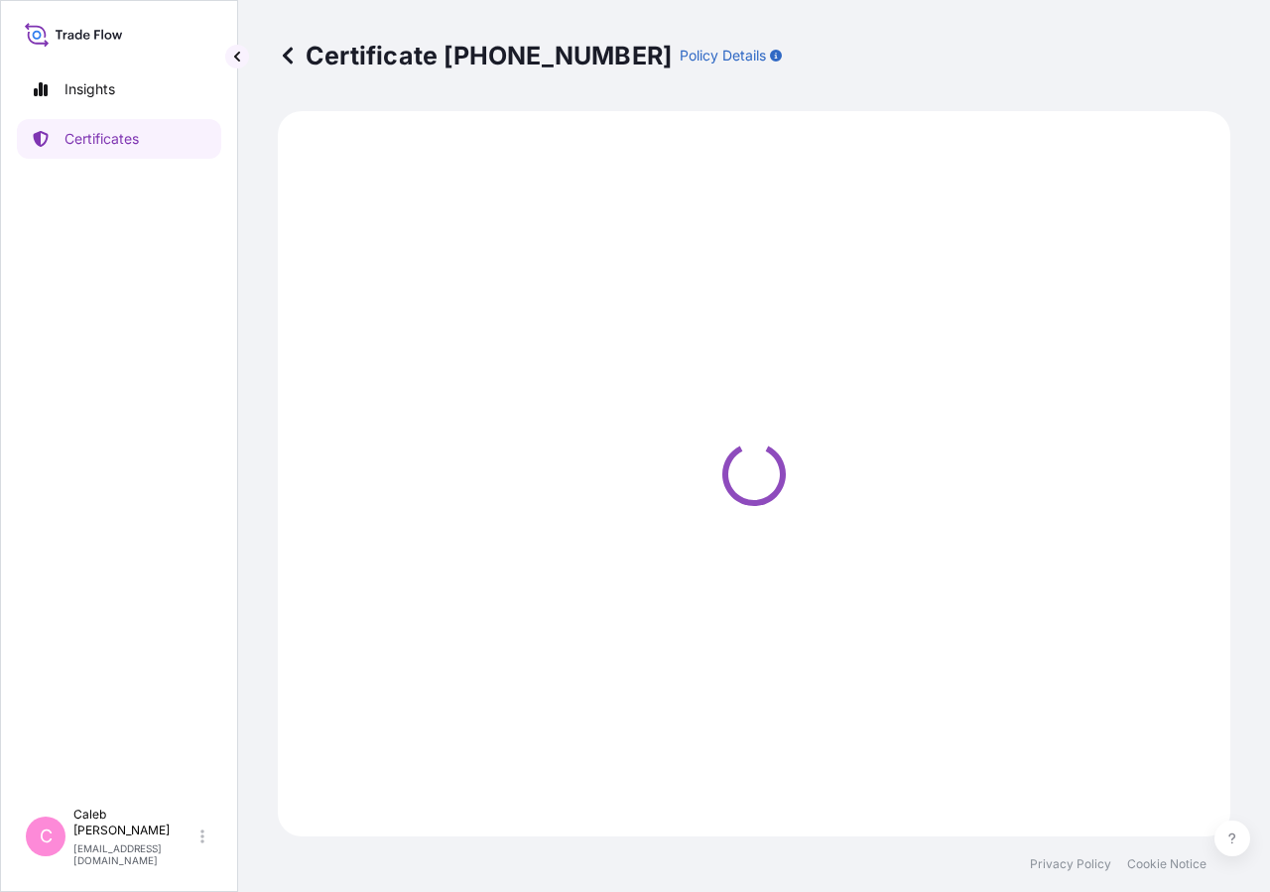
select select "Sea"
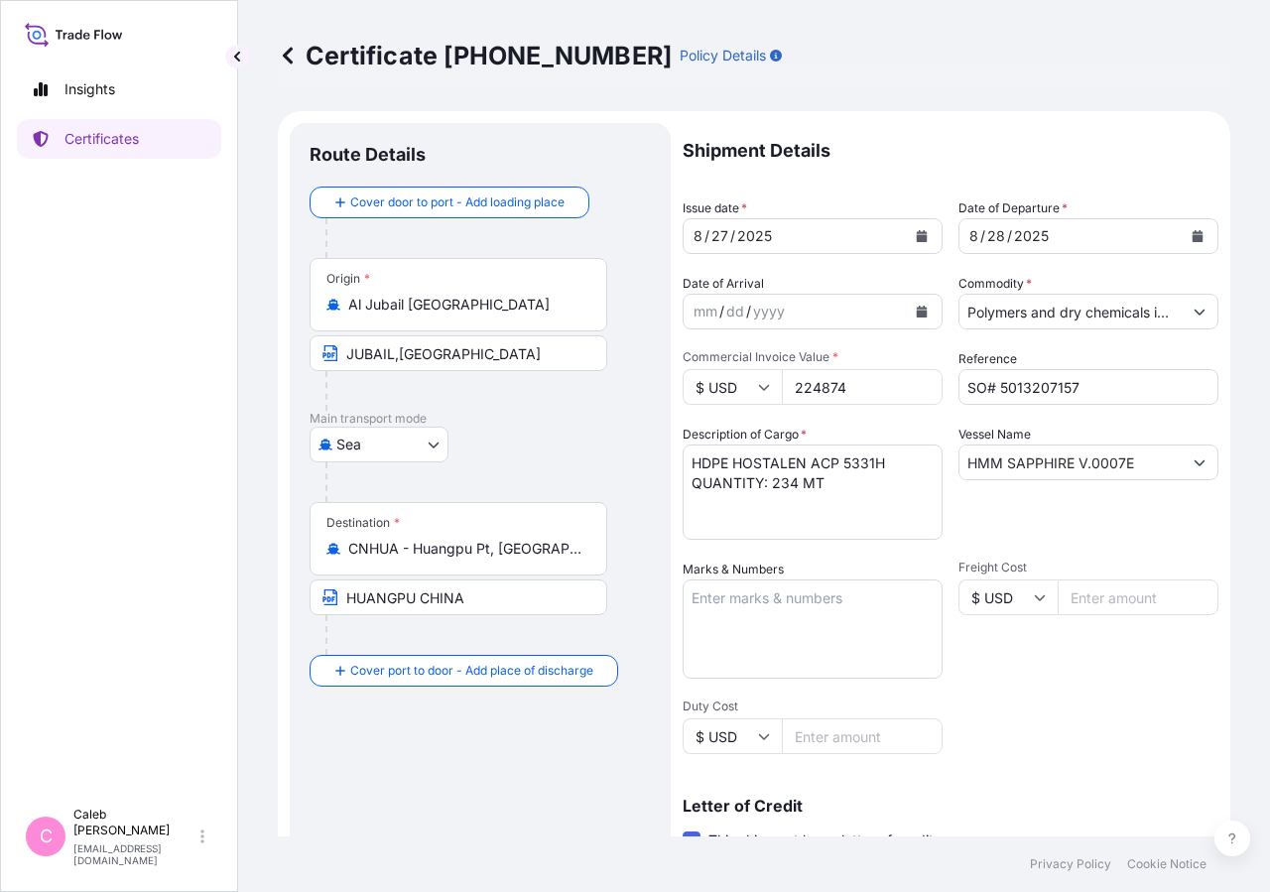
select select "32034"
click at [1090, 229] on div "[DATE]" at bounding box center [1070, 236] width 222 height 36
click at [1103, 179] on div "Shipment Details Issue date * [DATE] Date of Departure * [DATE] Date of Arrival…" at bounding box center [951, 671] width 536 height 1096
click at [1081, 238] on div "[DATE]" at bounding box center [1070, 236] width 222 height 36
click at [1192, 240] on icon "Calendar" at bounding box center [1197, 236] width 11 height 12
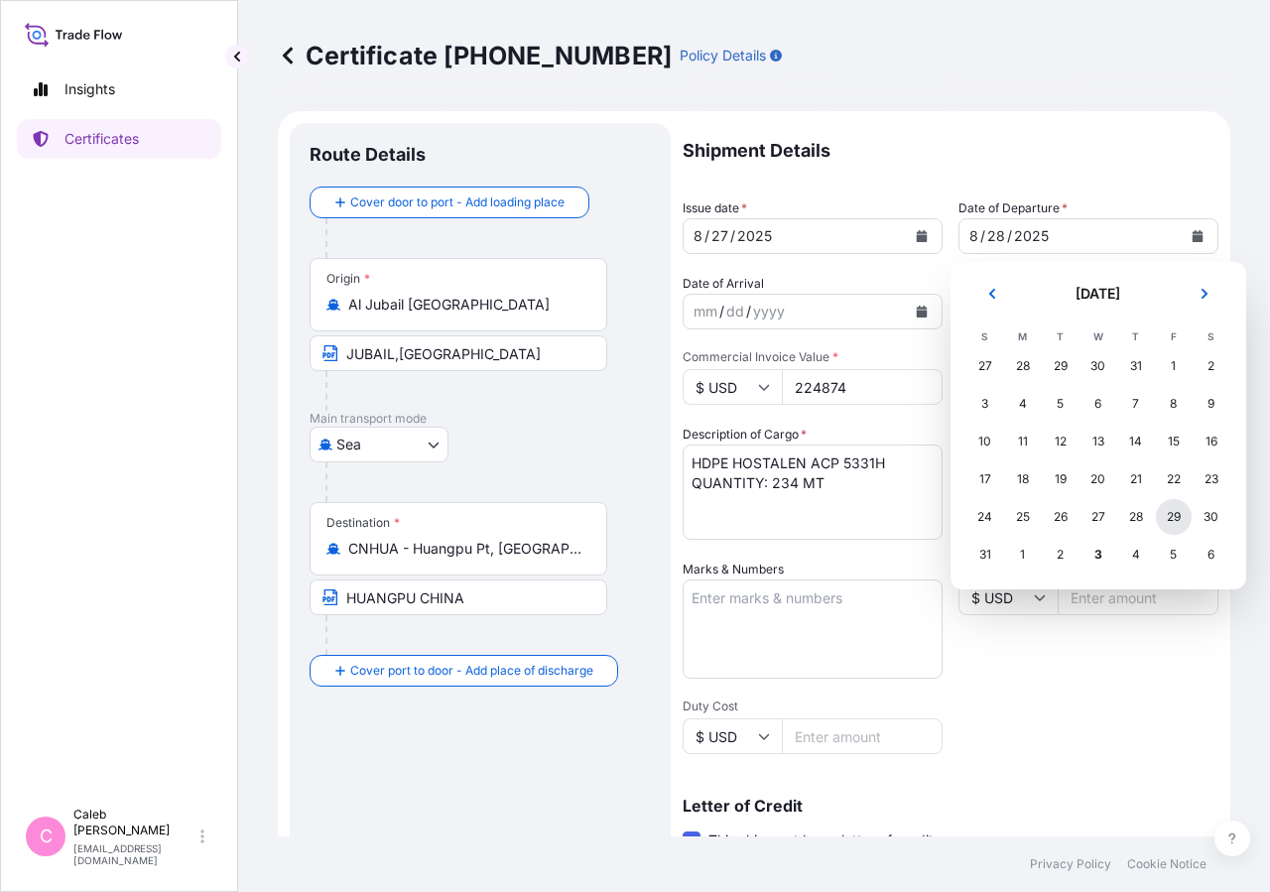
click at [1175, 516] on div "29" at bounding box center [1174, 517] width 36 height 36
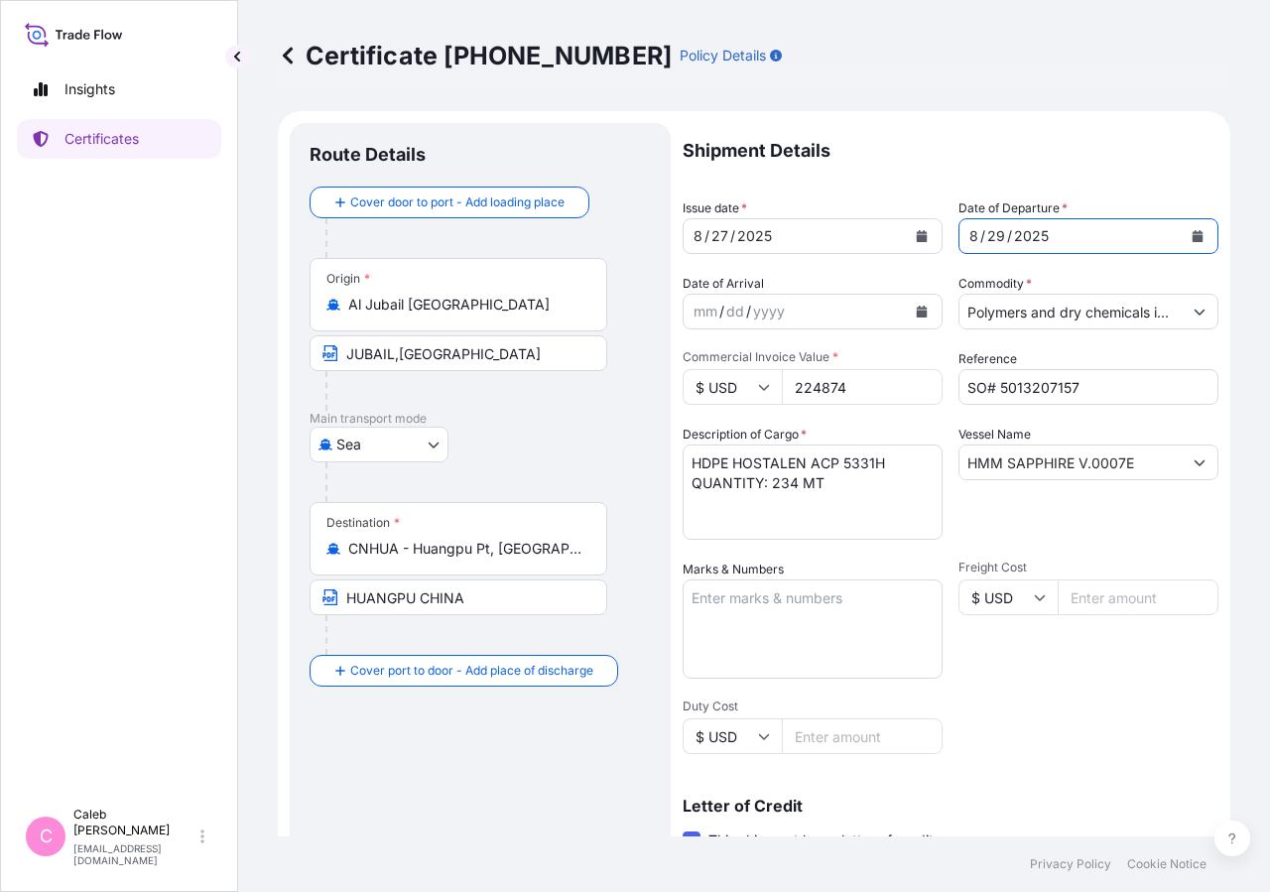
click at [916, 234] on icon "Calendar" at bounding box center [922, 236] width 12 height 12
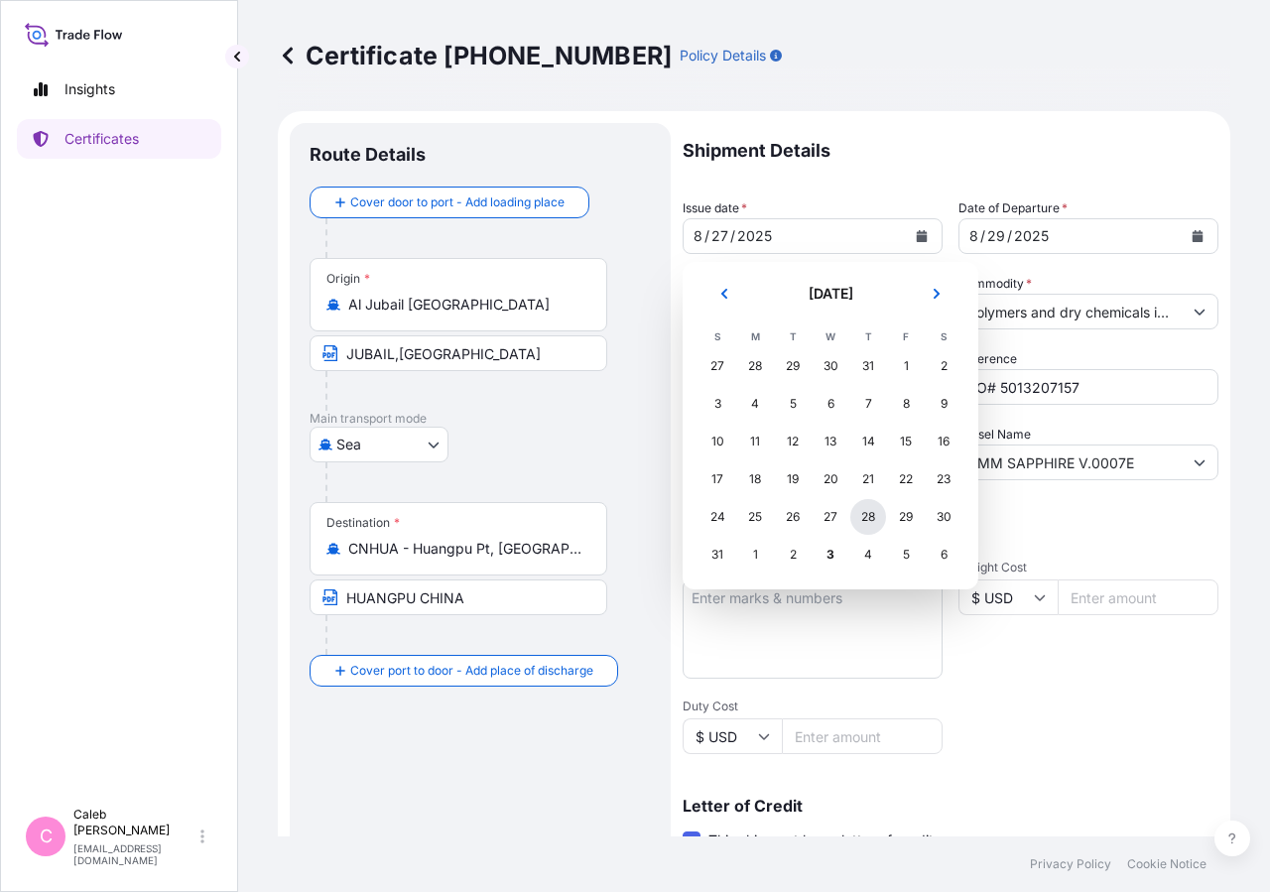
click at [866, 515] on div "28" at bounding box center [868, 517] width 36 height 36
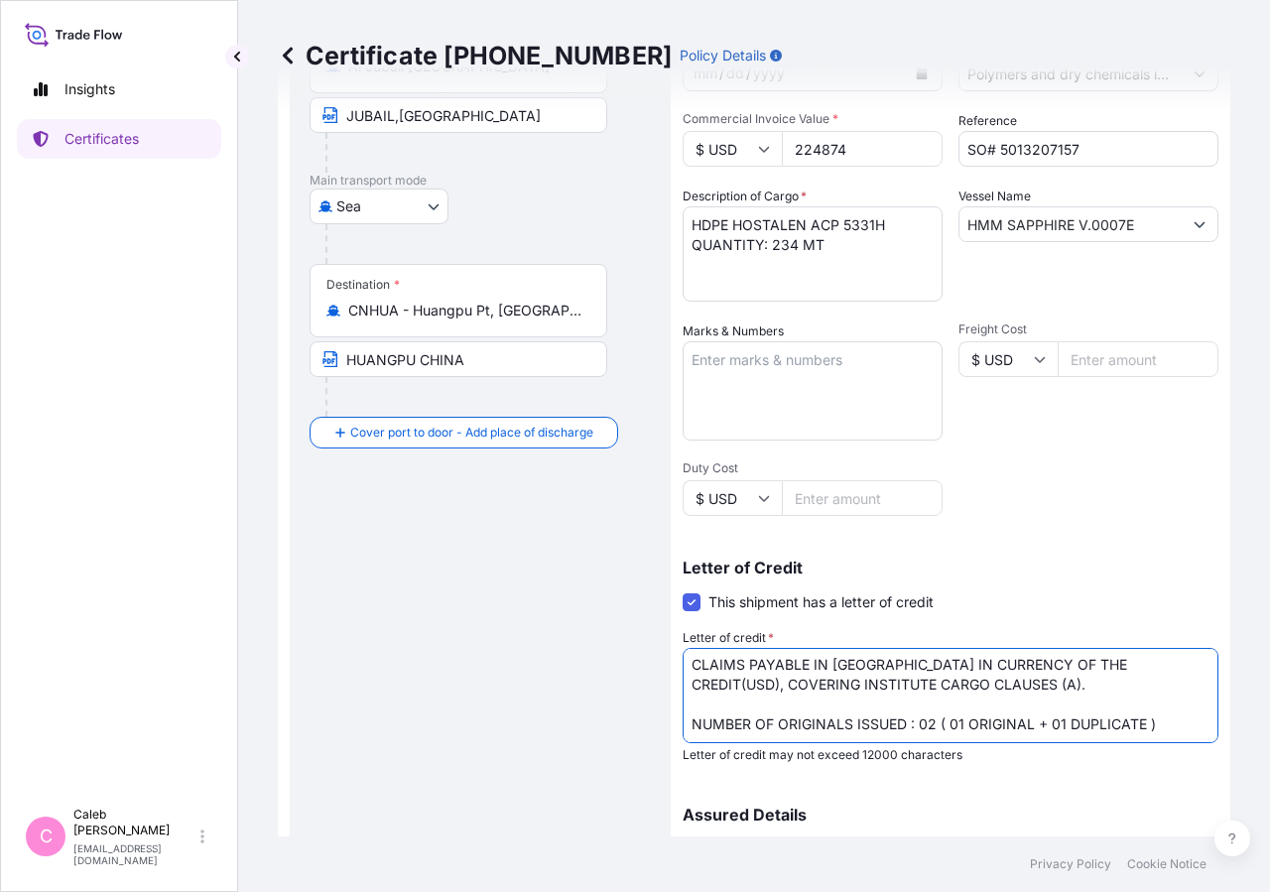
scroll to position [438, 0]
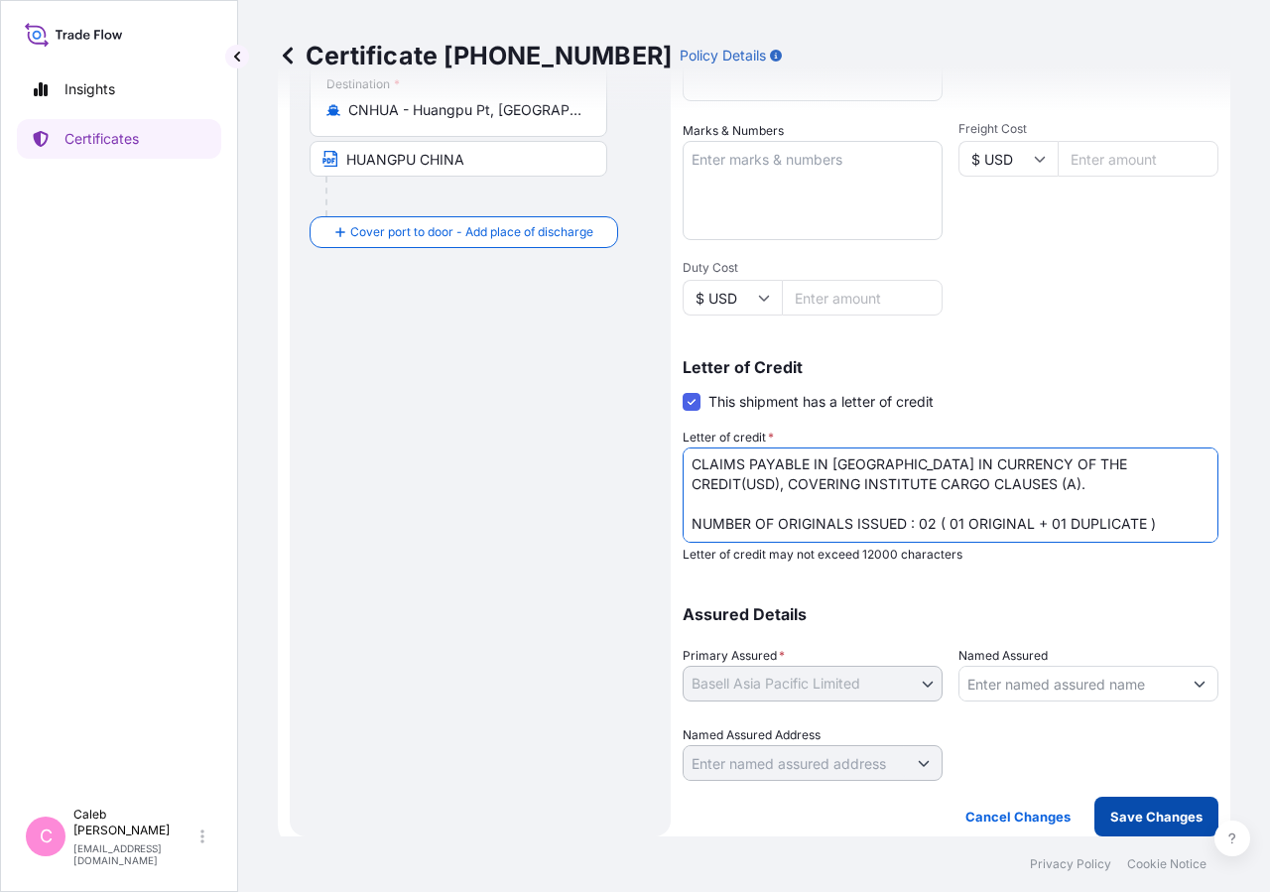
click at [1160, 812] on p "Save Changes" at bounding box center [1156, 817] width 92 height 20
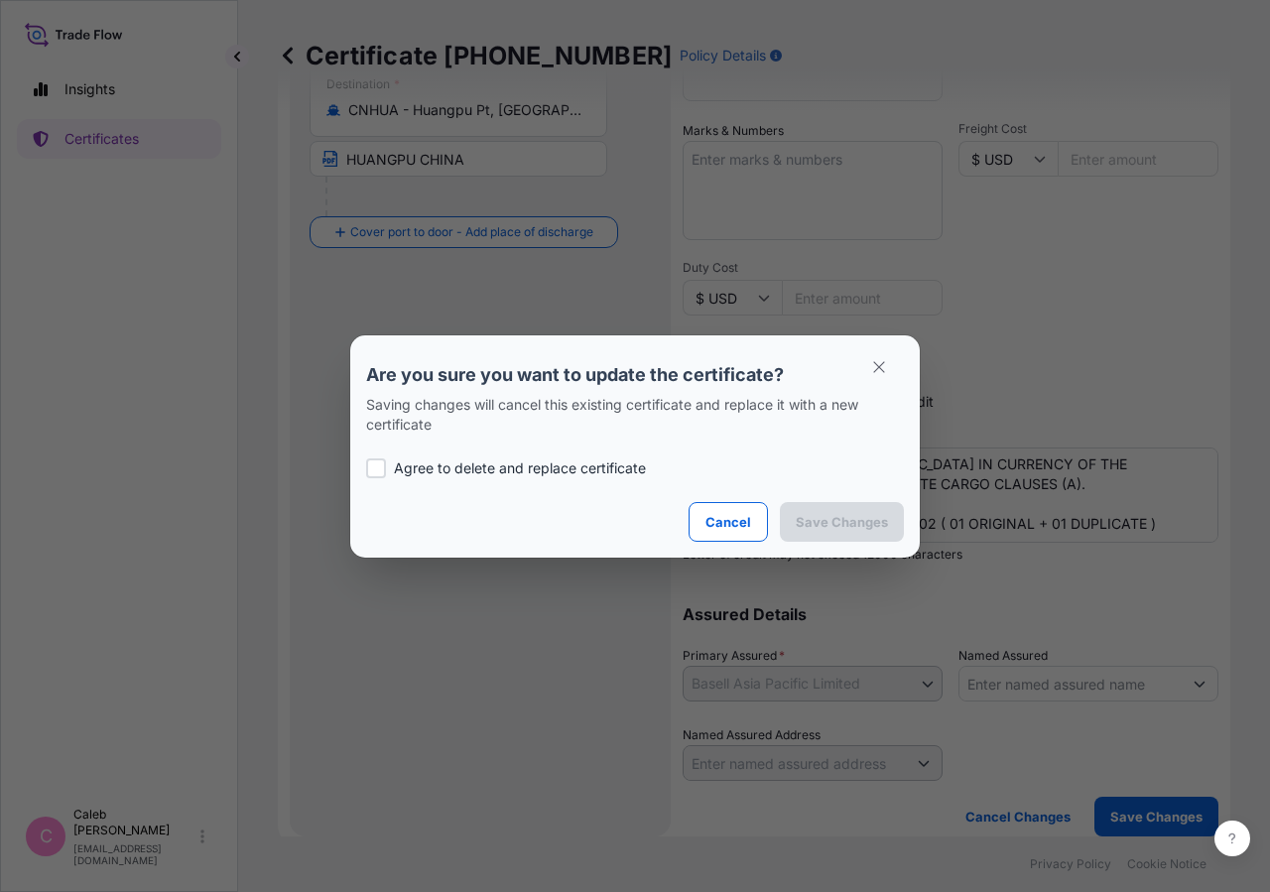
click at [385, 466] on div at bounding box center [376, 468] width 20 height 20
checkbox input "true"
click at [868, 522] on p "Save Changes" at bounding box center [842, 522] width 92 height 20
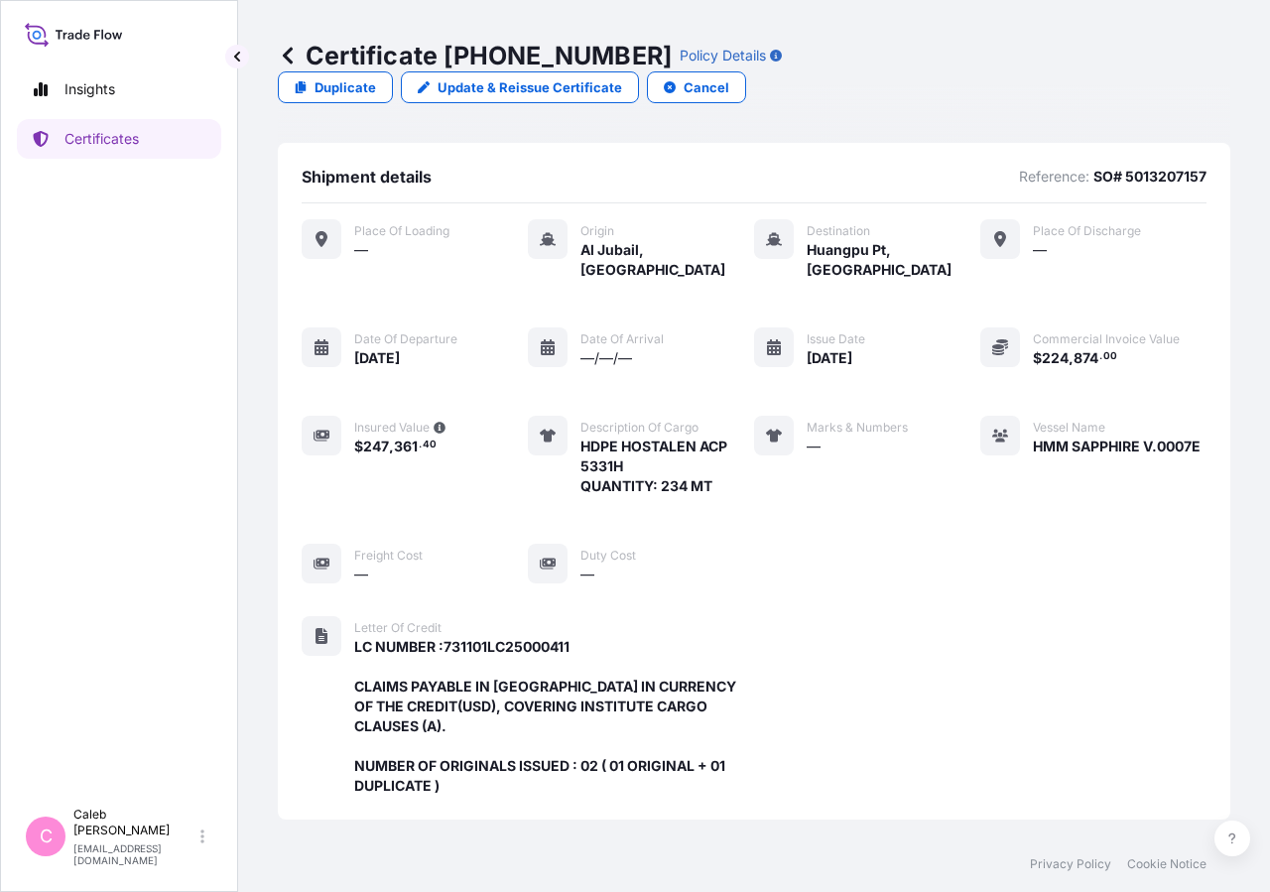
scroll to position [554, 0]
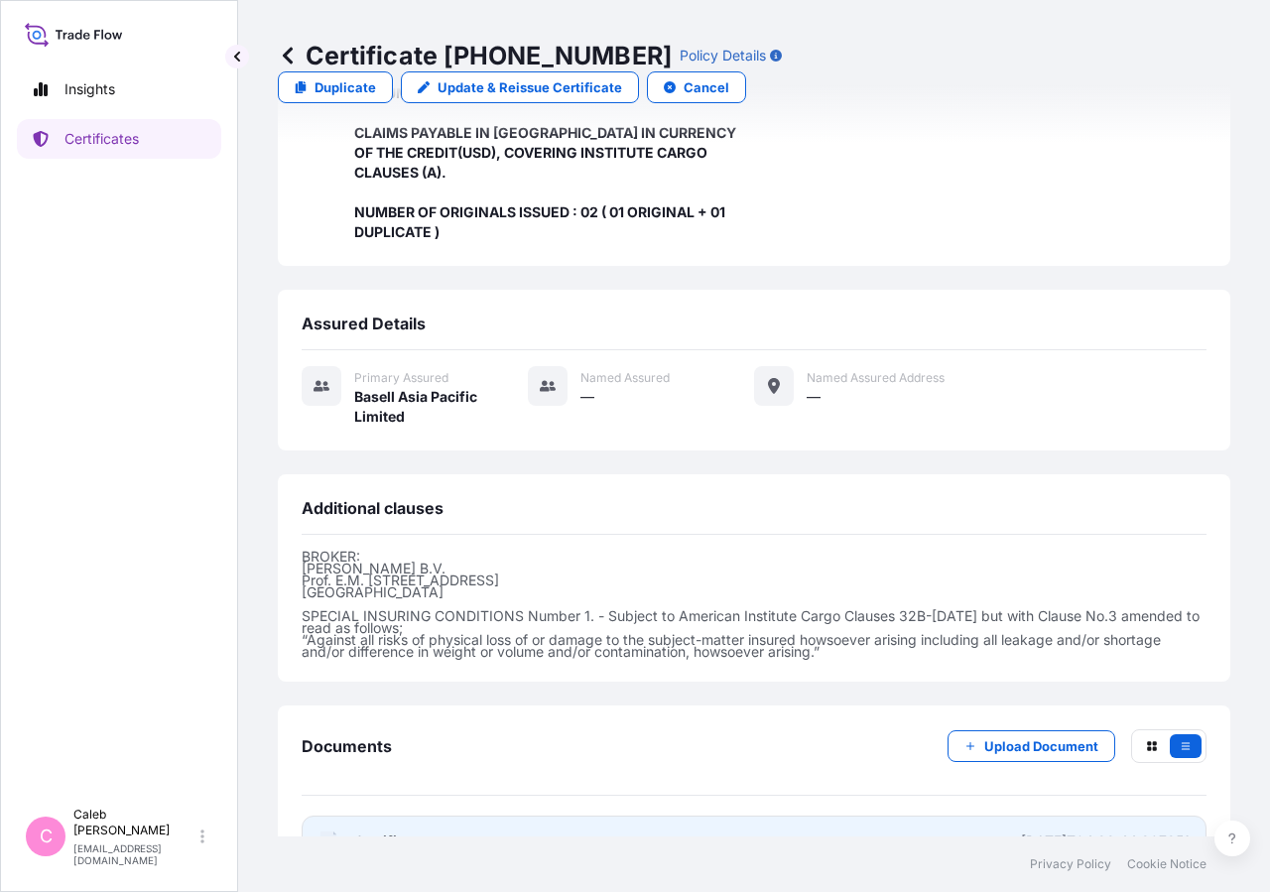
click at [379, 831] on span "Certificate" at bounding box center [389, 841] width 71 height 20
